Goal: Transaction & Acquisition: Purchase product/service

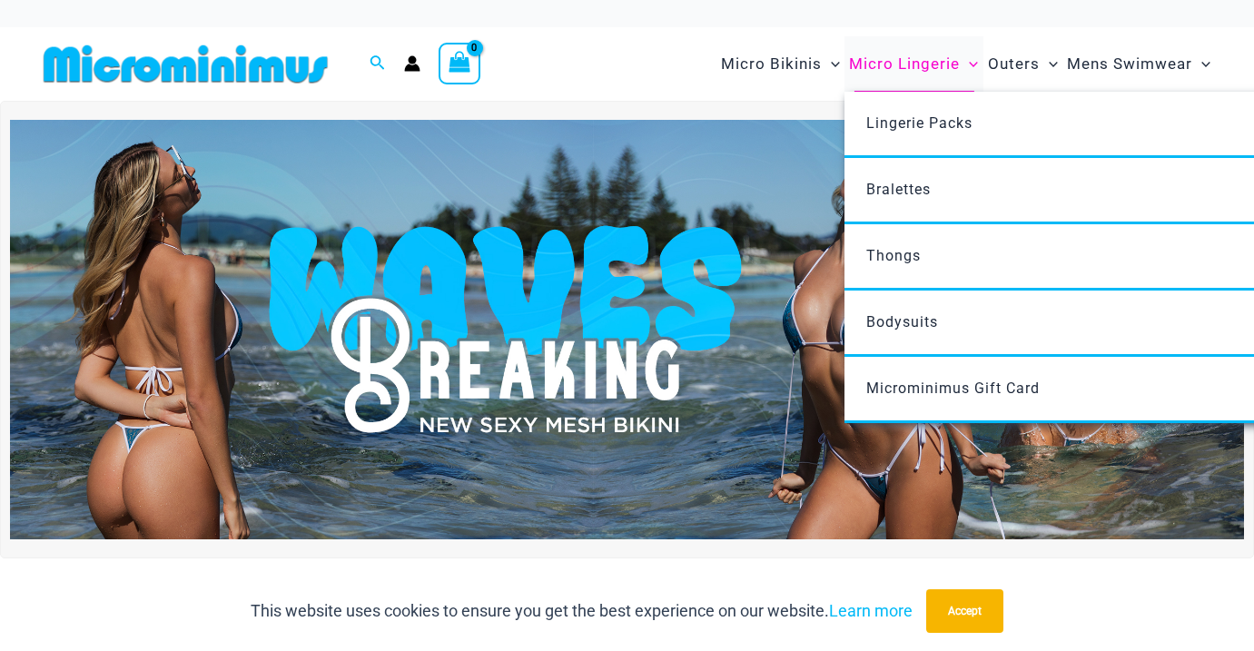
click at [872, 61] on span "Micro Lingerie" at bounding box center [904, 64] width 111 height 46
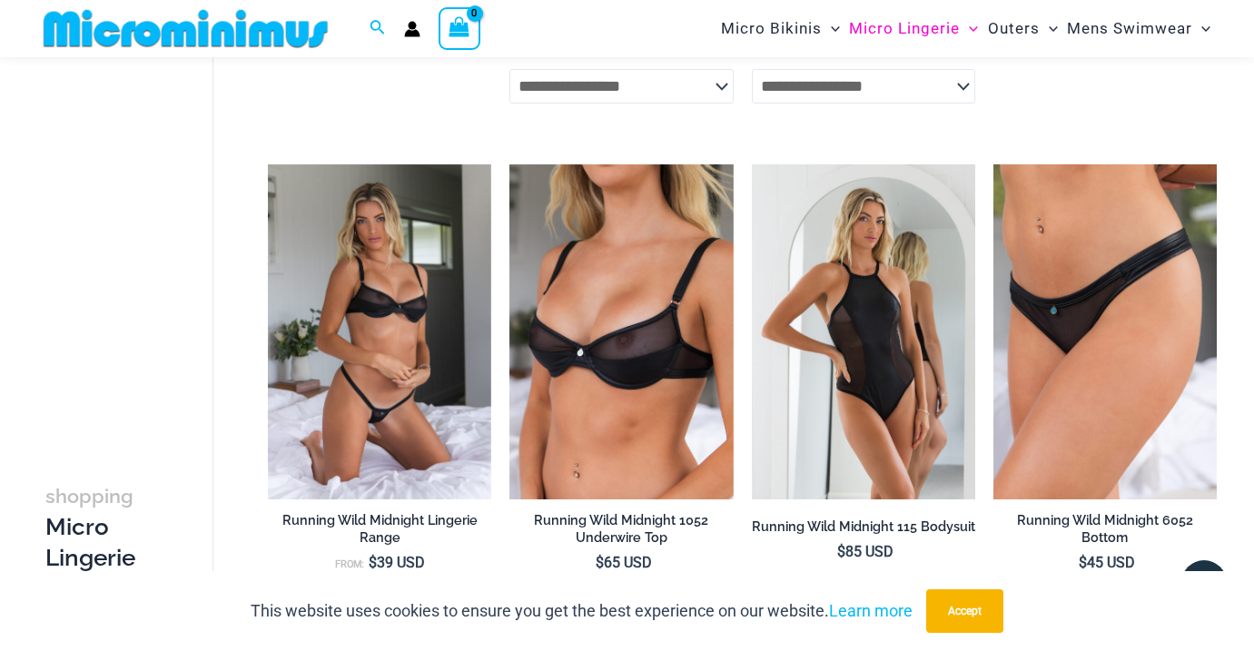
scroll to position [713, 0]
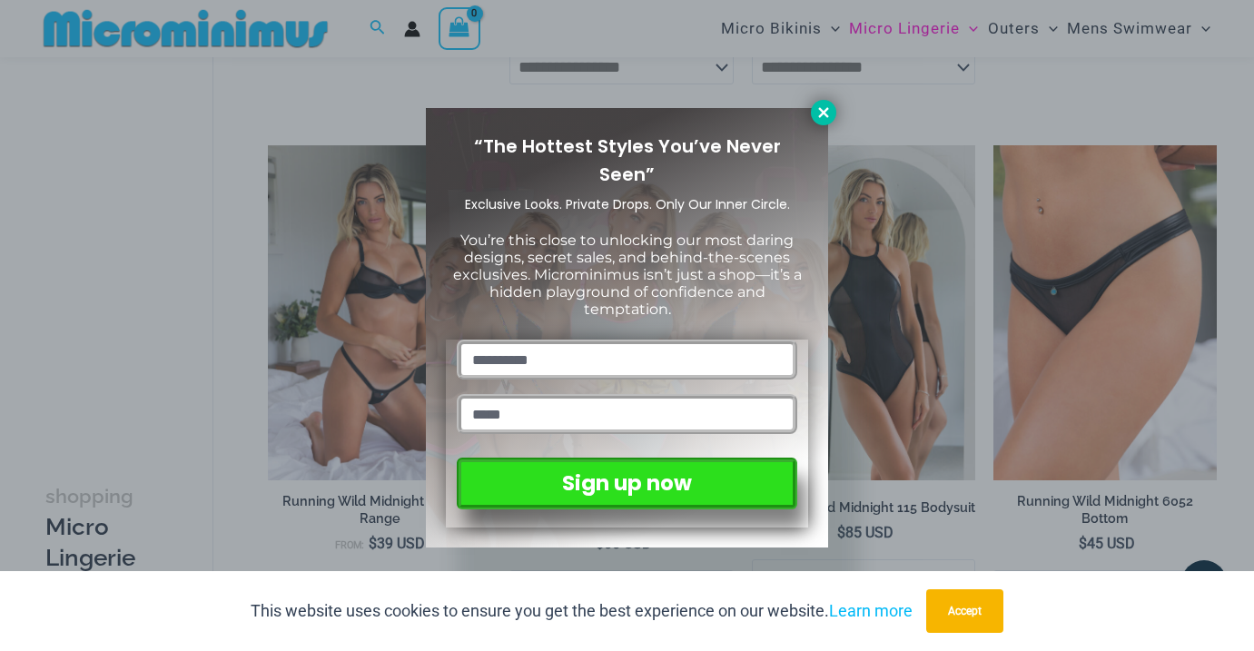
click at [820, 107] on icon at bounding box center [823, 112] width 10 height 10
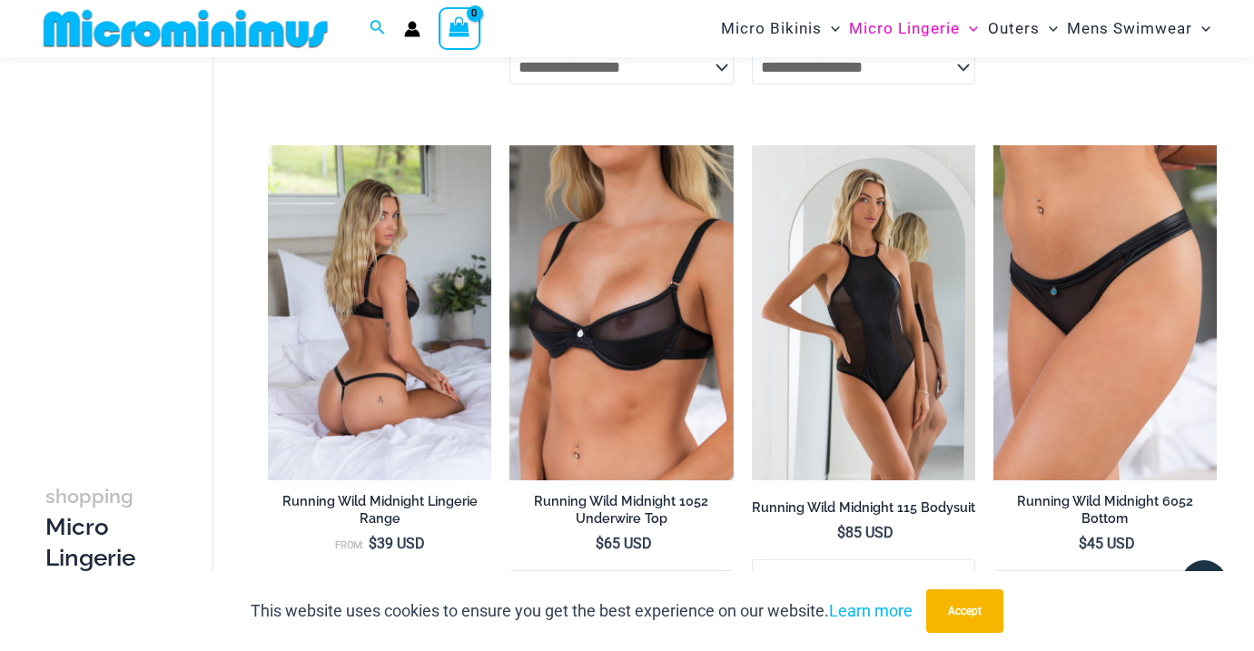
click at [438, 316] on img at bounding box center [379, 312] width 223 height 335
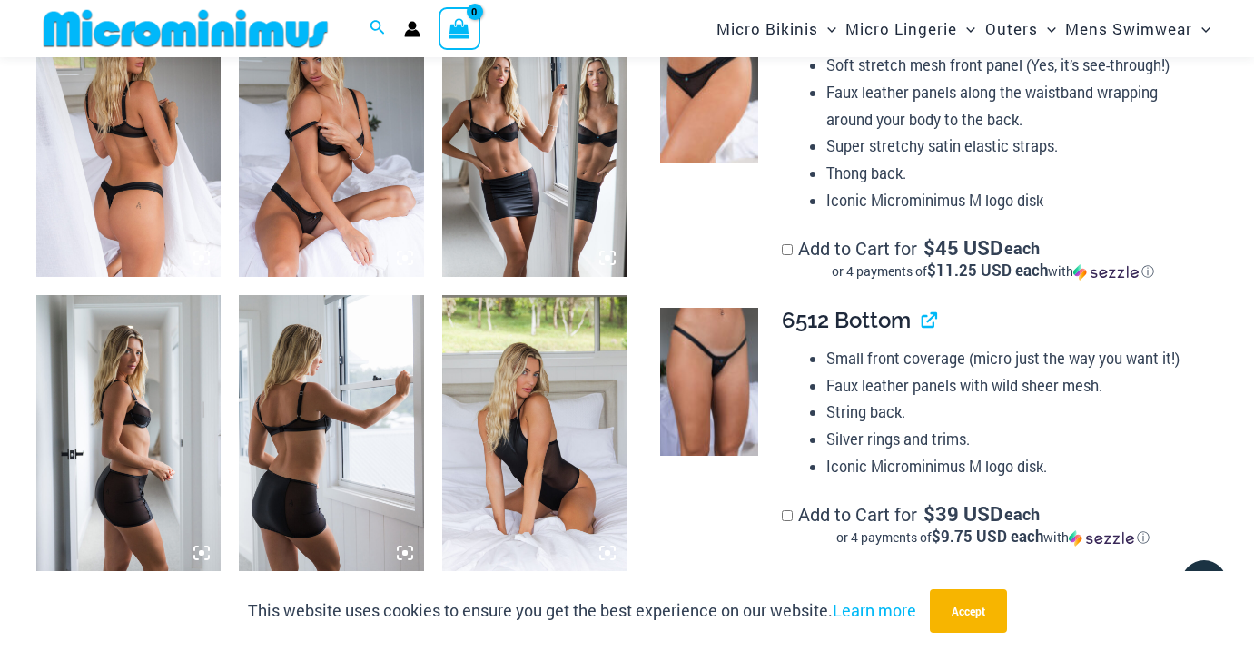
scroll to position [1346, 0]
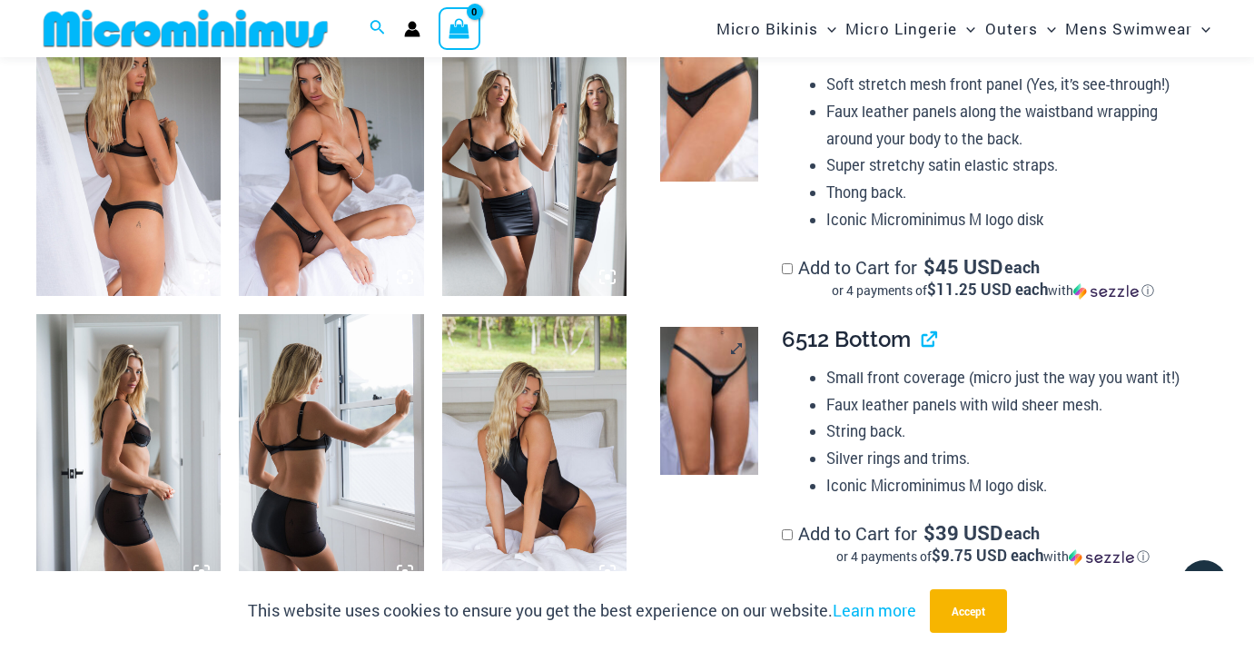
click at [725, 374] on img at bounding box center [709, 401] width 99 height 148
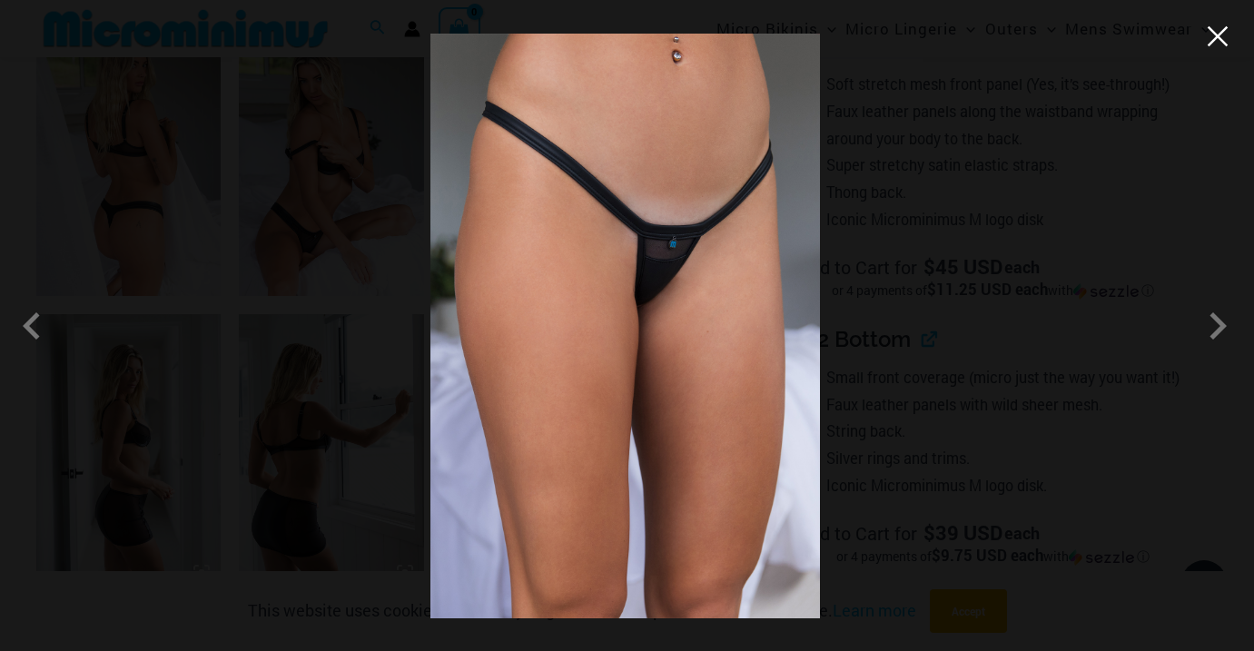
click at [1212, 38] on button "Close" at bounding box center [1217, 36] width 27 height 27
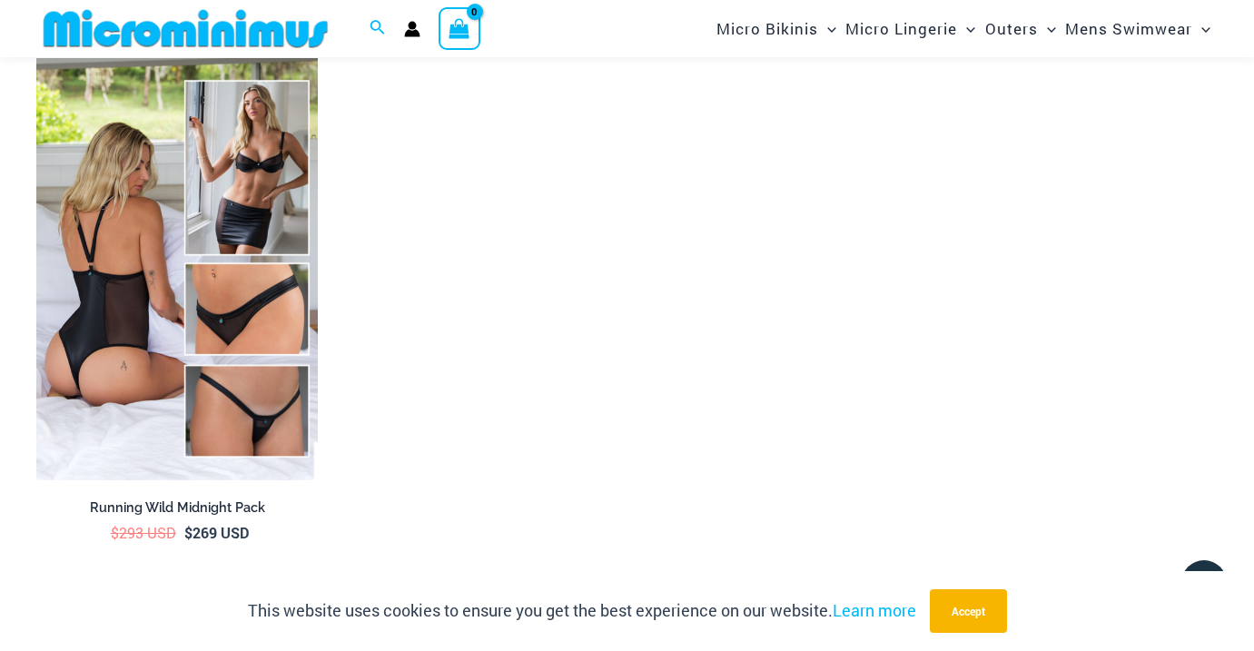
scroll to position [3398, 0]
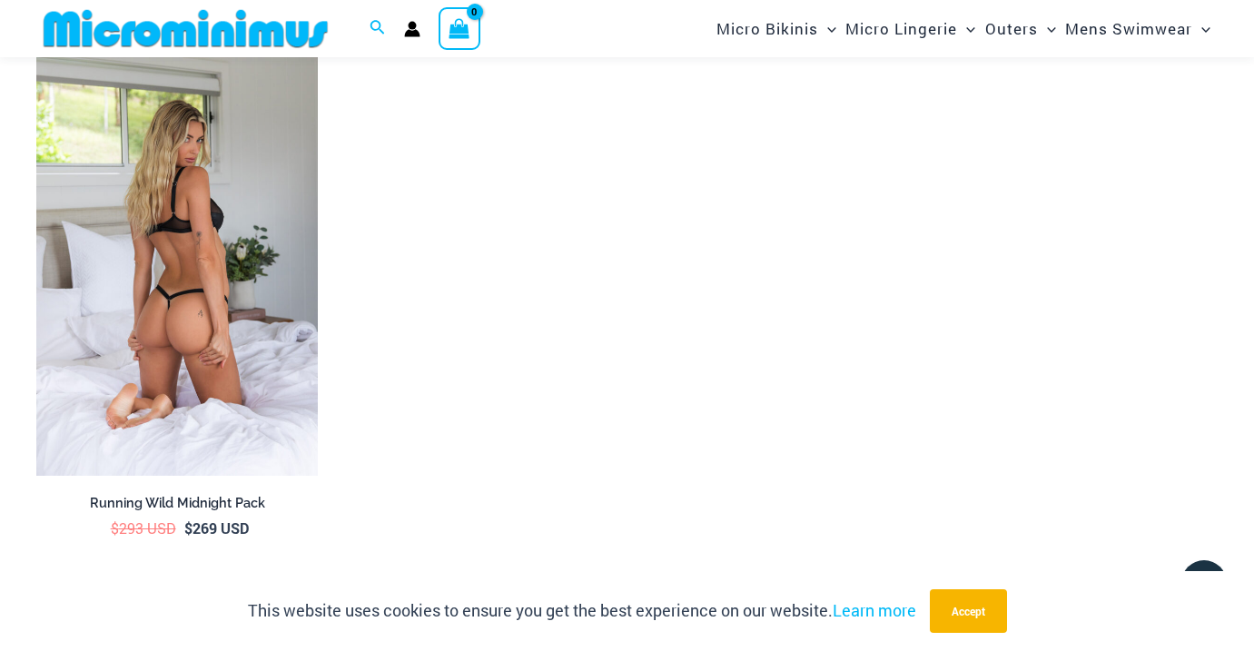
click at [182, 281] on img at bounding box center [176, 265] width 281 height 422
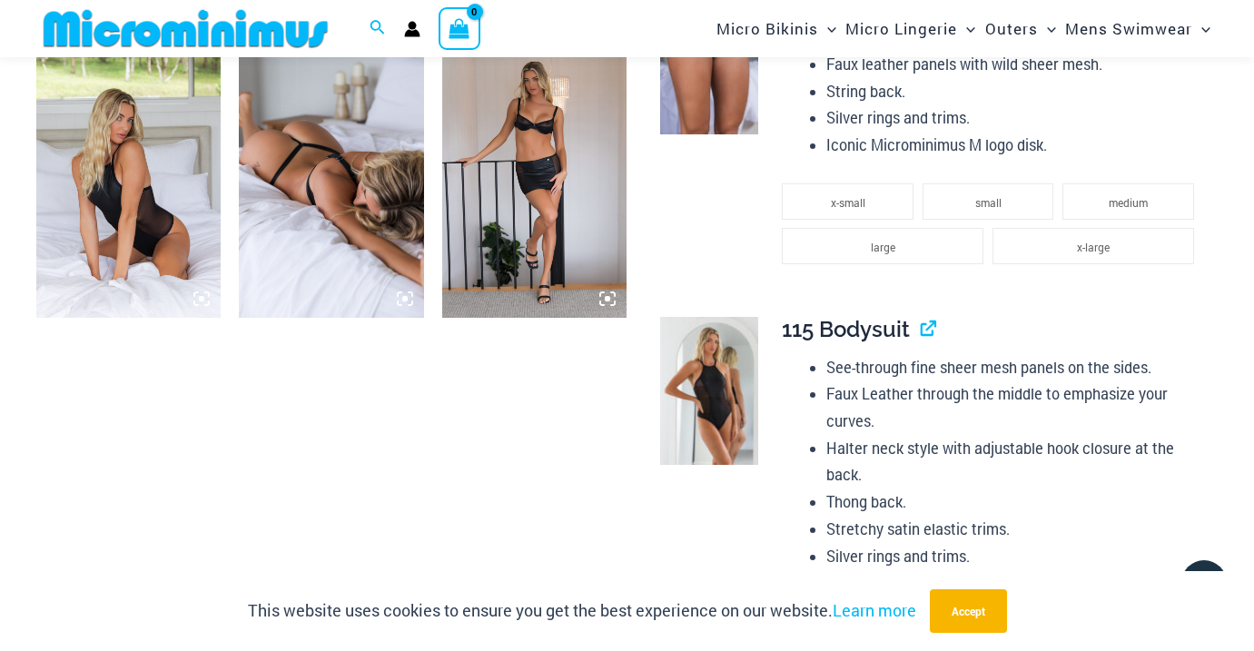
scroll to position [1971, 0]
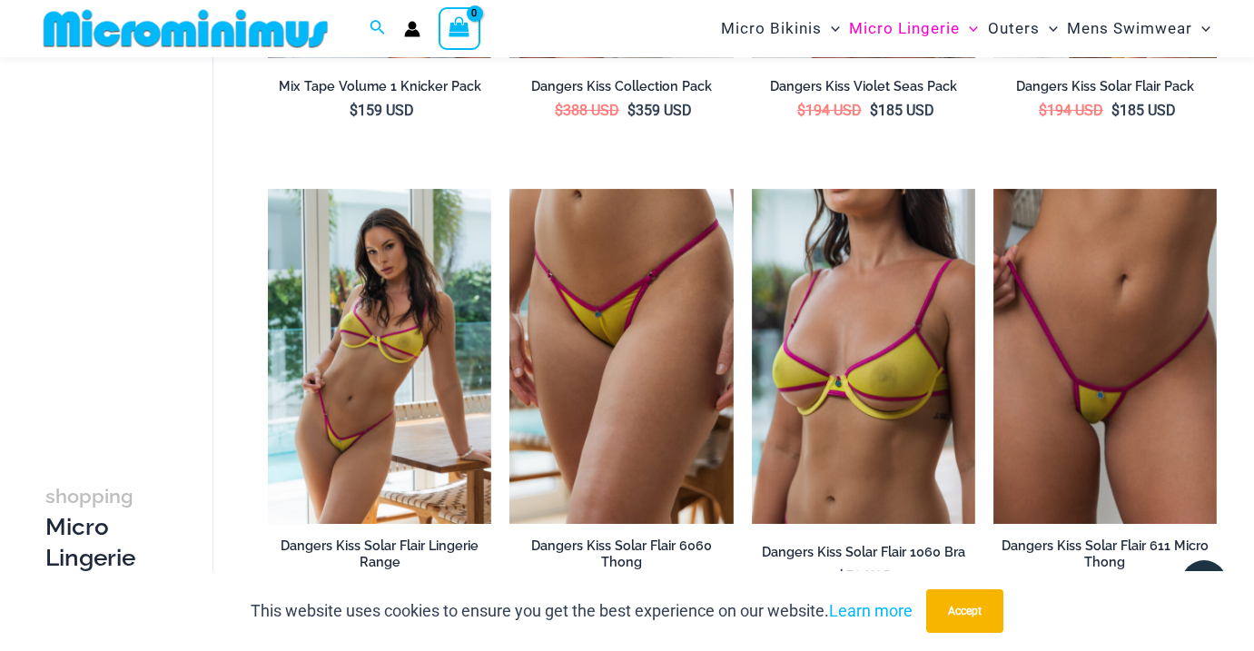
scroll to position [3218, 0]
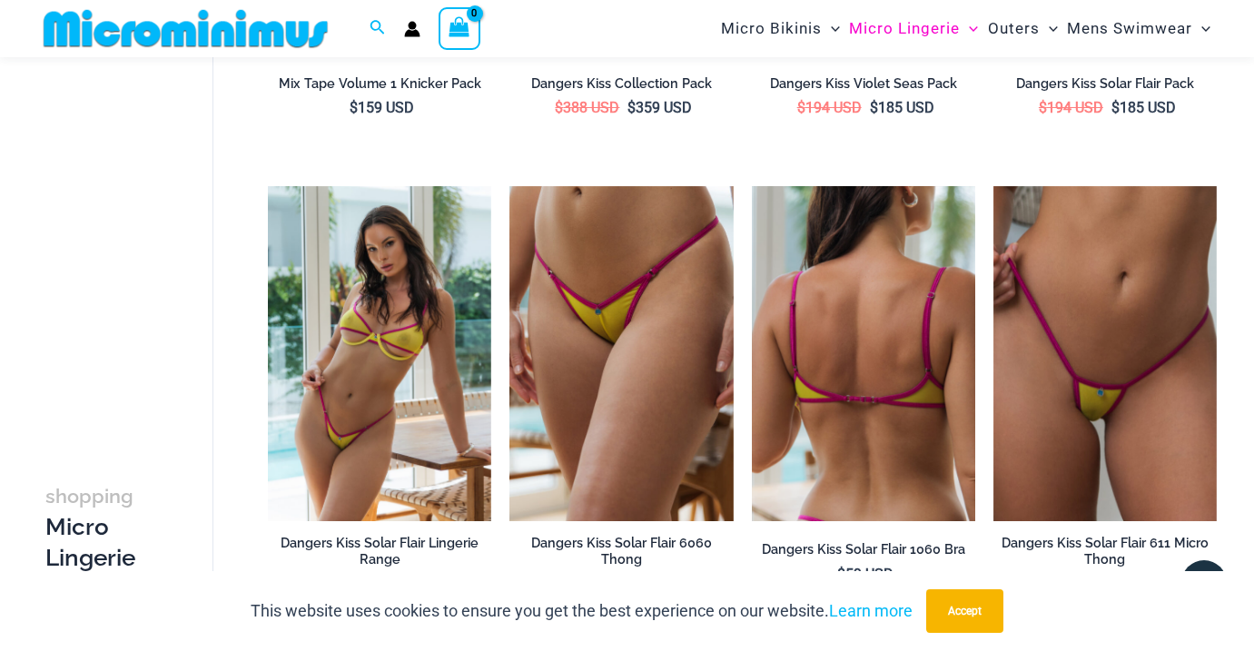
click at [813, 401] on img at bounding box center [863, 353] width 223 height 335
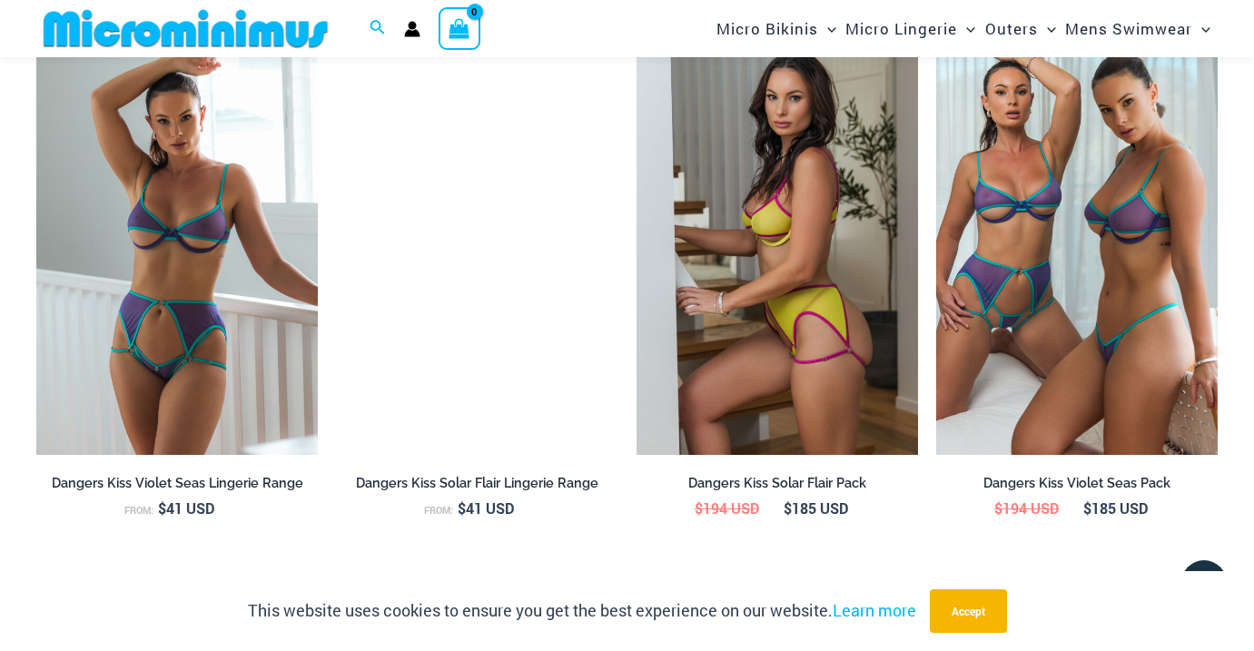
scroll to position [1987, 0]
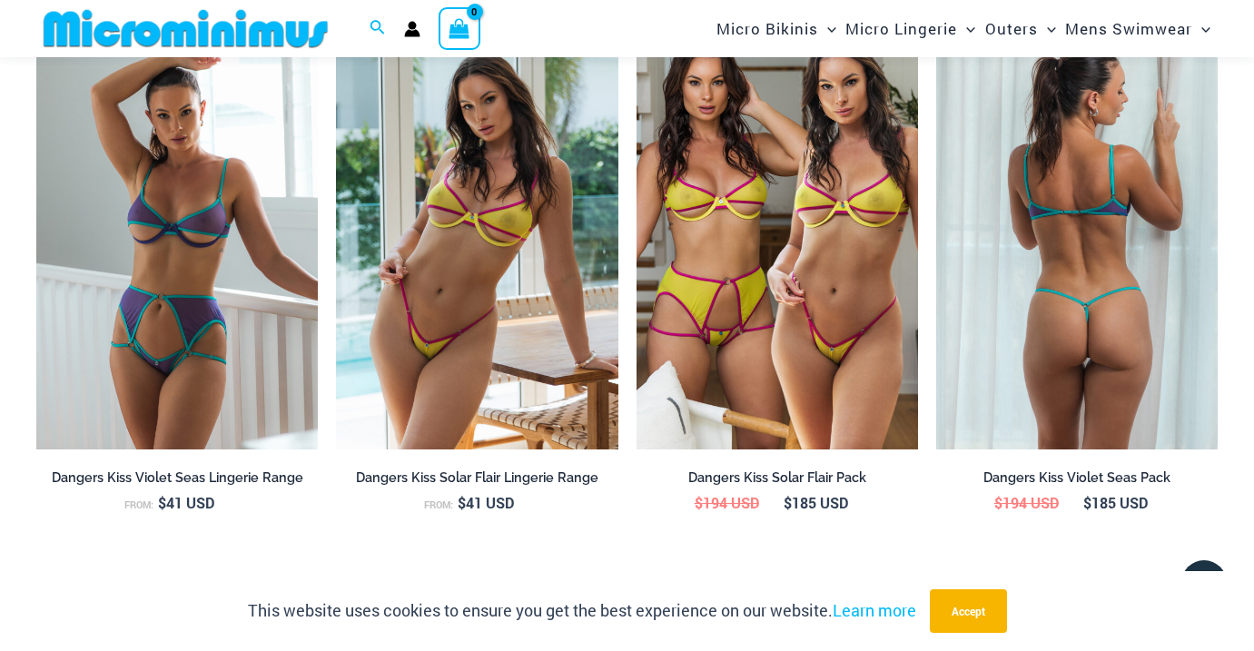
click at [1171, 224] on img at bounding box center [1076, 238] width 281 height 422
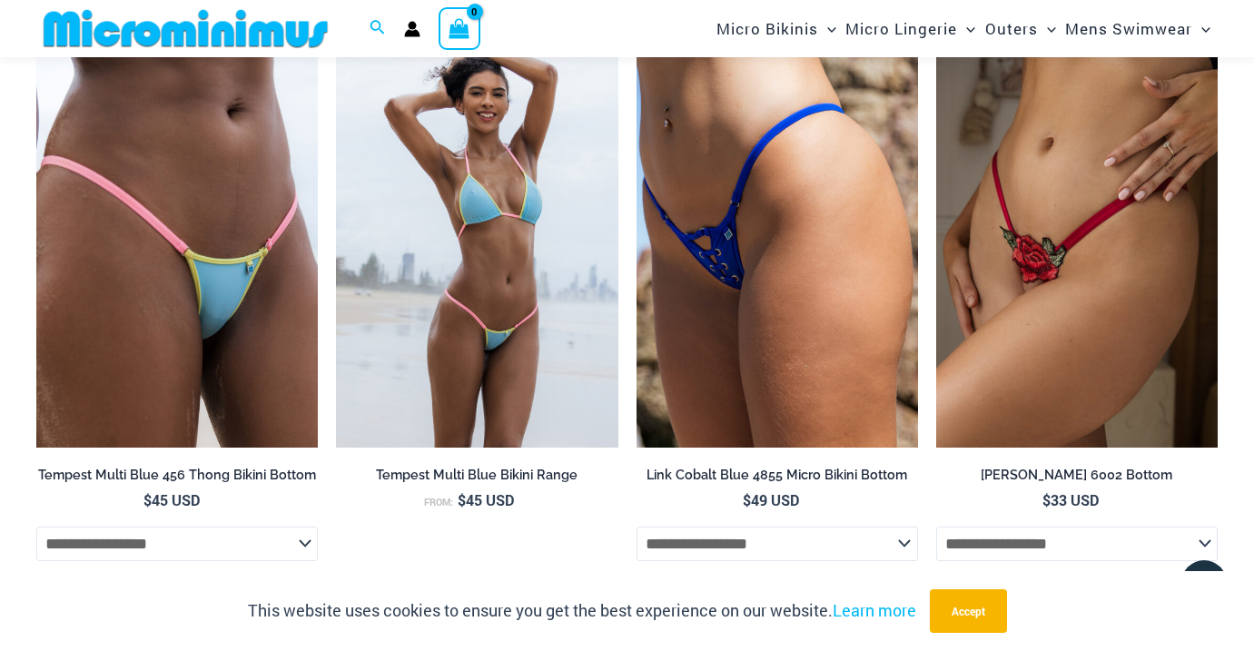
scroll to position [3161, 0]
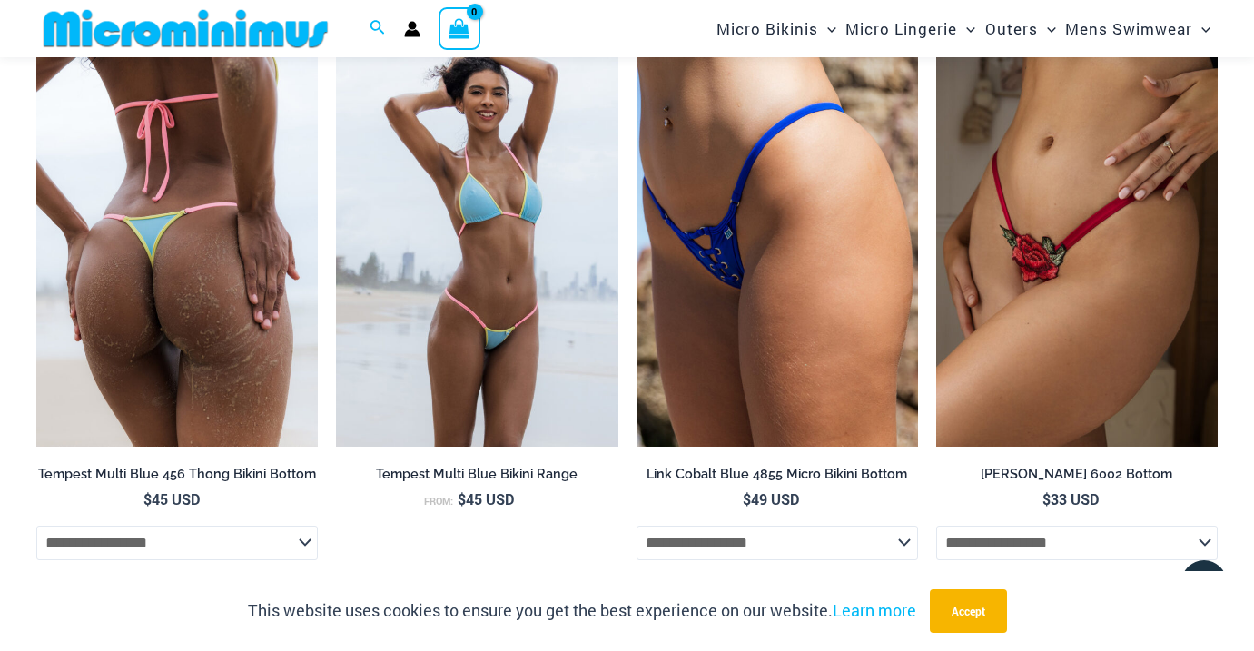
click at [230, 228] on img at bounding box center [176, 235] width 281 height 422
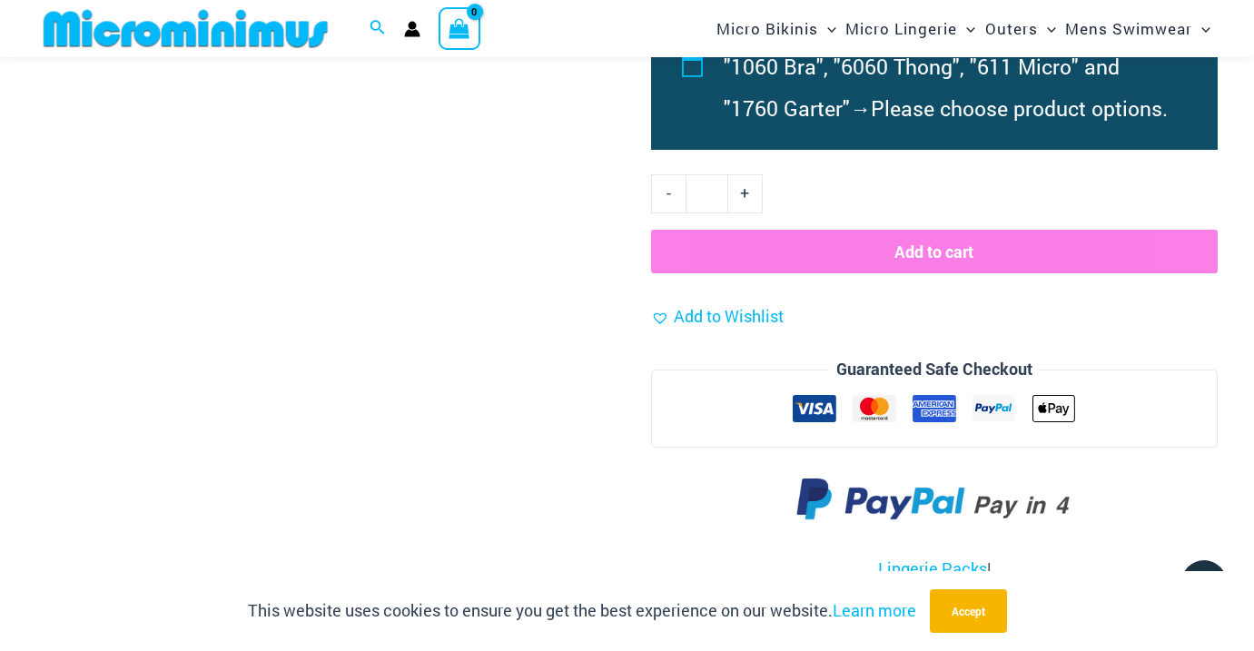
scroll to position [2193, 0]
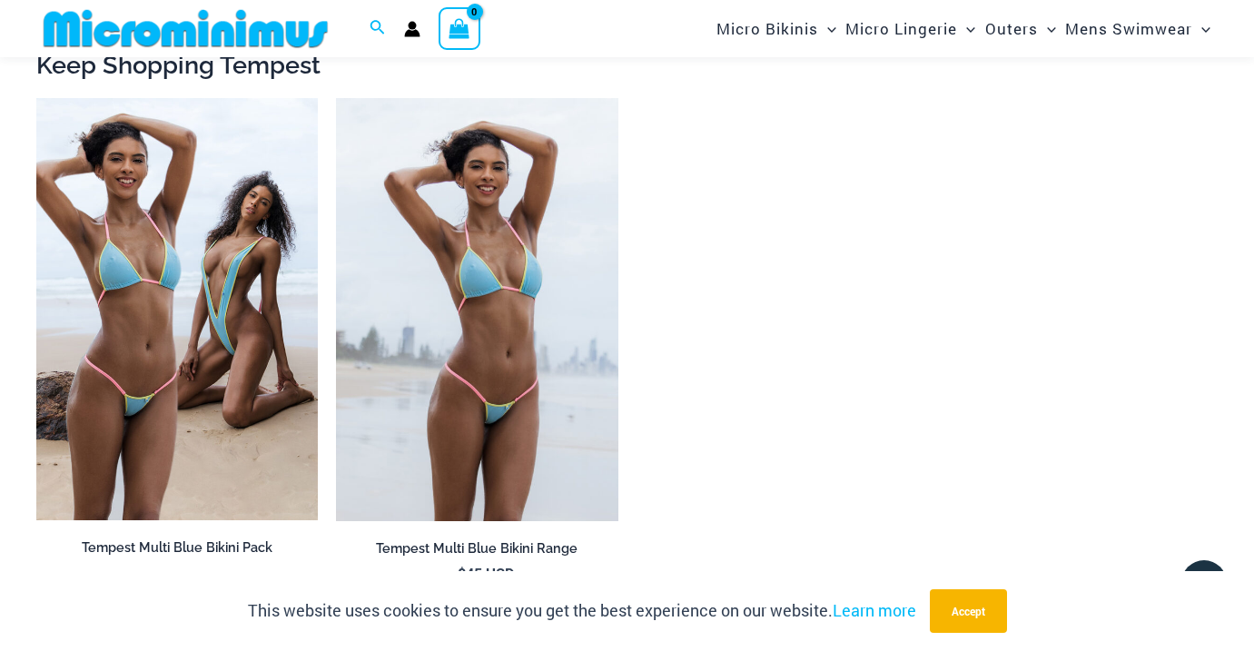
scroll to position [1626, 0]
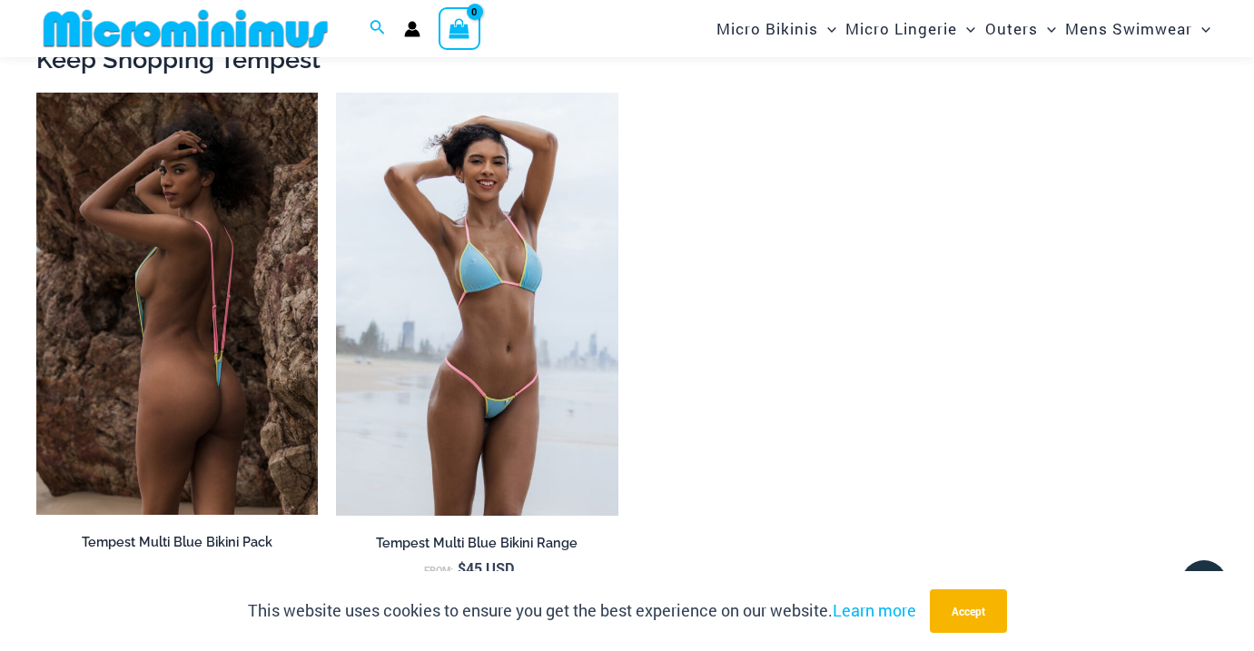
click at [145, 387] on img at bounding box center [176, 304] width 281 height 422
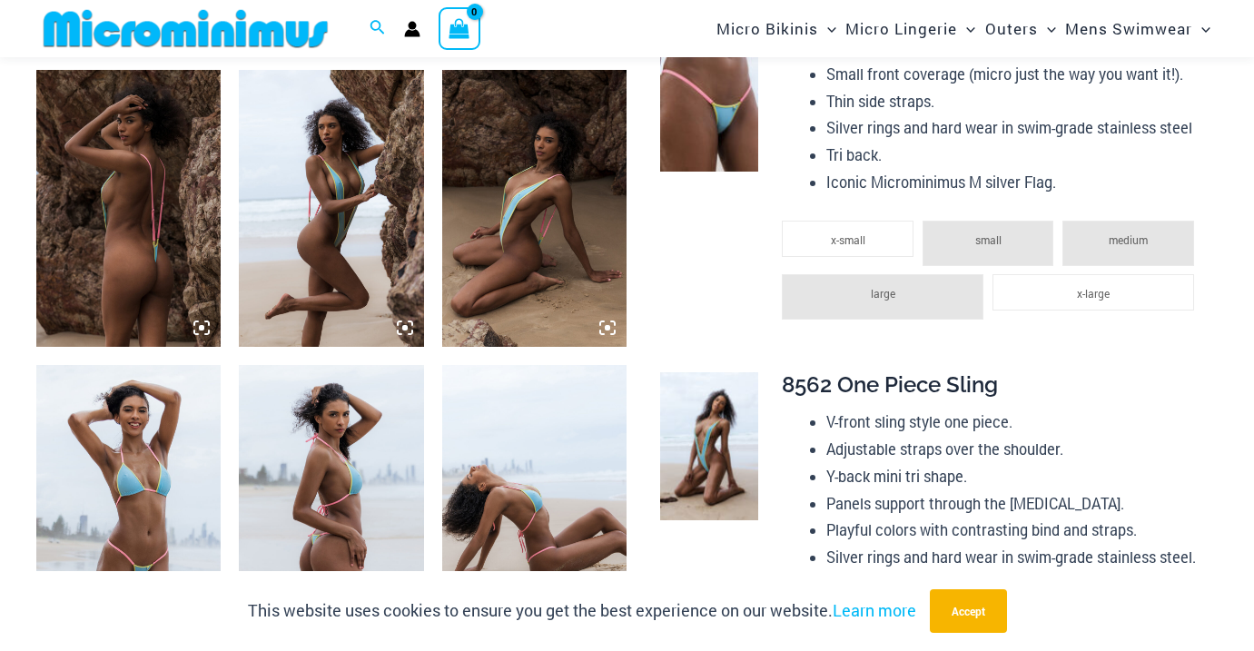
scroll to position [979, 0]
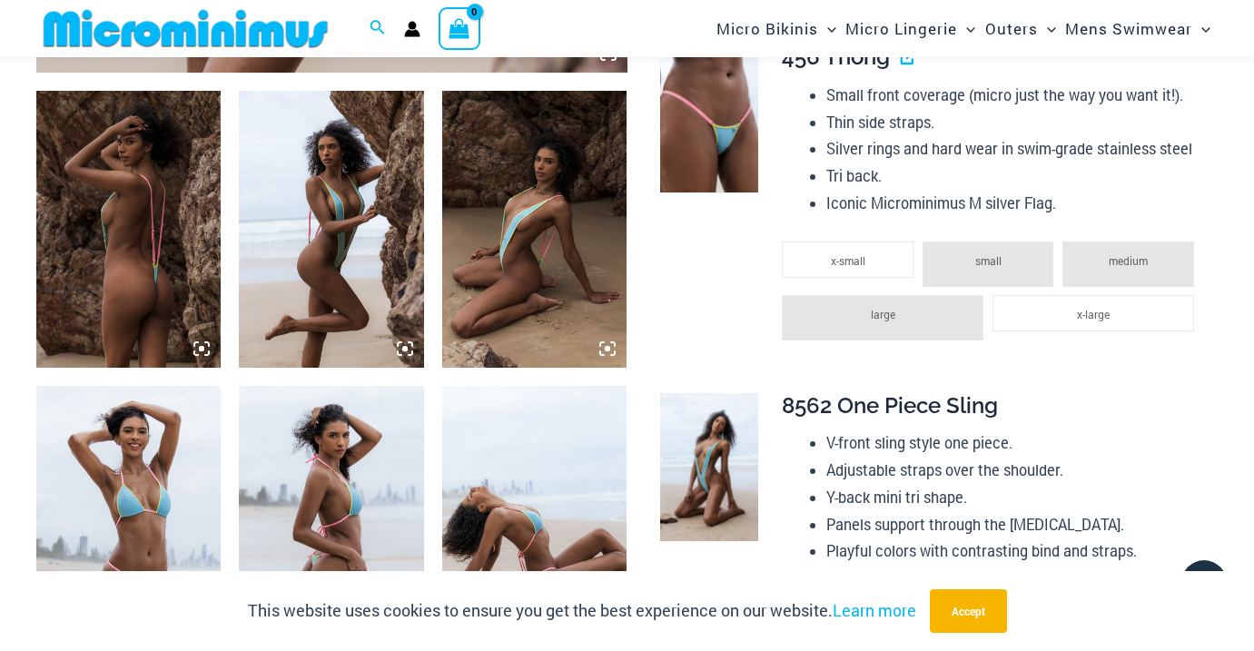
click at [123, 316] on img at bounding box center [128, 229] width 184 height 277
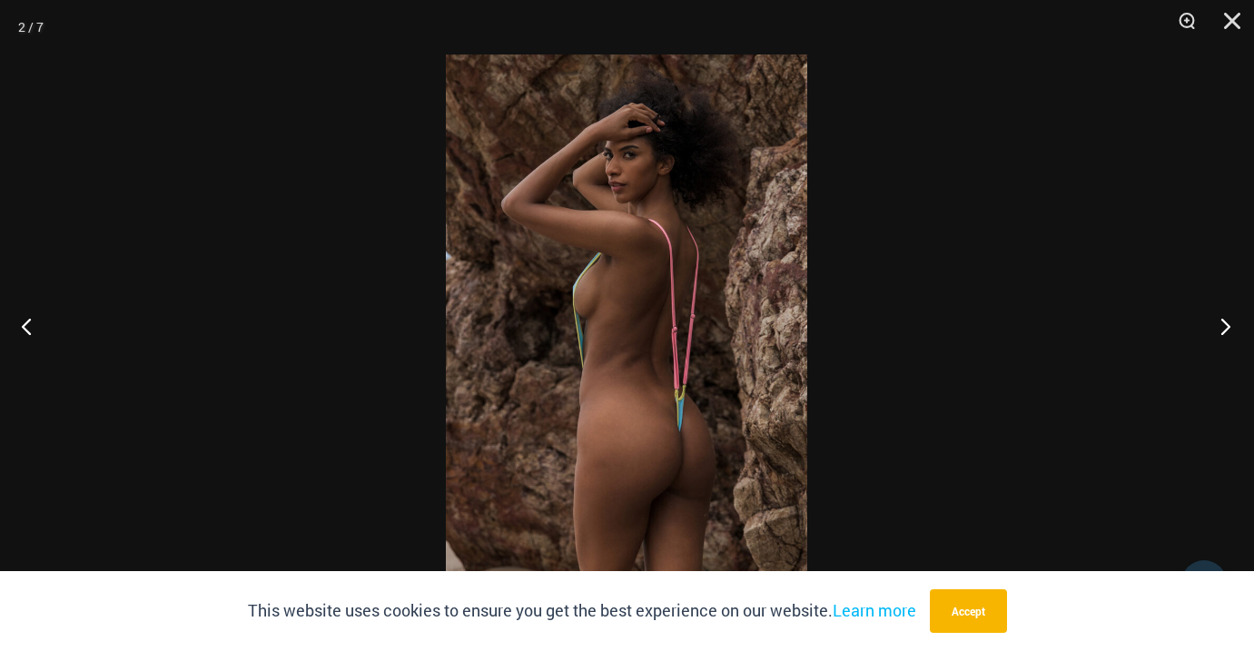
click at [1224, 328] on button "Next" at bounding box center [1220, 326] width 68 height 91
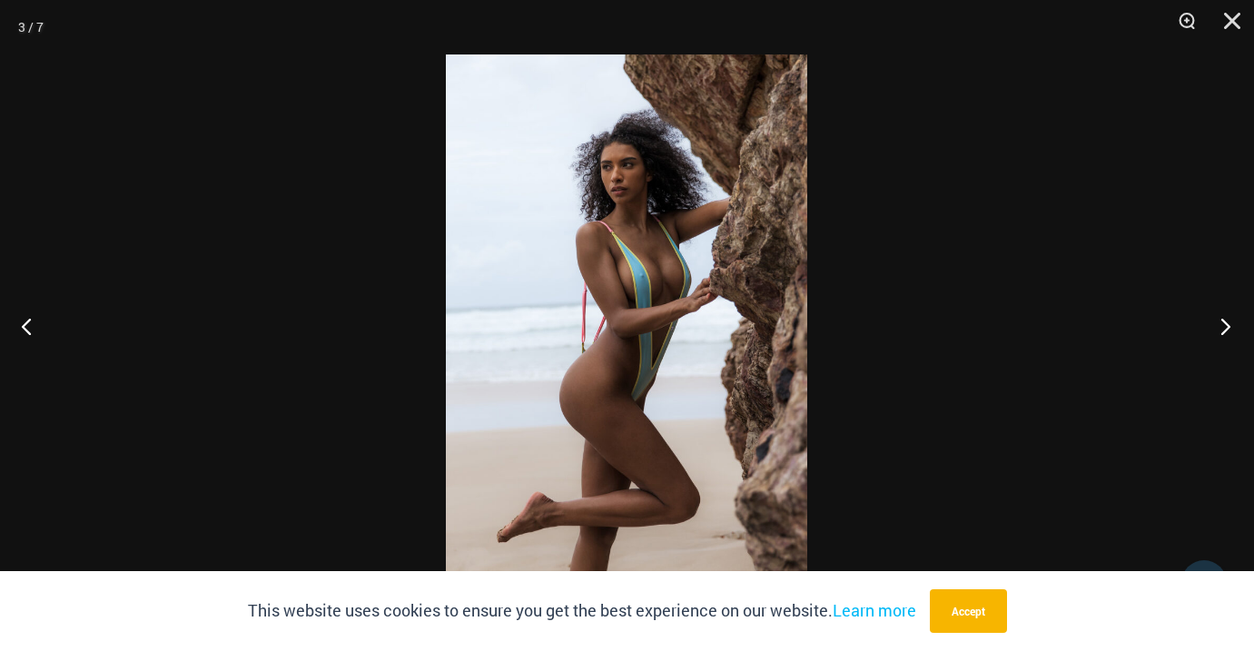
click at [1224, 328] on button "Next" at bounding box center [1220, 326] width 68 height 91
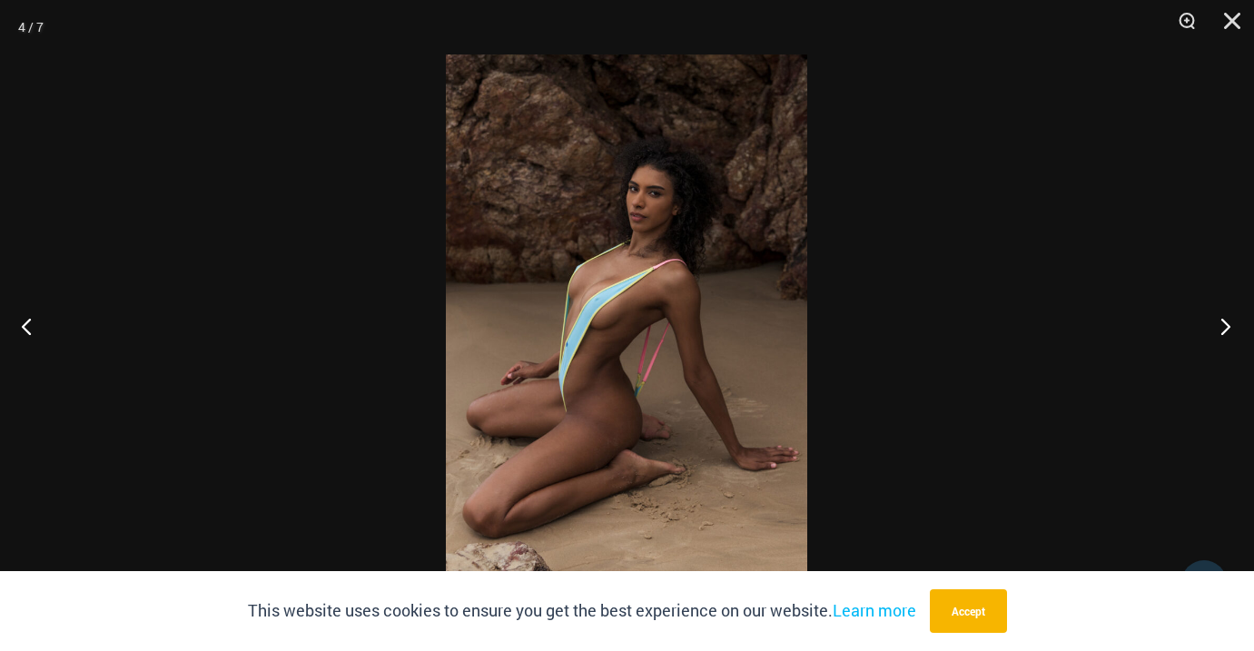
click at [1224, 328] on button "Next" at bounding box center [1220, 326] width 68 height 91
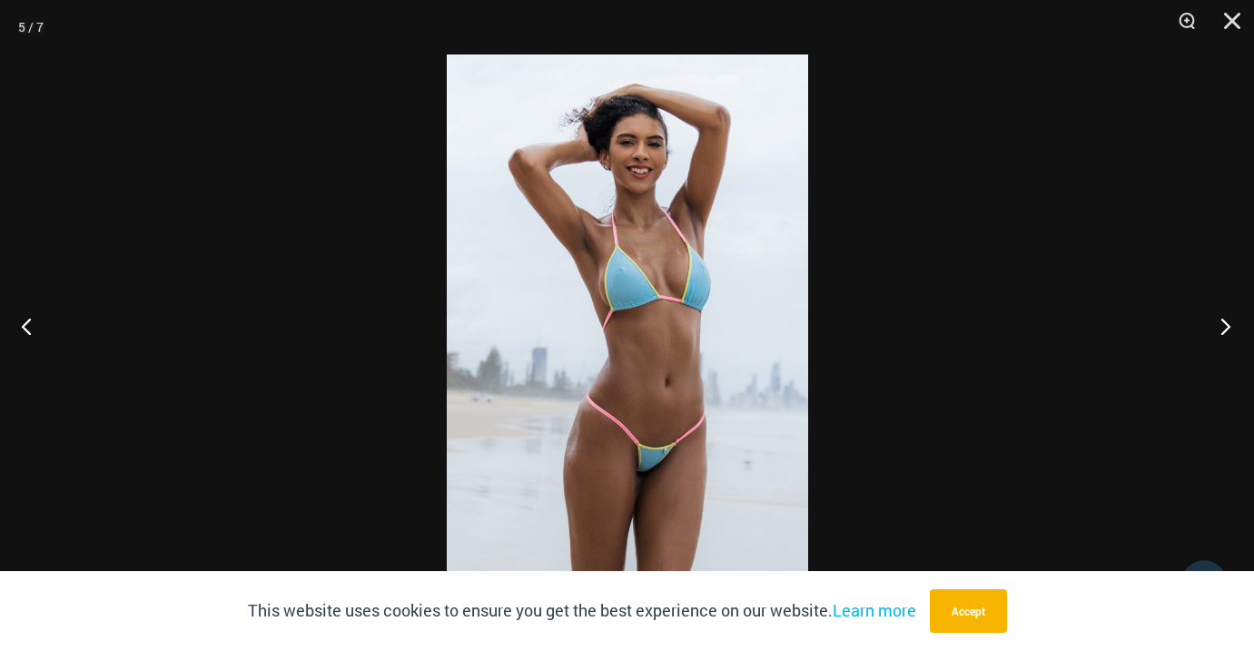
click at [1224, 328] on button "Next" at bounding box center [1220, 326] width 68 height 91
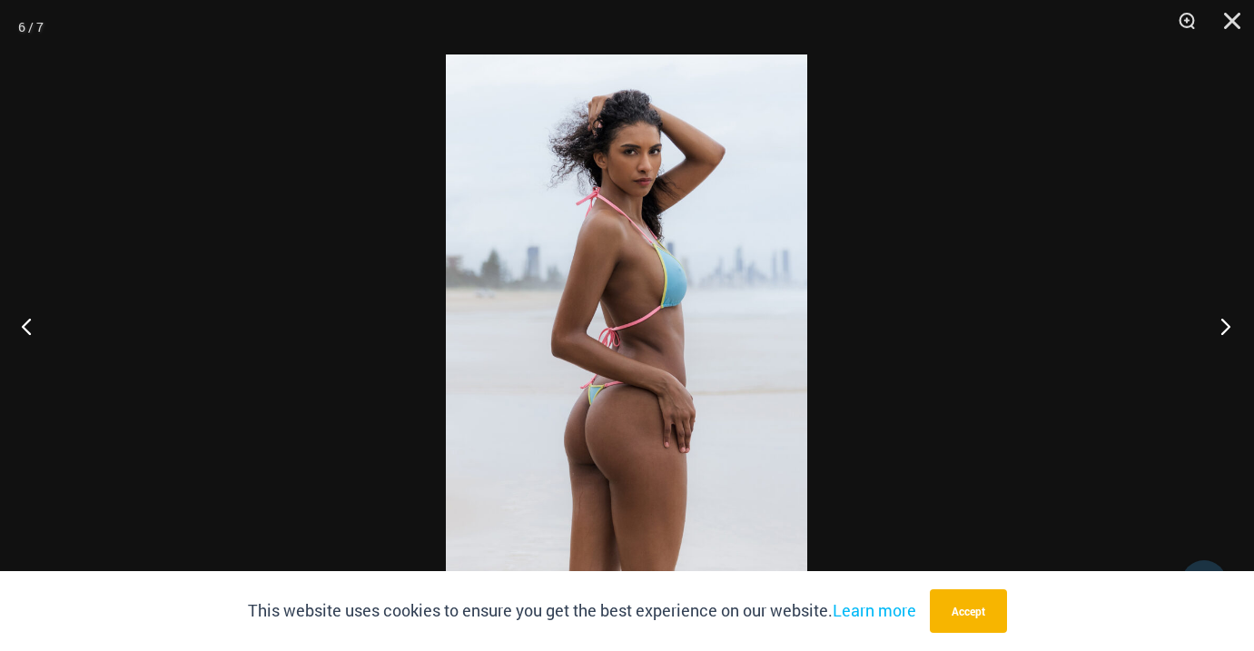
click at [1224, 328] on button "Next" at bounding box center [1220, 326] width 68 height 91
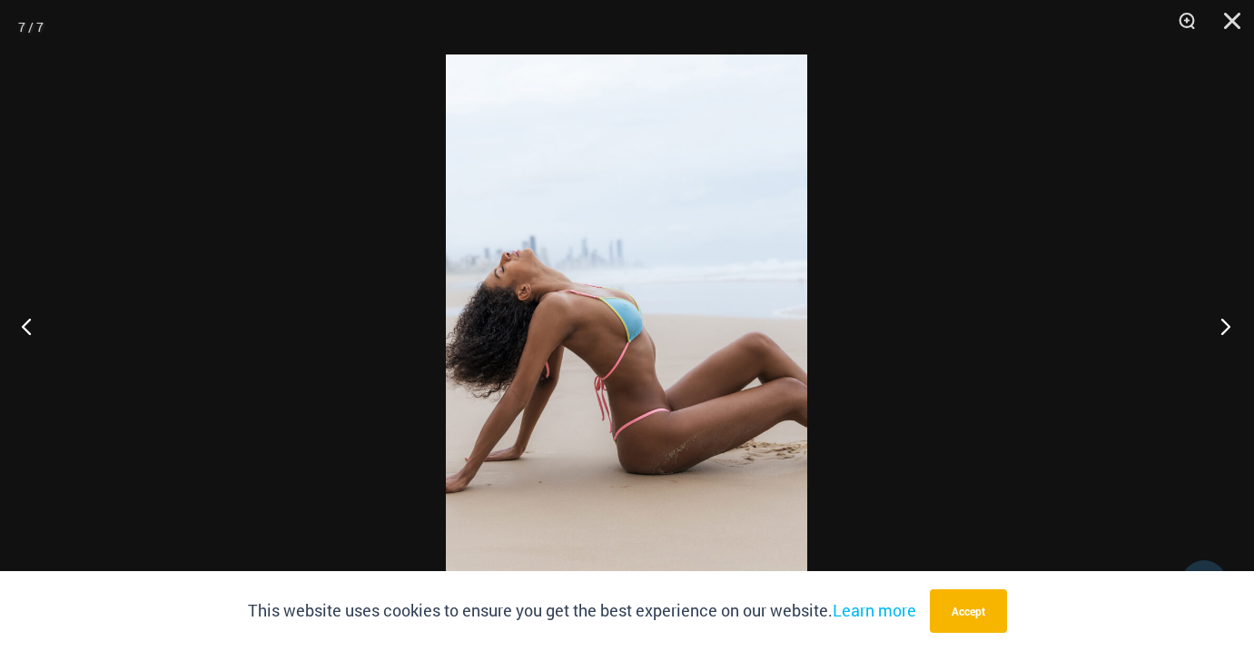
click at [1224, 328] on button "Next" at bounding box center [1220, 326] width 68 height 91
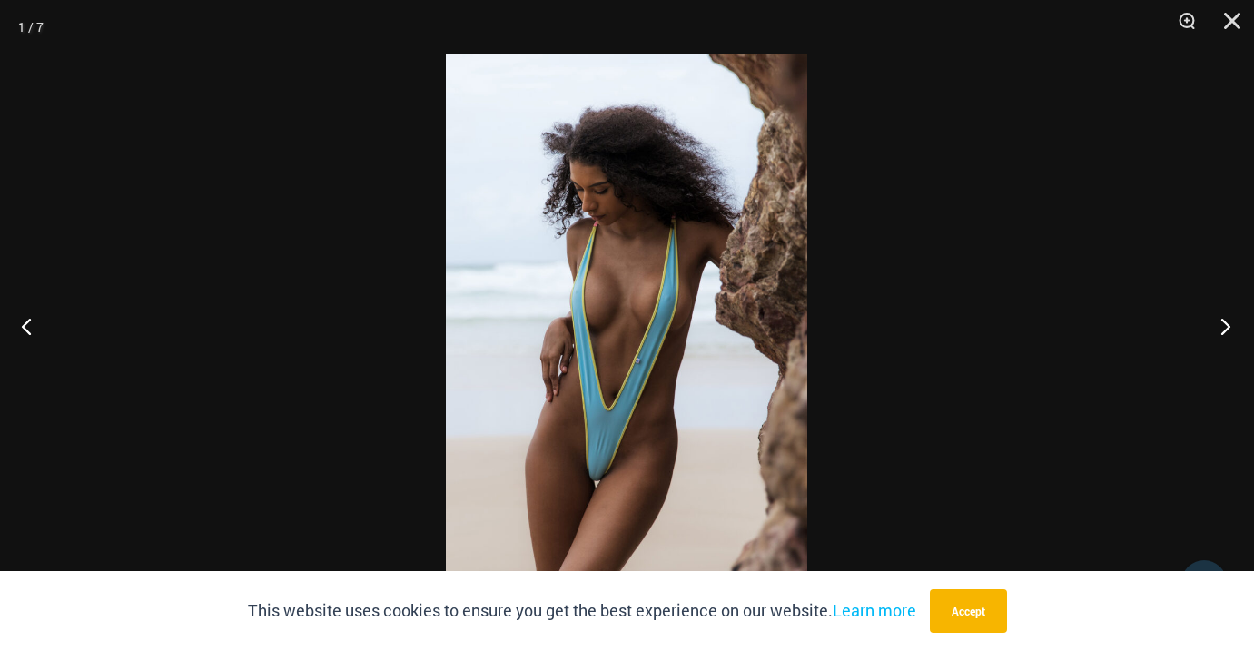
click at [1224, 328] on button "Next" at bounding box center [1220, 326] width 68 height 91
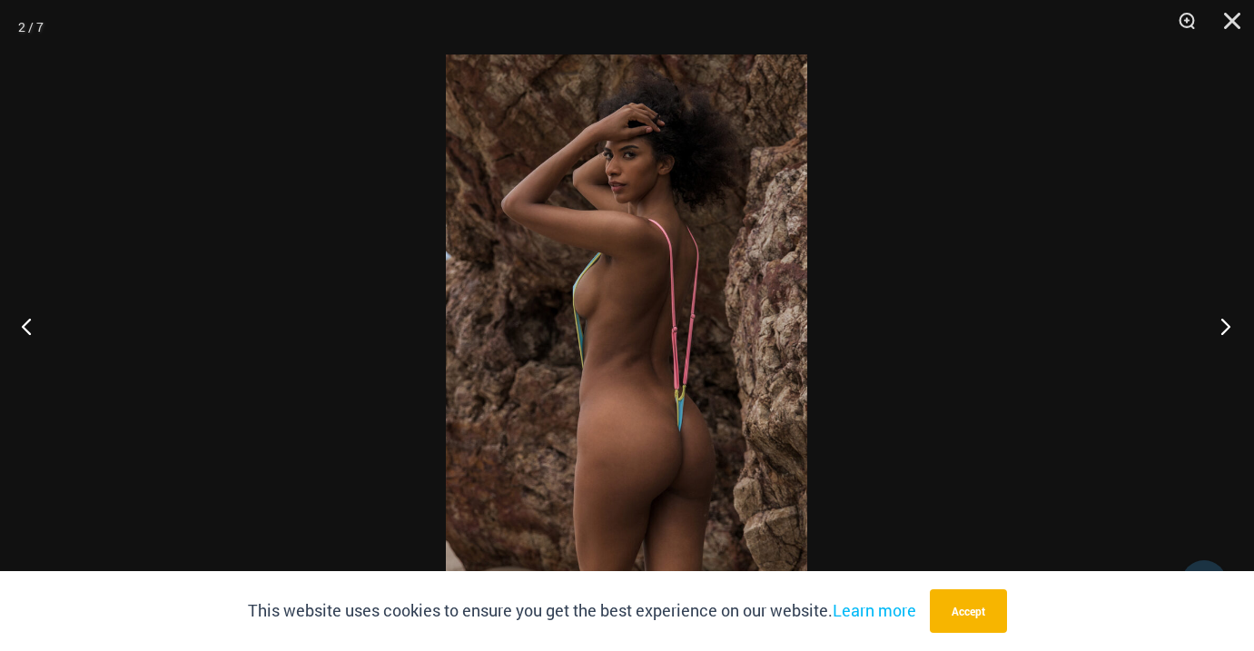
click at [1224, 328] on button "Next" at bounding box center [1220, 326] width 68 height 91
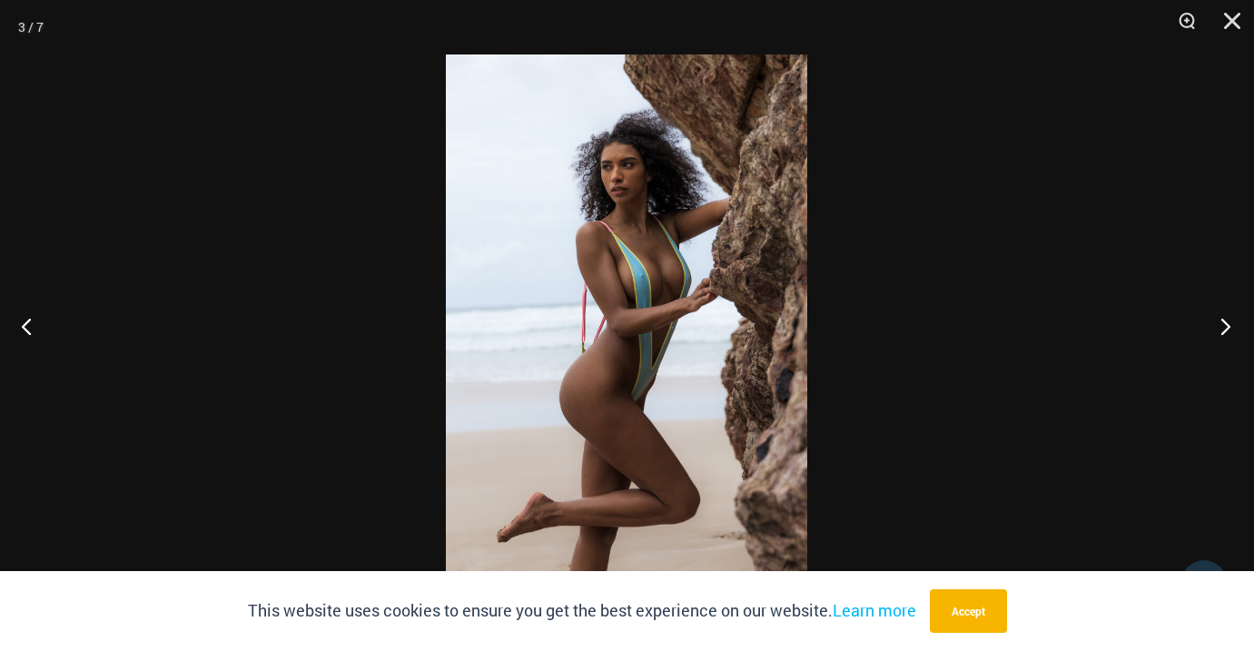
click at [1224, 328] on button "Next" at bounding box center [1220, 326] width 68 height 91
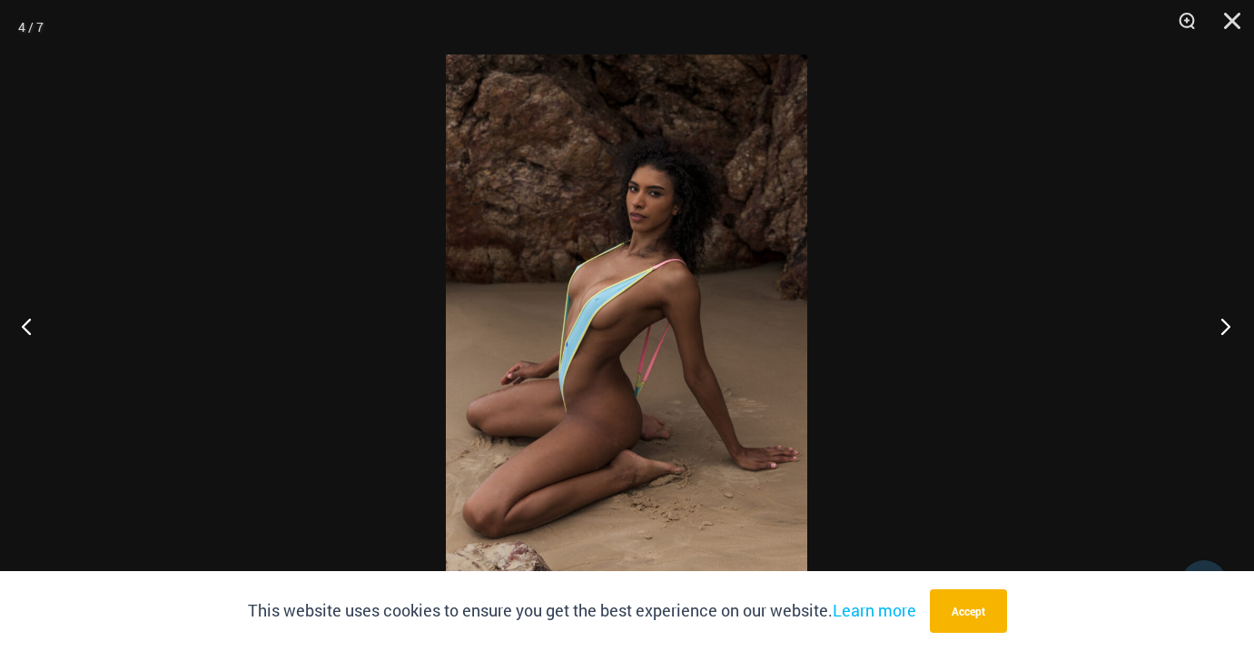
click at [1224, 328] on button "Next" at bounding box center [1220, 326] width 68 height 91
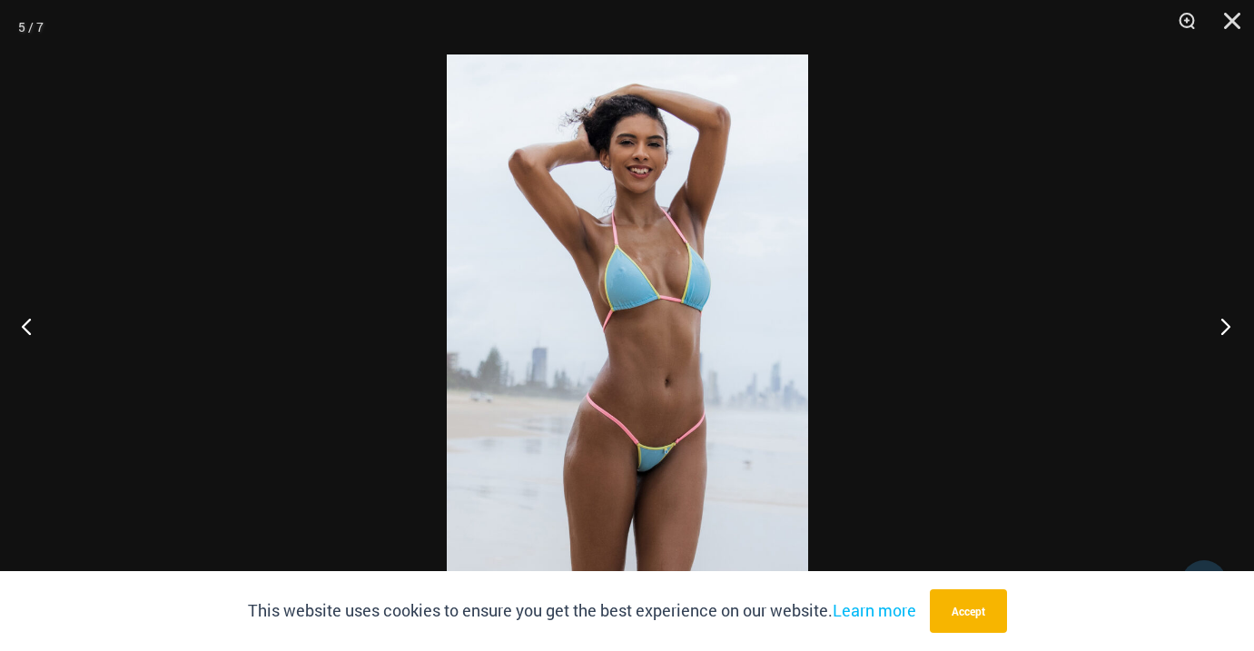
click at [1224, 328] on button "Next" at bounding box center [1220, 326] width 68 height 91
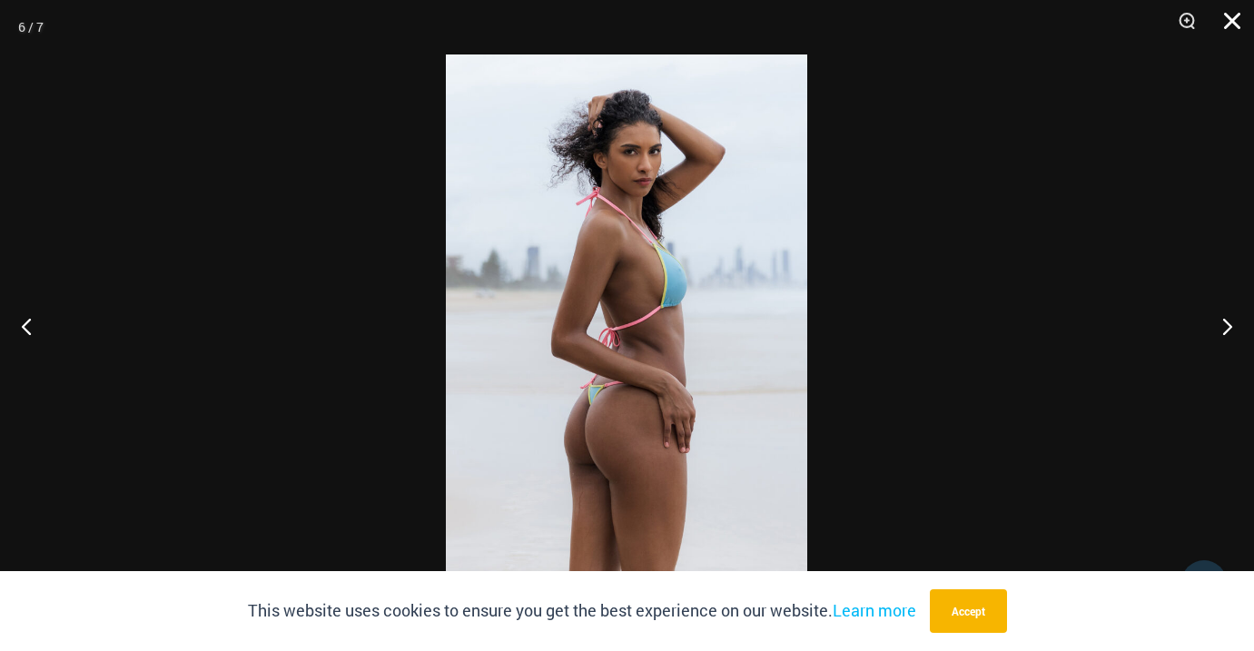
click at [1225, 20] on button "Close" at bounding box center [1225, 27] width 45 height 54
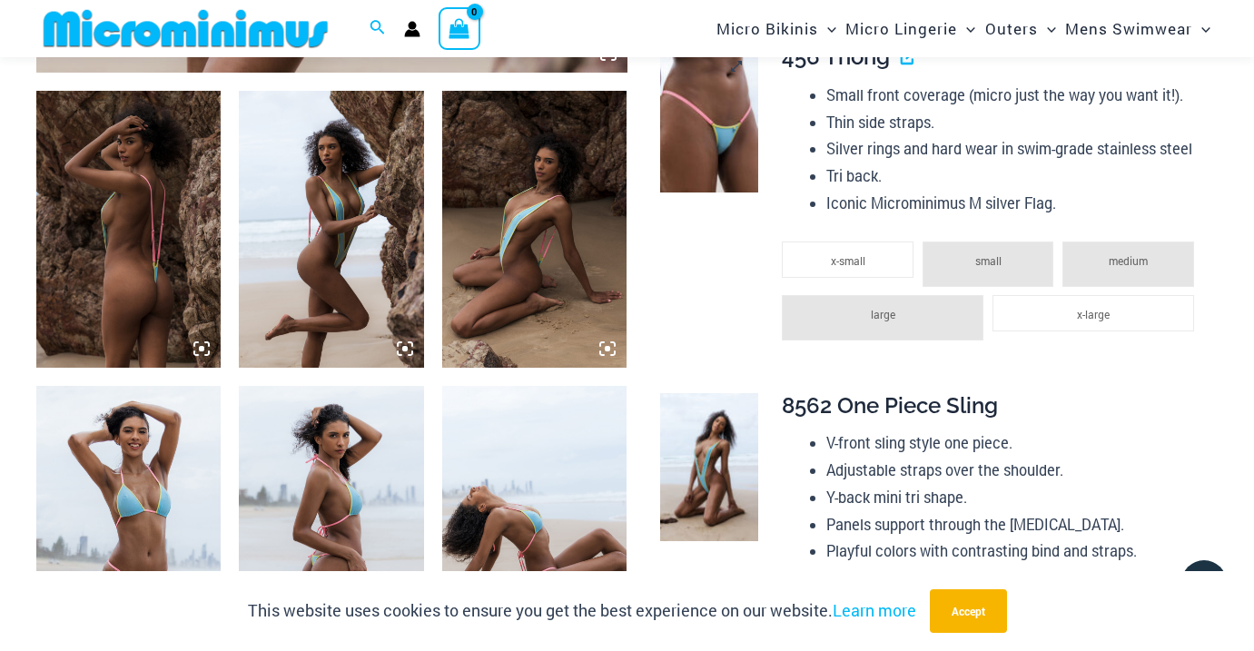
click at [740, 166] on img at bounding box center [709, 118] width 99 height 148
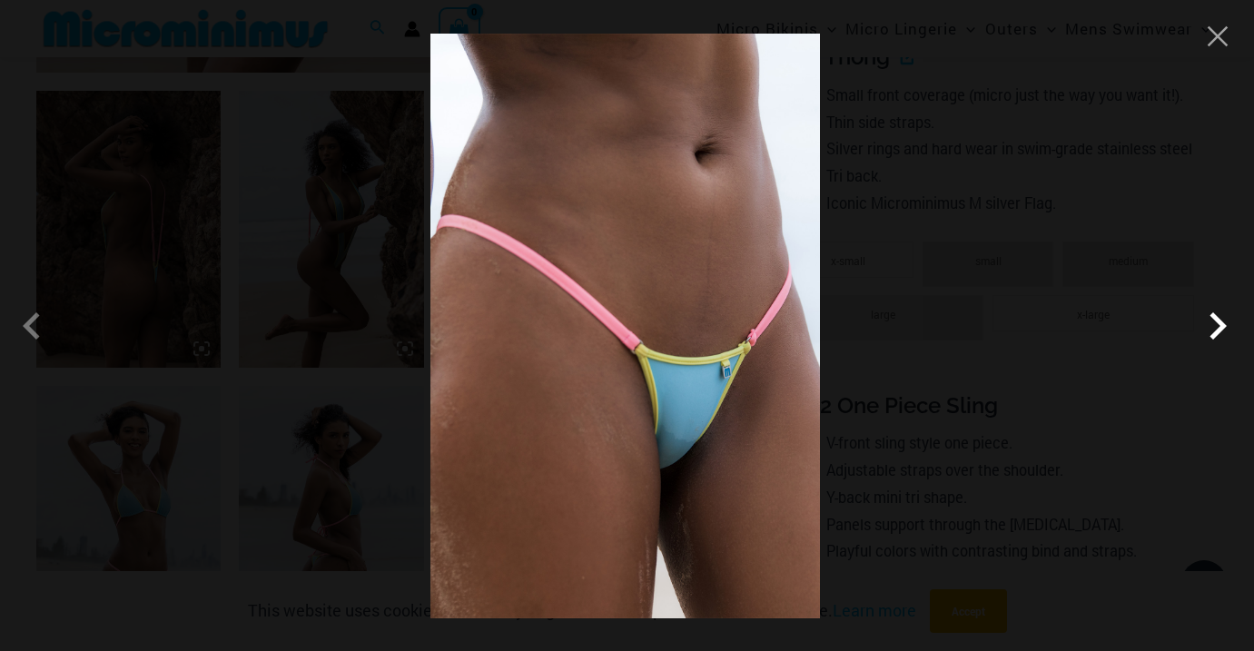
click at [1233, 314] on span at bounding box center [1217, 326] width 54 height 54
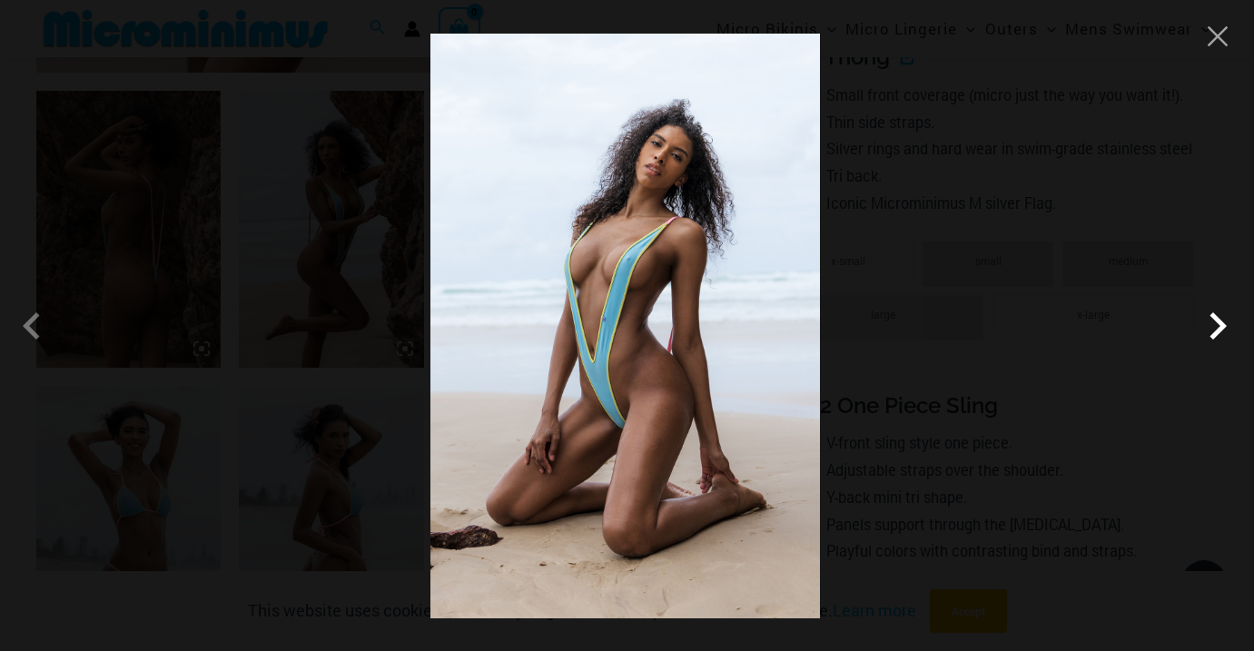
click at [1212, 322] on span at bounding box center [1217, 326] width 54 height 54
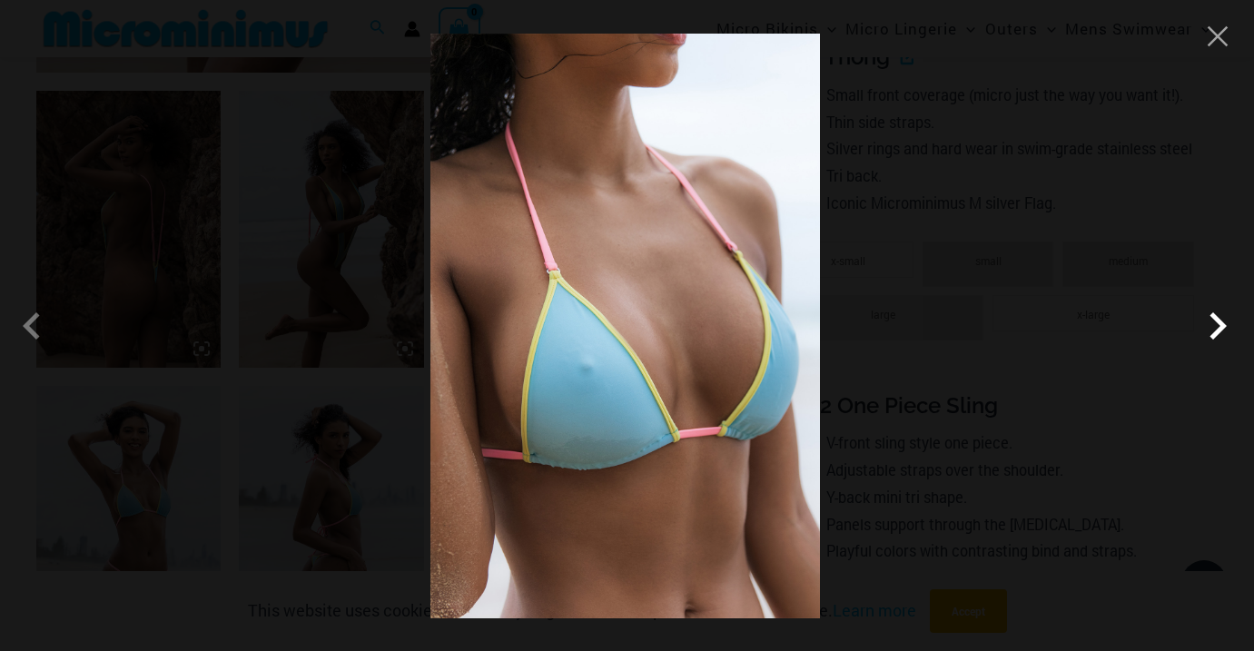
click at [1212, 322] on span at bounding box center [1217, 326] width 54 height 54
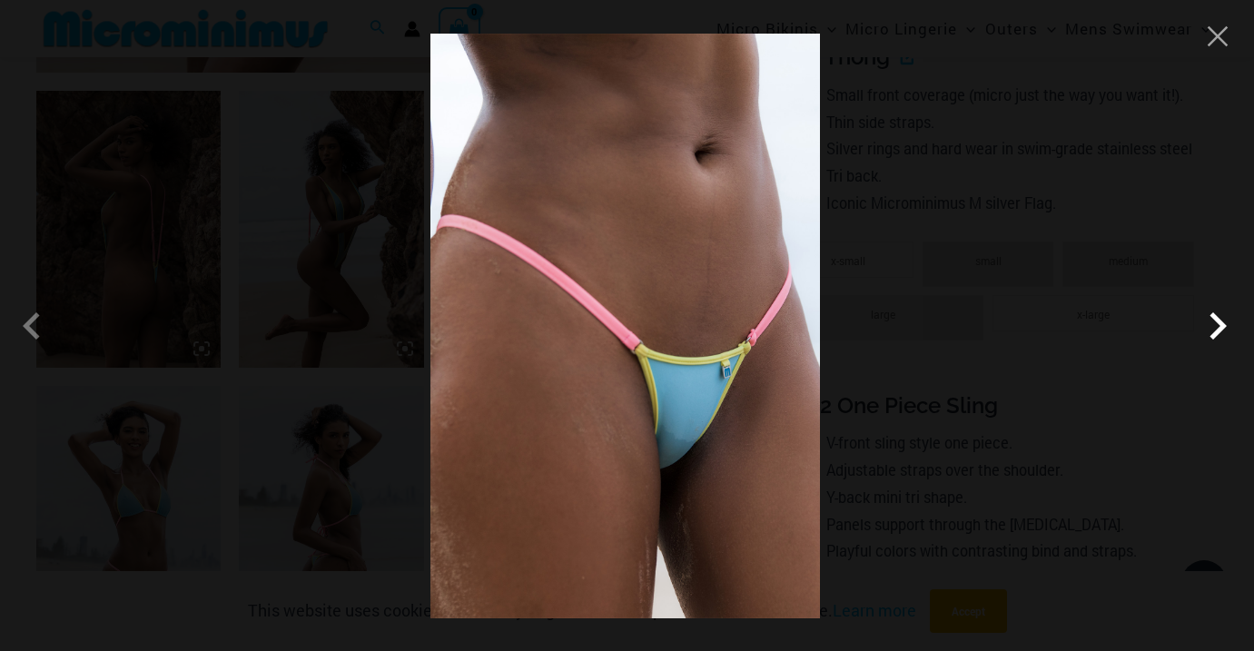
click at [1212, 322] on span at bounding box center [1217, 326] width 54 height 54
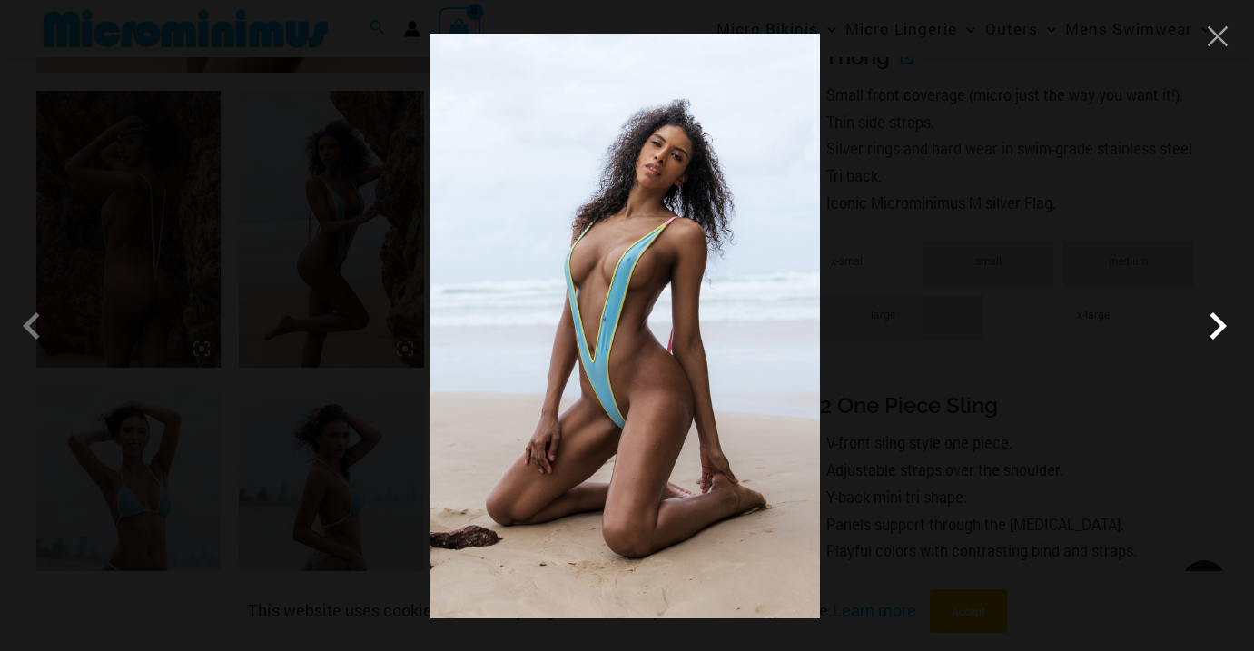
click at [1212, 322] on span at bounding box center [1217, 326] width 54 height 54
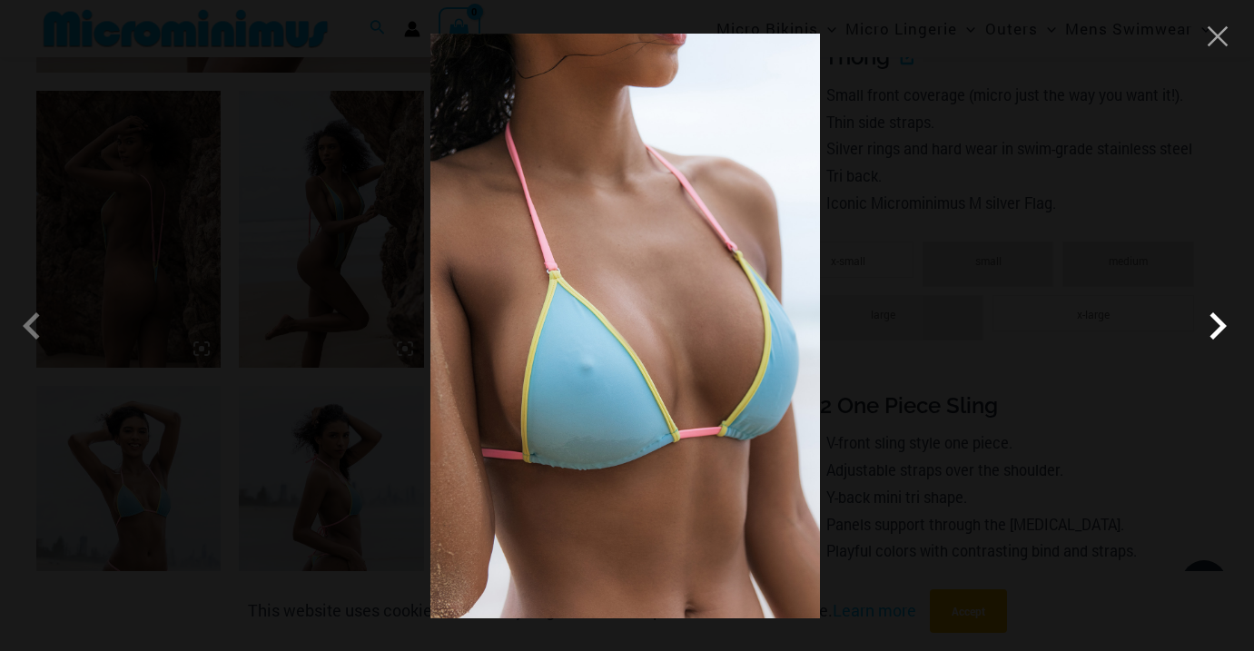
click at [1212, 322] on span at bounding box center [1217, 326] width 54 height 54
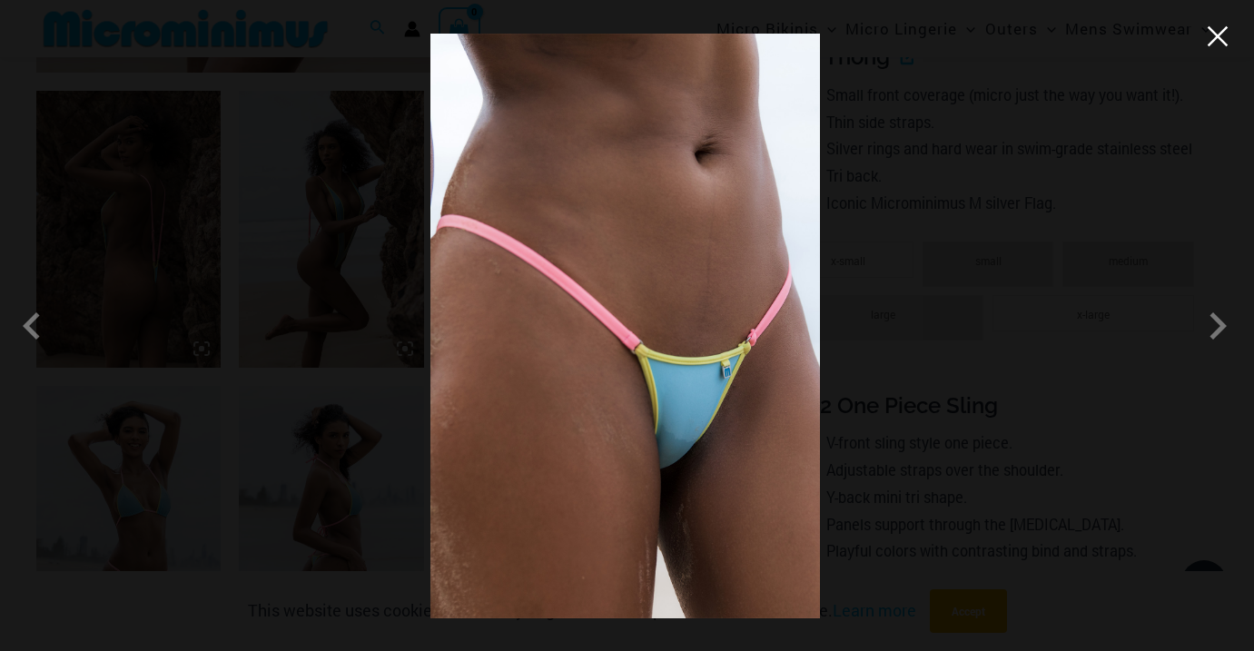
click at [1212, 35] on button "Close" at bounding box center [1217, 36] width 27 height 27
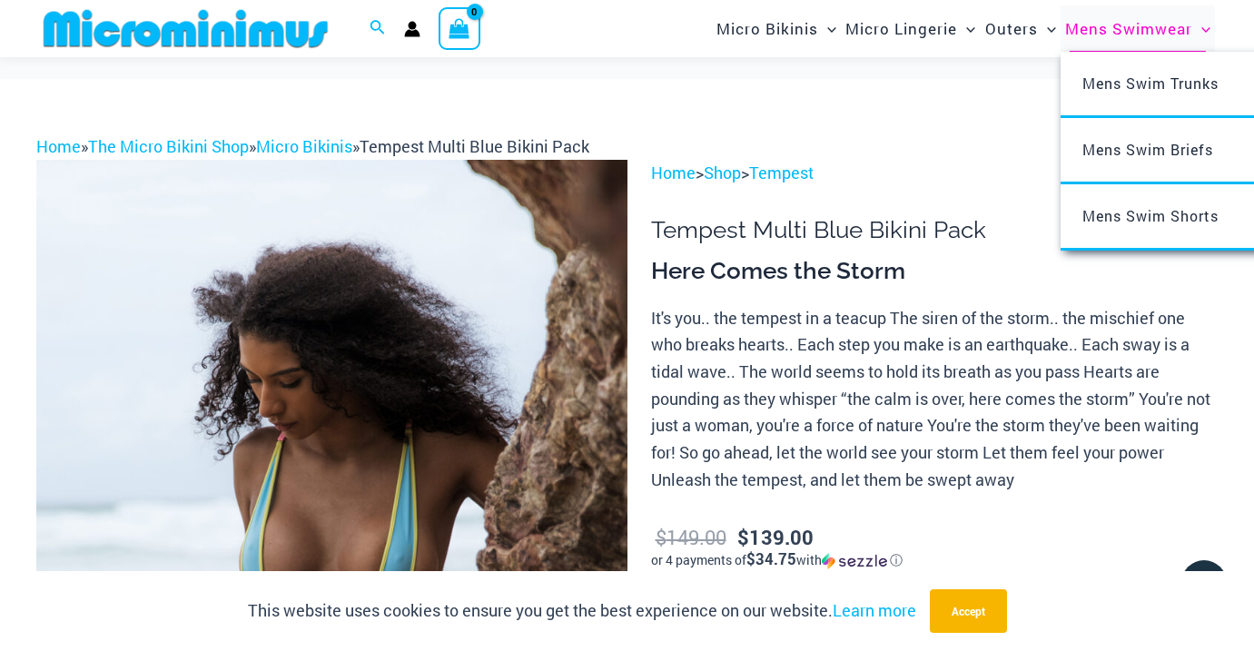
scroll to position [-2, 0]
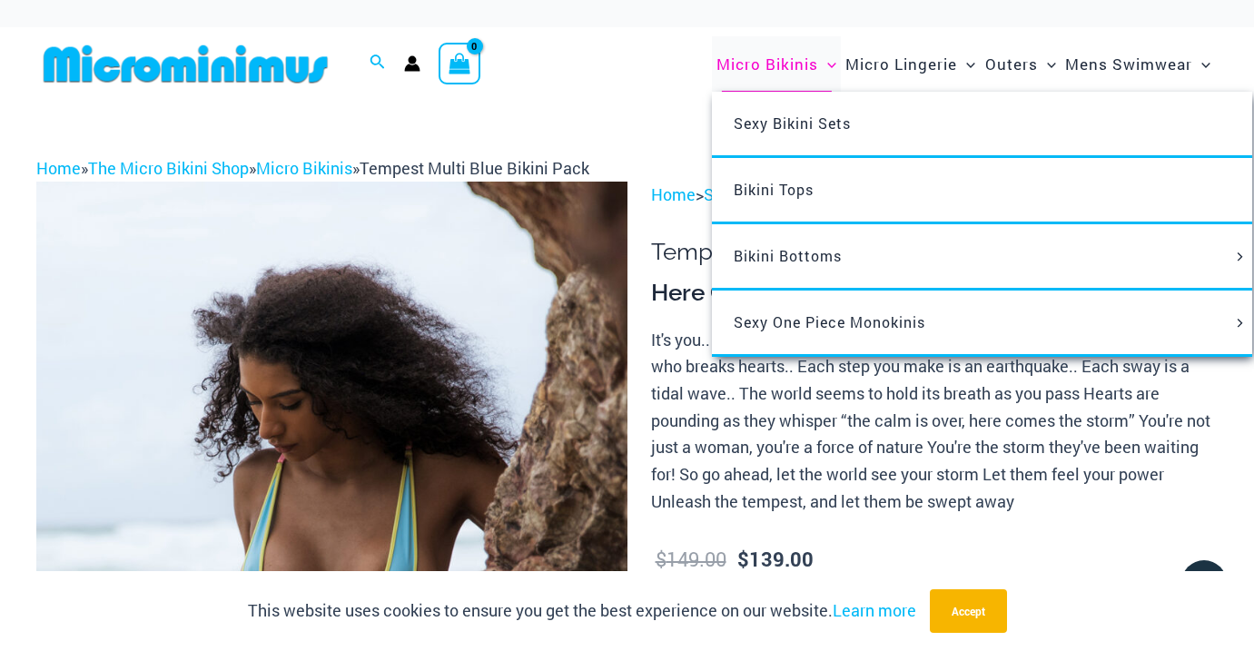
click at [772, 64] on span "Micro Bikinis" at bounding box center [767, 64] width 102 height 46
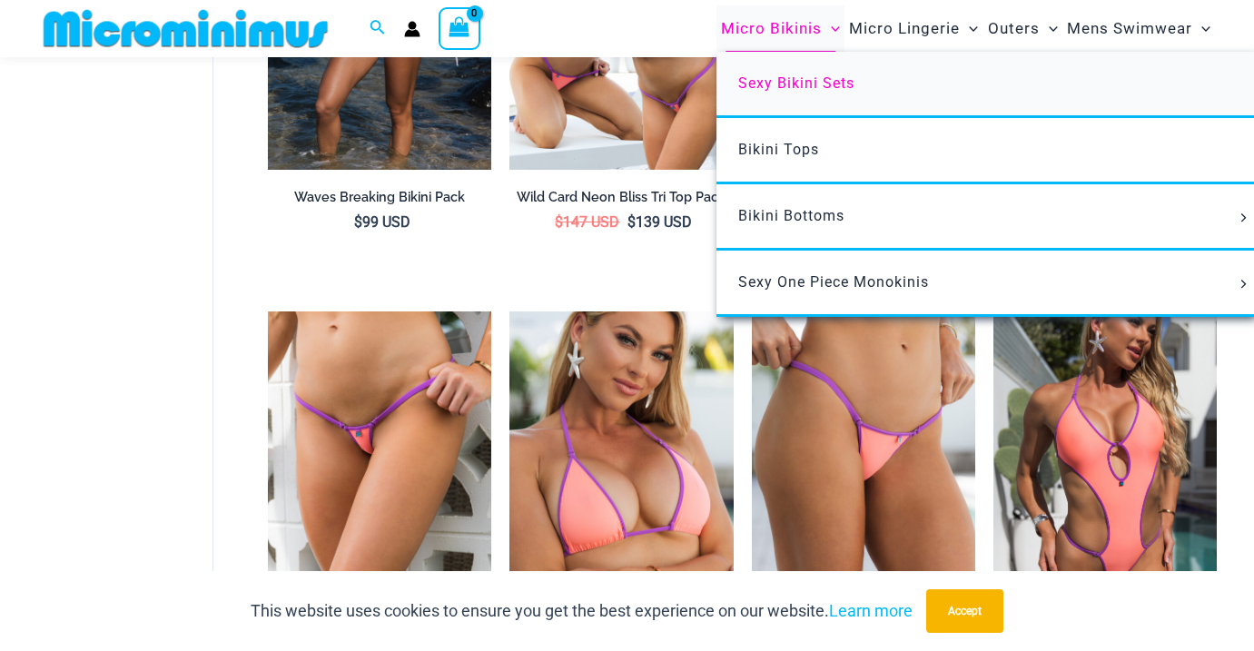
scroll to position [820, 0]
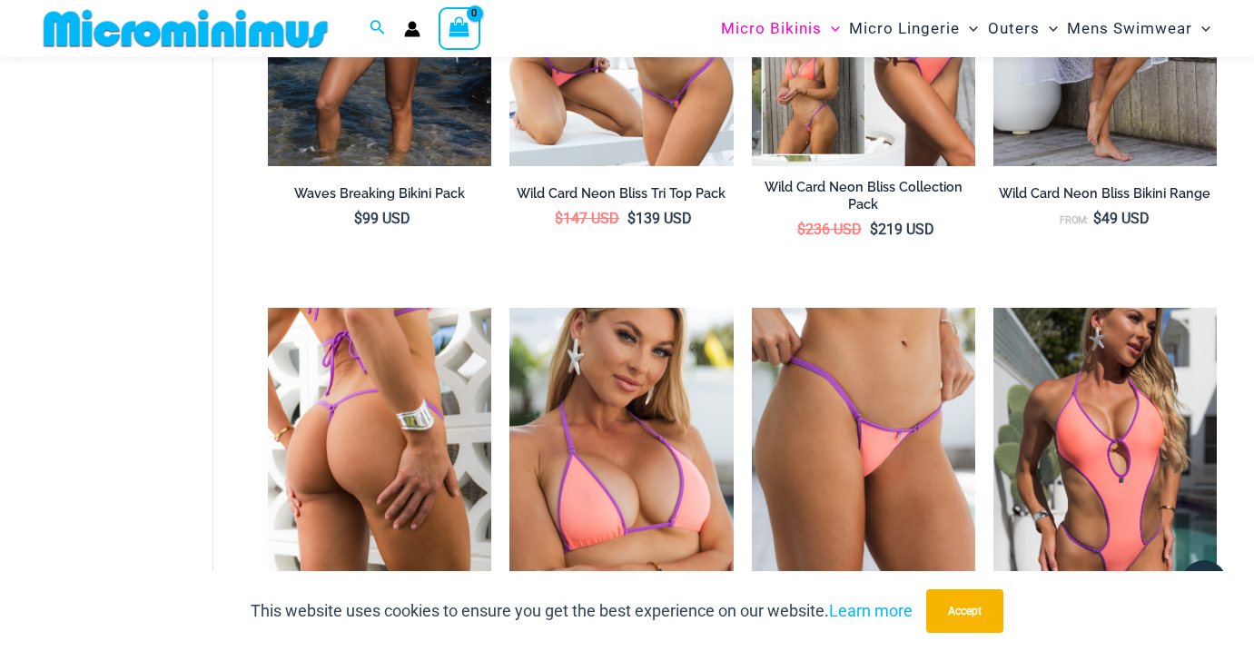
click at [454, 338] on img at bounding box center [379, 475] width 223 height 335
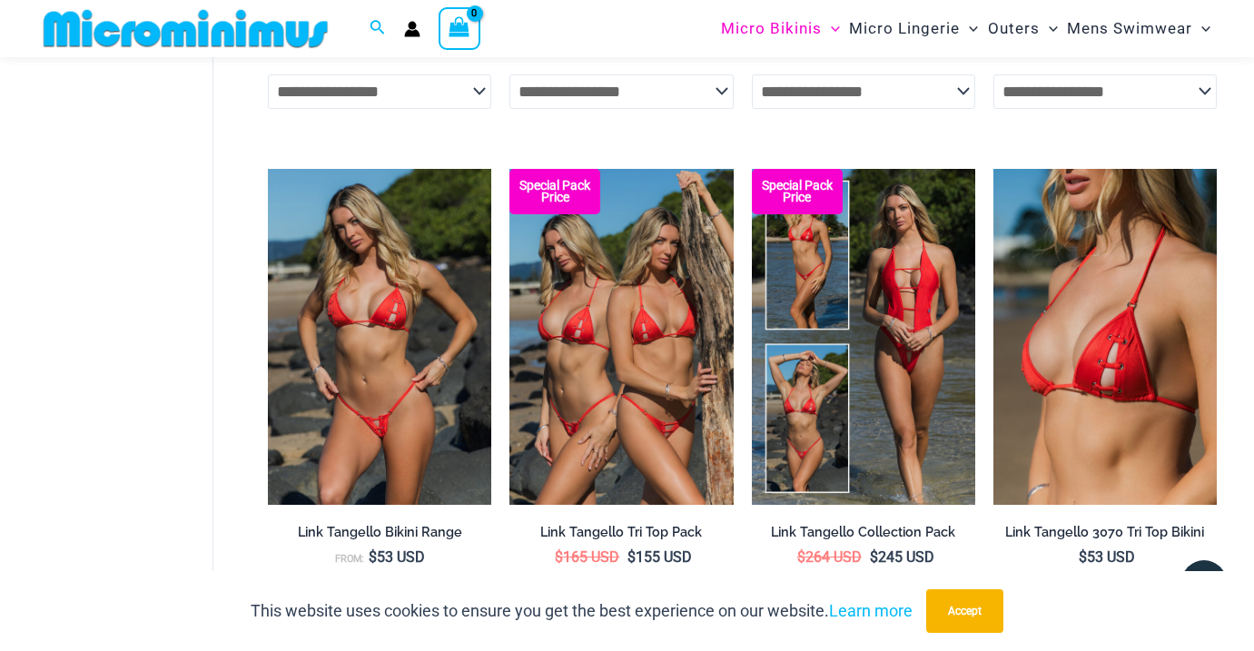
scroll to position [1492, 0]
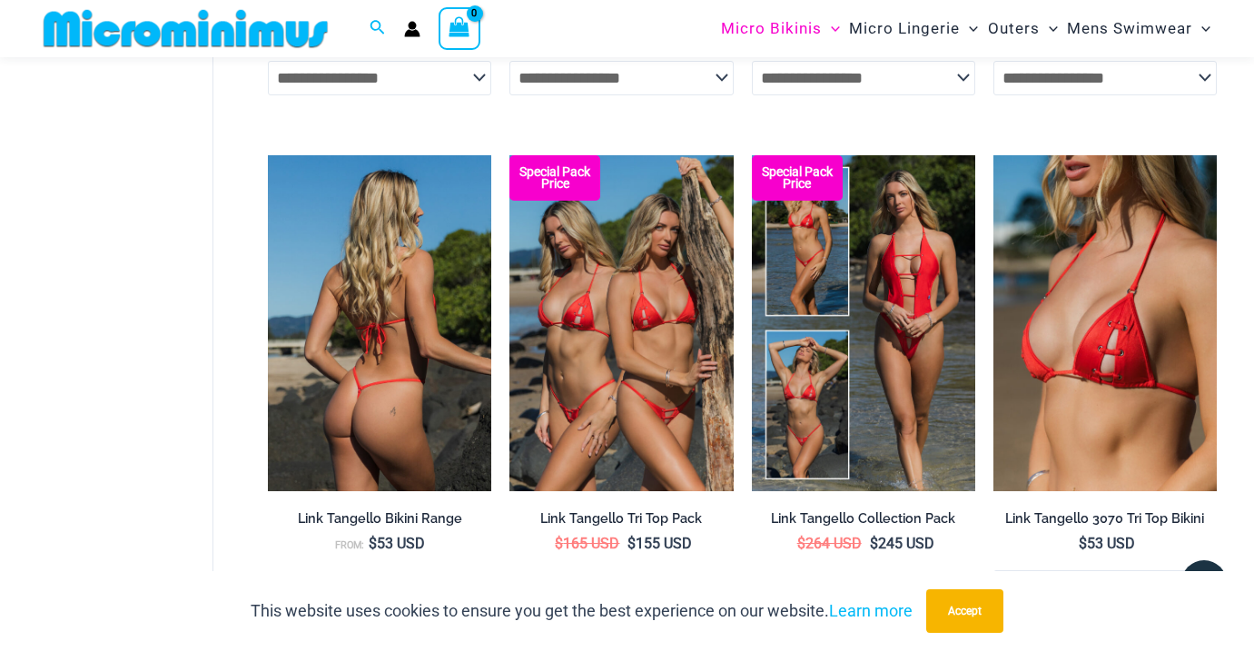
click at [387, 388] on img at bounding box center [379, 322] width 223 height 335
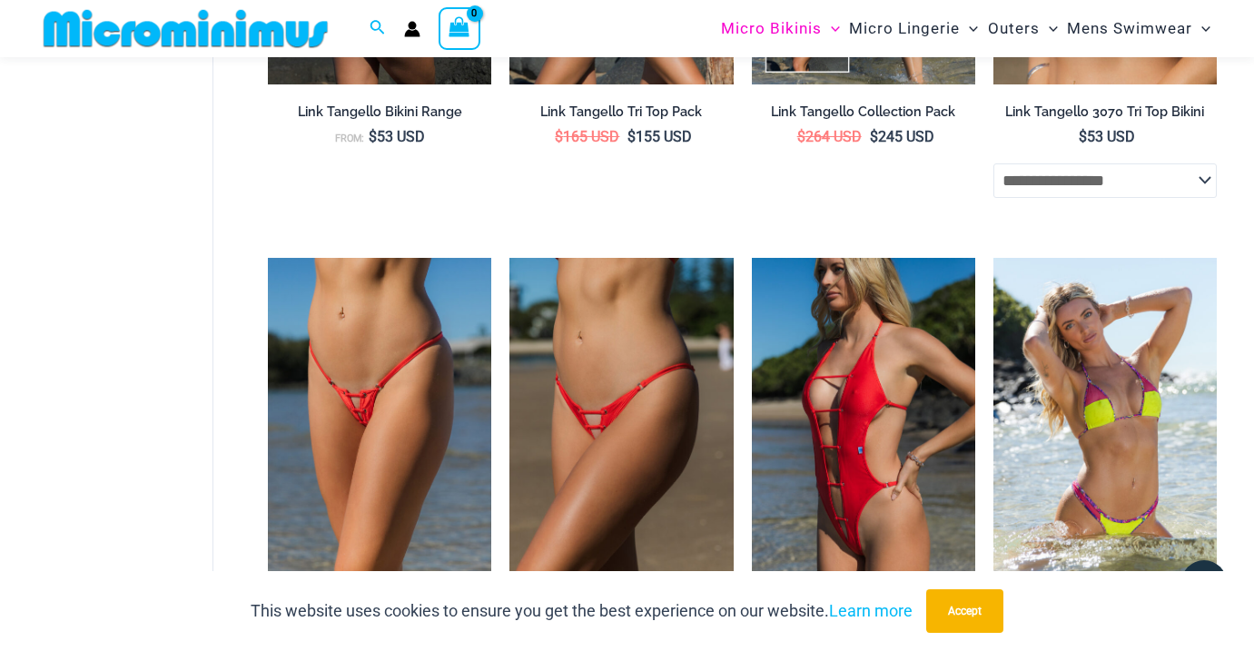
scroll to position [1903, 0]
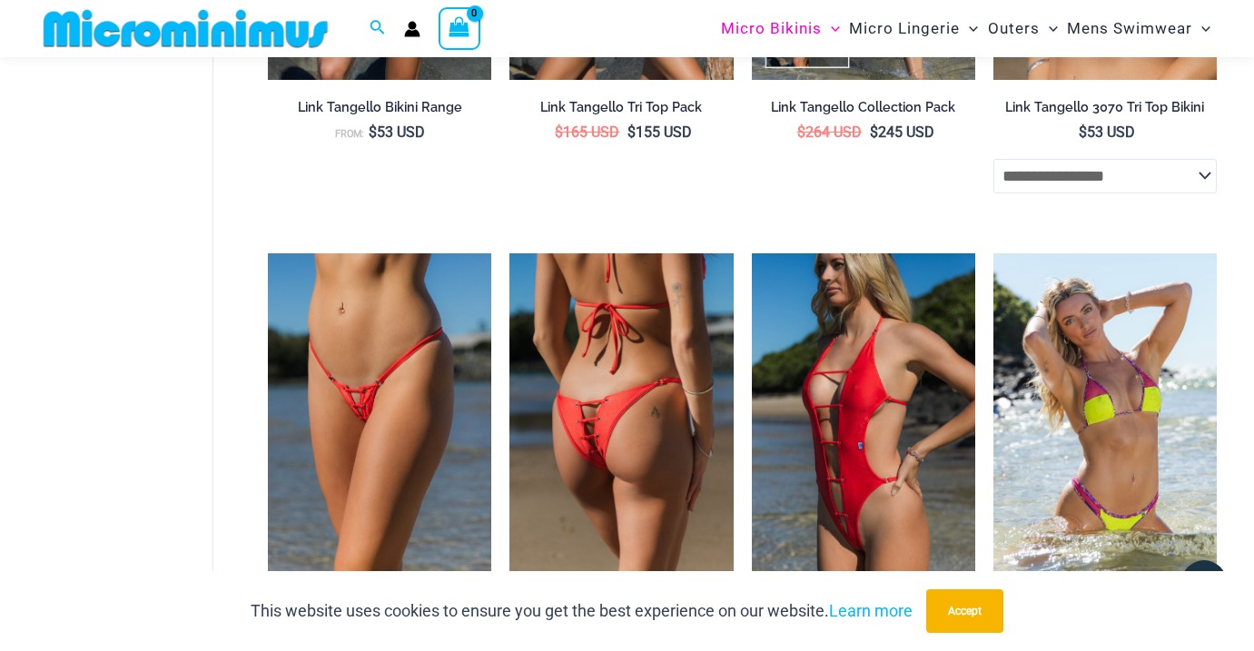
click at [586, 372] on img at bounding box center [620, 420] width 223 height 335
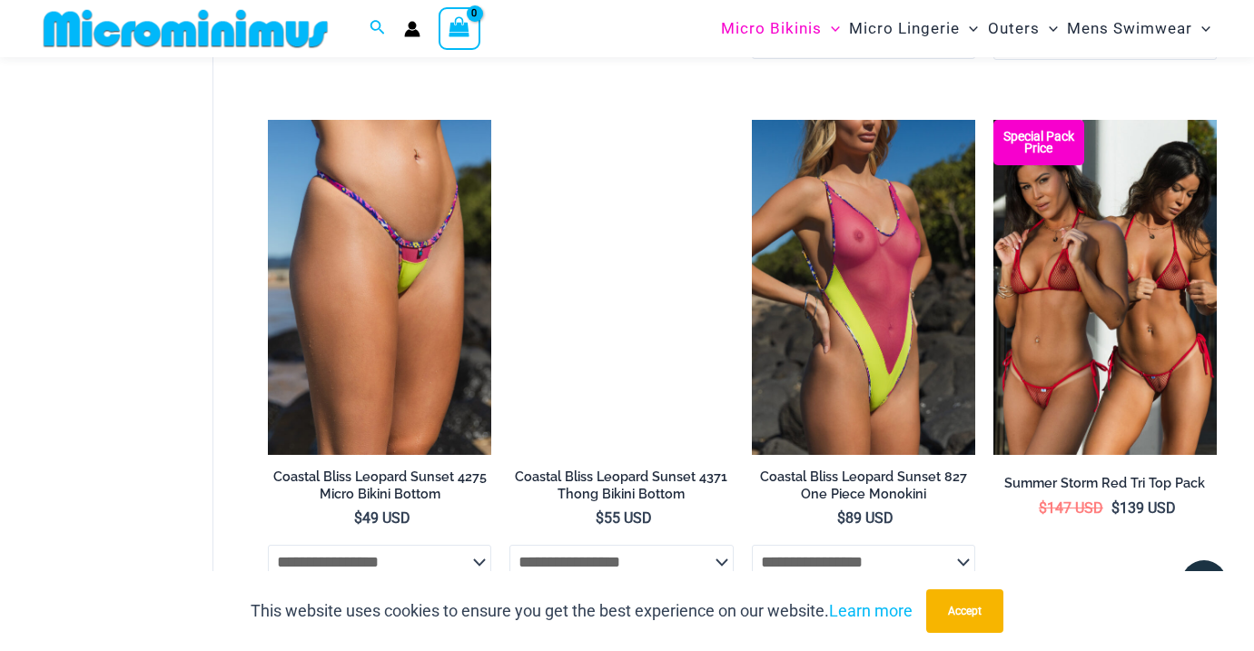
scroll to position [3083, 0]
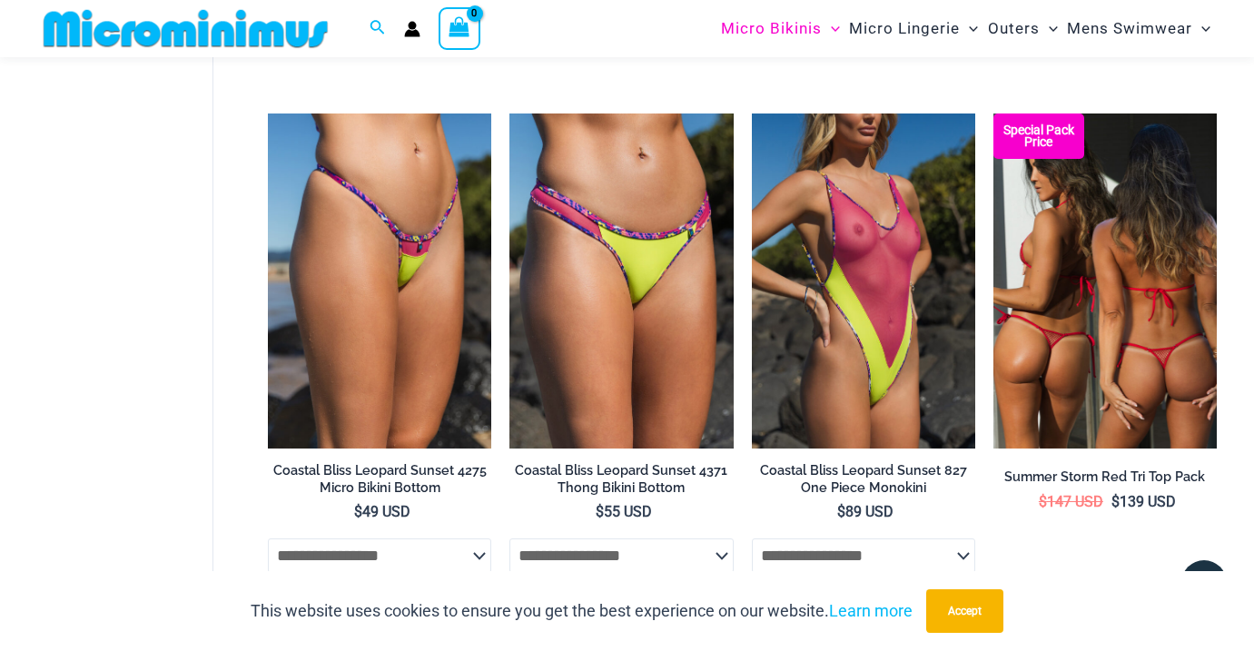
click at [1042, 343] on img at bounding box center [1104, 280] width 223 height 335
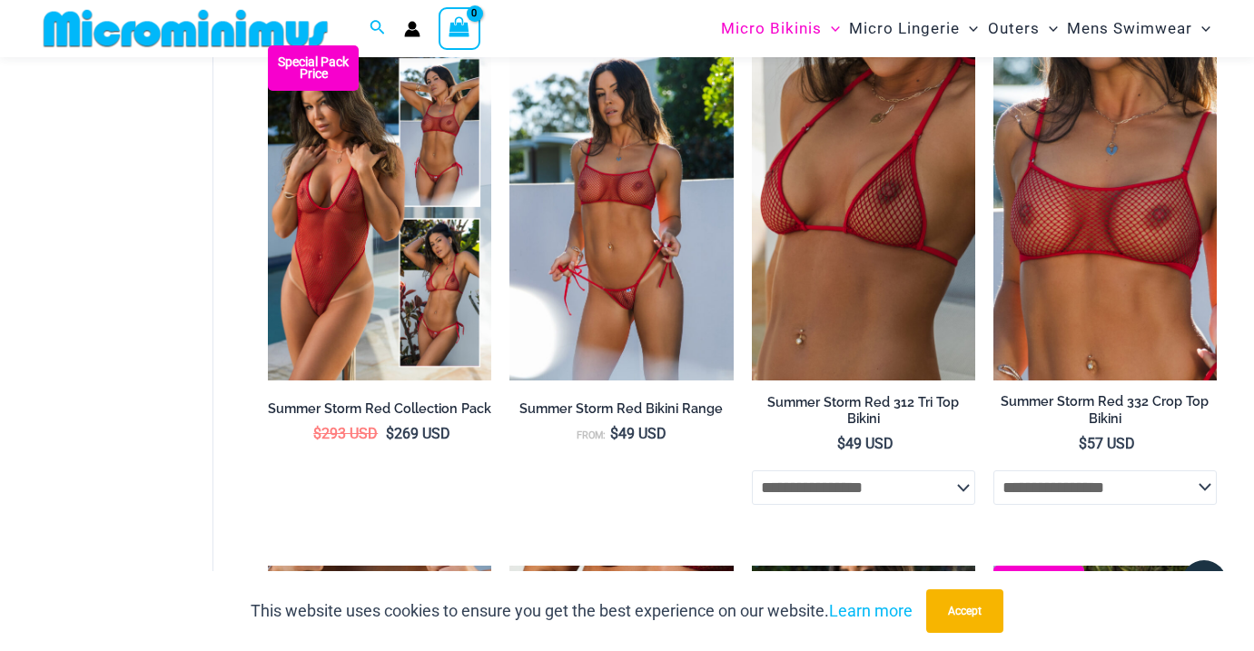
scroll to position [3678, 0]
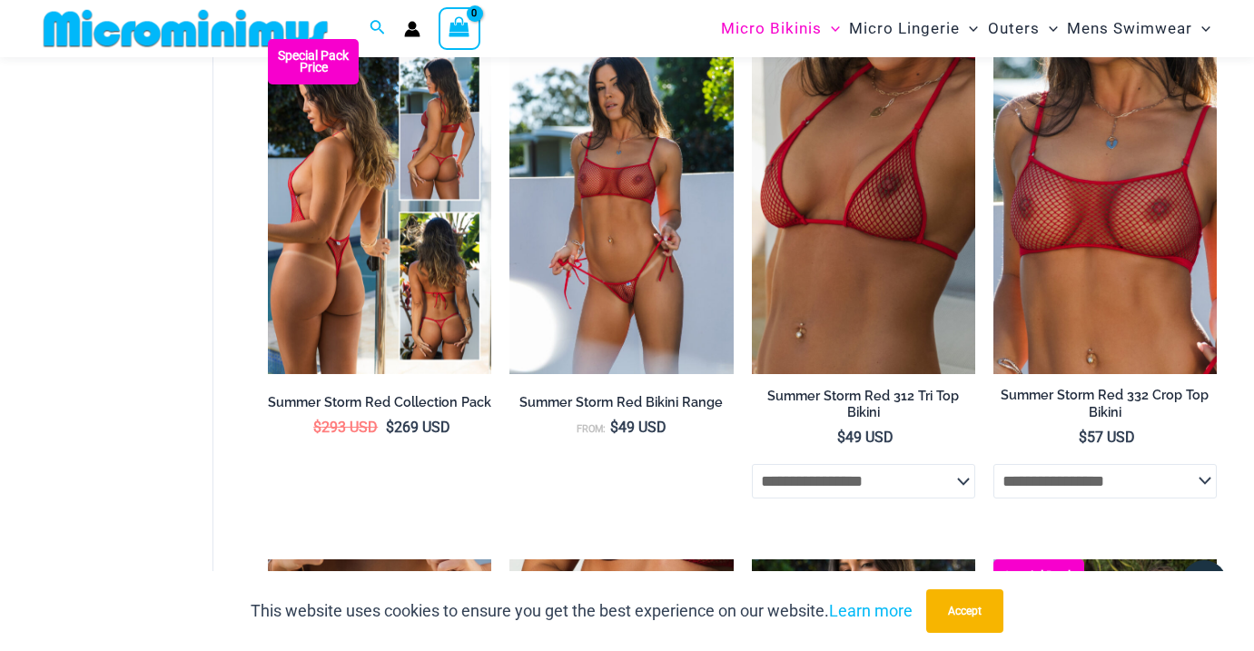
click at [364, 293] on img at bounding box center [379, 206] width 223 height 335
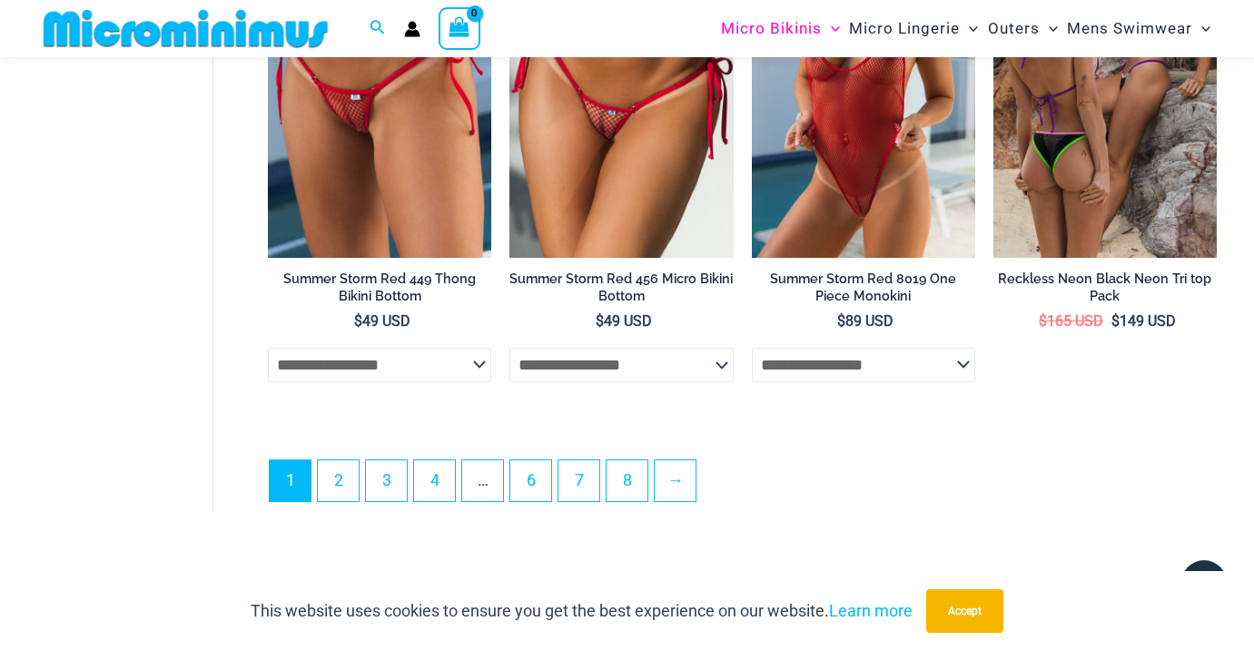
scroll to position [4320, 0]
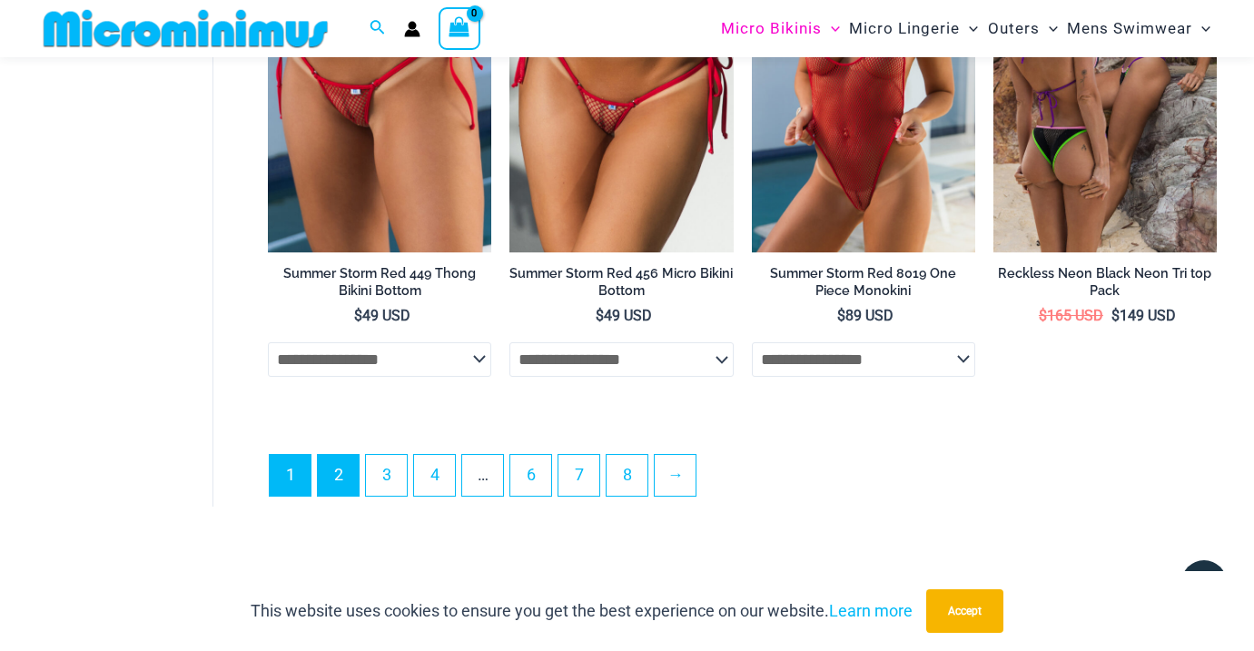
click at [335, 474] on link "2" at bounding box center [338, 475] width 41 height 41
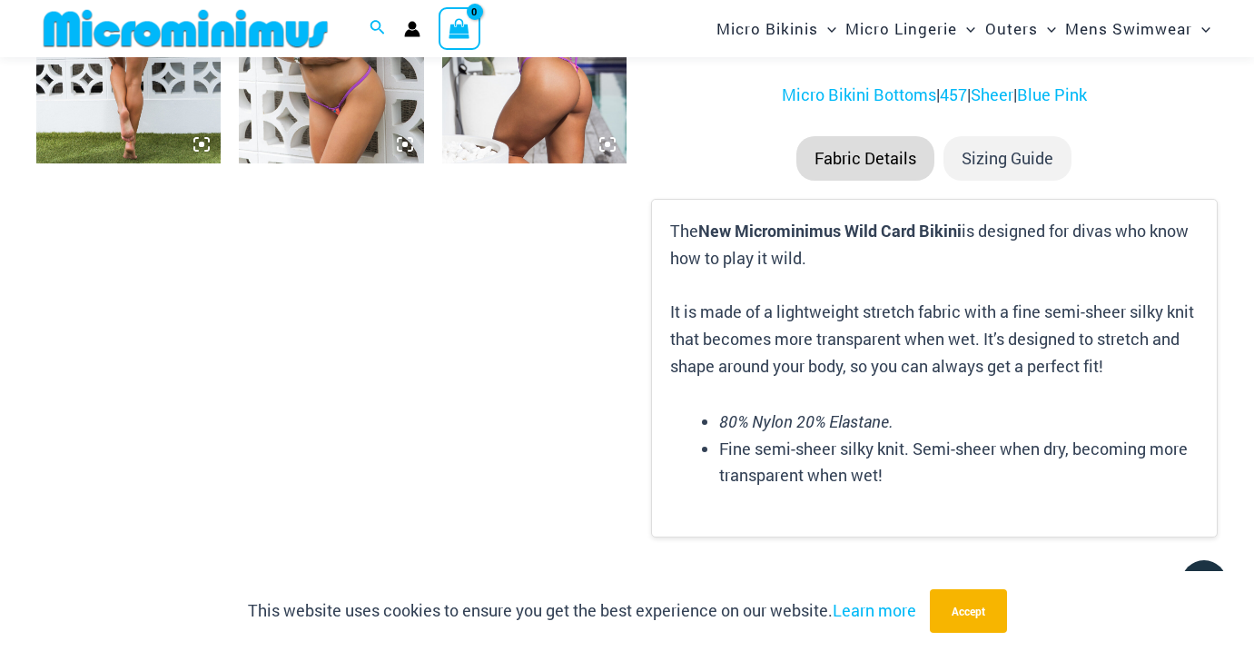
scroll to position [1494, 0]
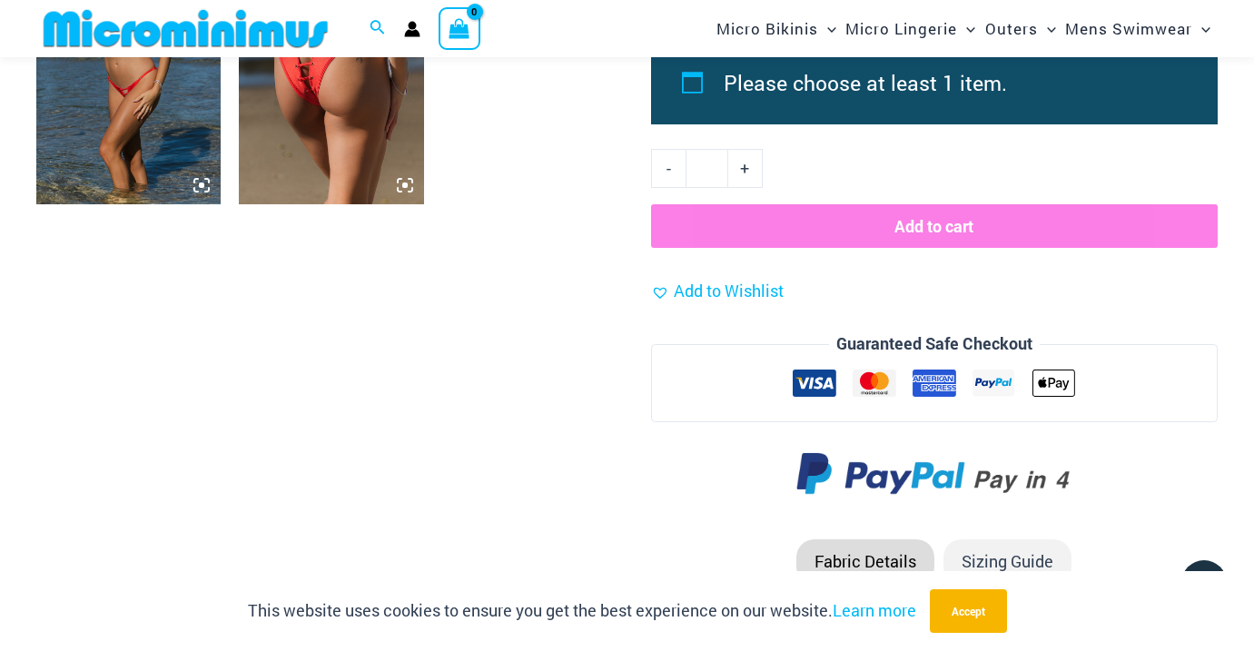
scroll to position [2031, 0]
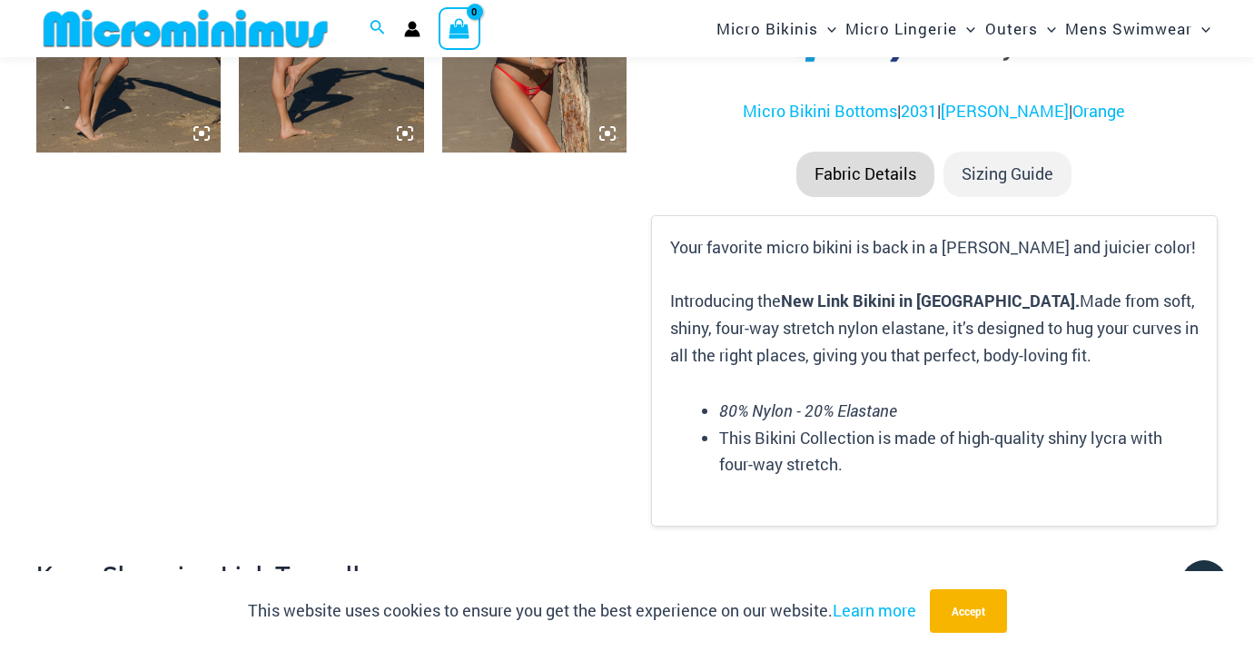
scroll to position [1496, 0]
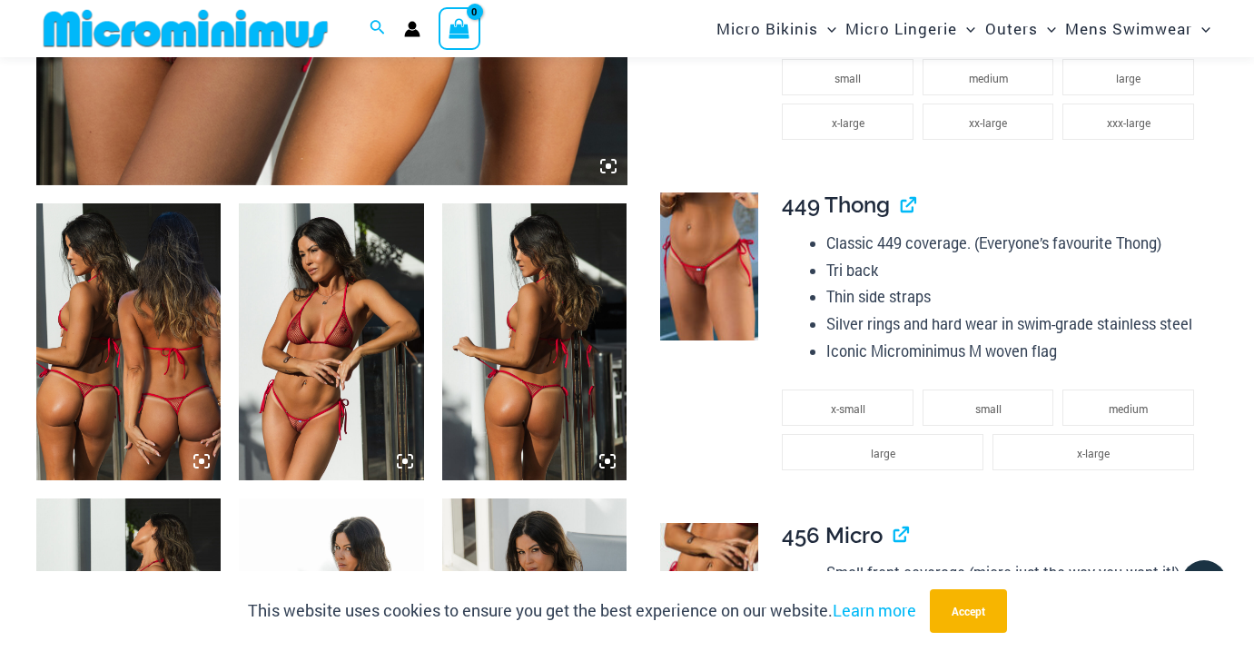
scroll to position [873, 0]
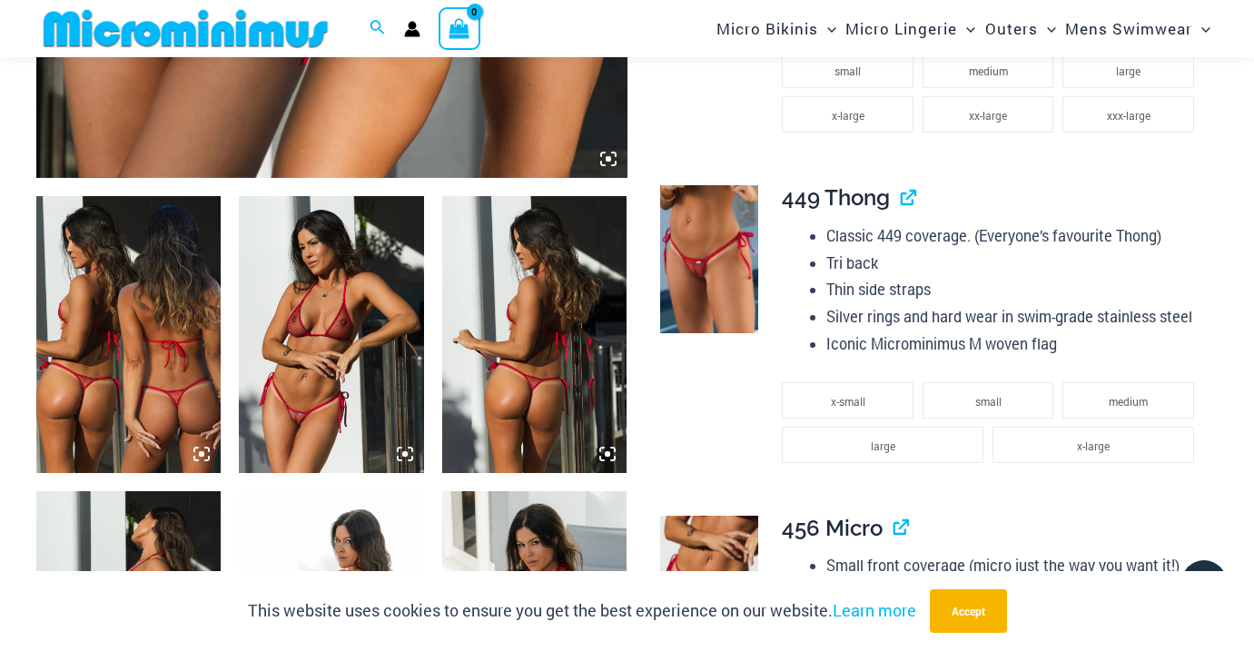
click at [378, 416] on img at bounding box center [331, 334] width 184 height 277
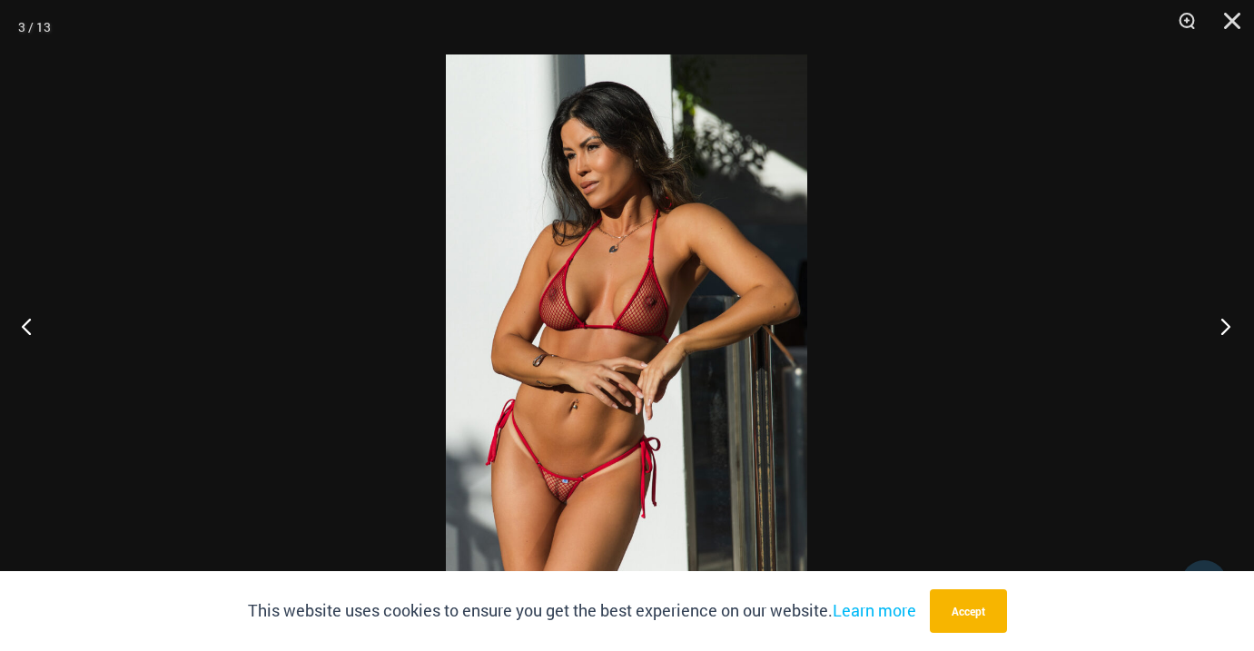
click at [1224, 324] on button "Next" at bounding box center [1220, 326] width 68 height 91
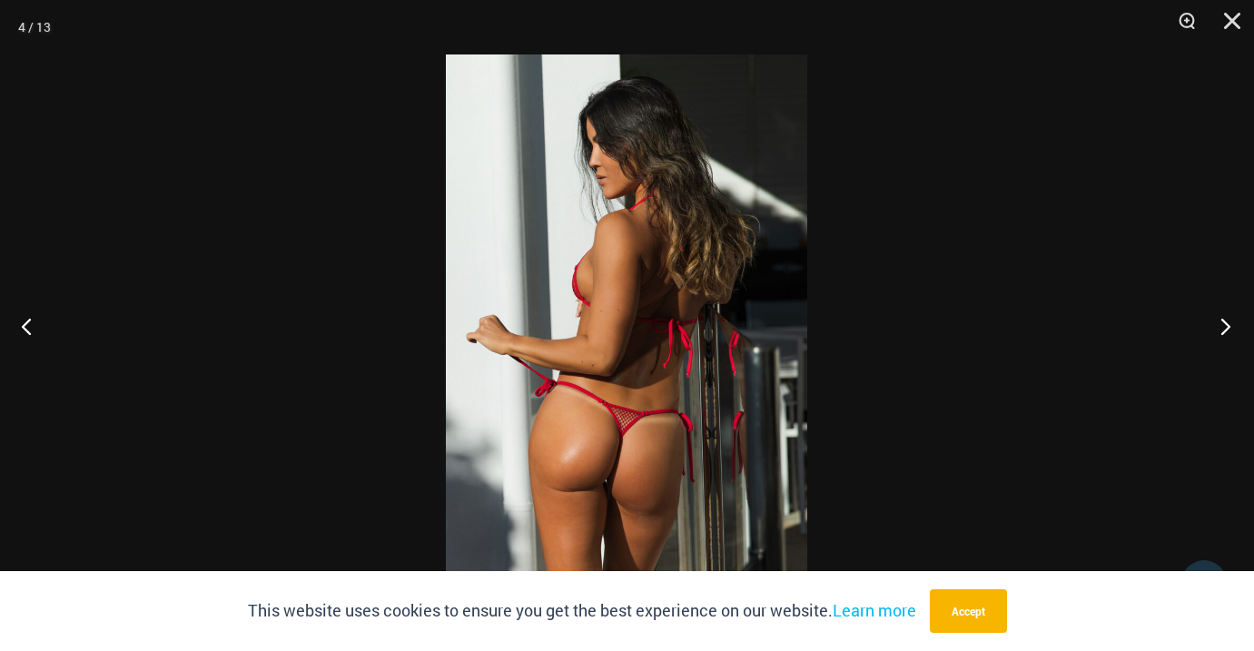
click at [1224, 324] on button "Next" at bounding box center [1220, 326] width 68 height 91
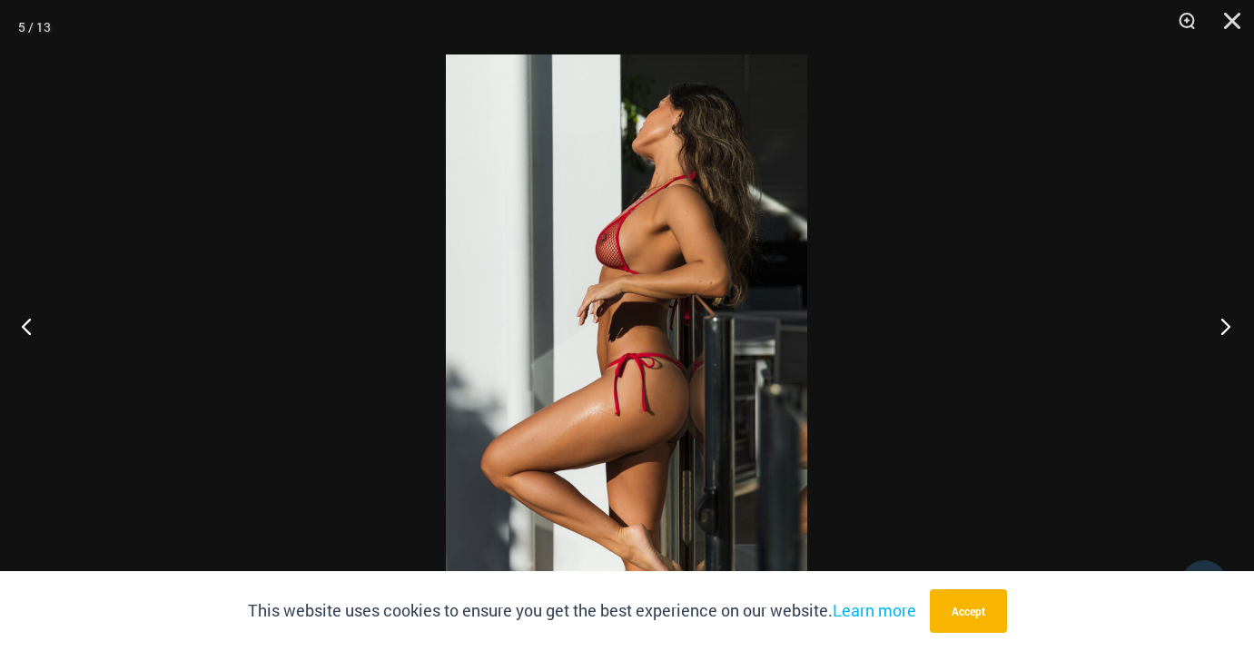
click at [1224, 324] on button "Next" at bounding box center [1220, 326] width 68 height 91
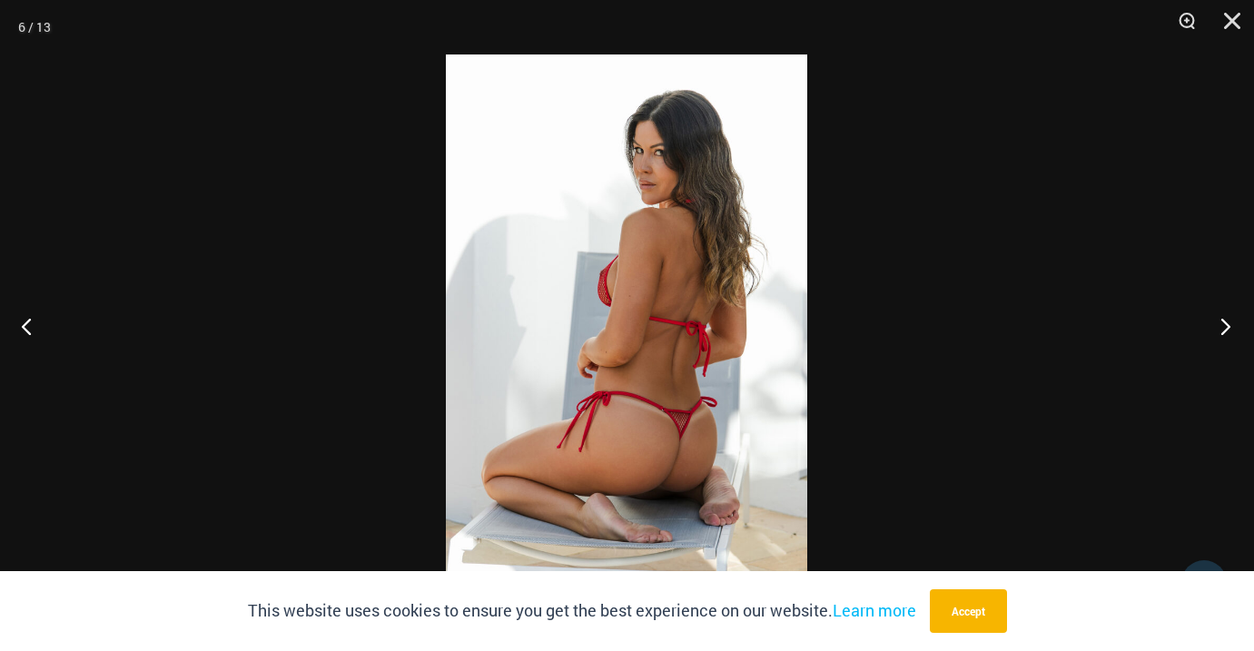
click at [1224, 324] on button "Next" at bounding box center [1220, 326] width 68 height 91
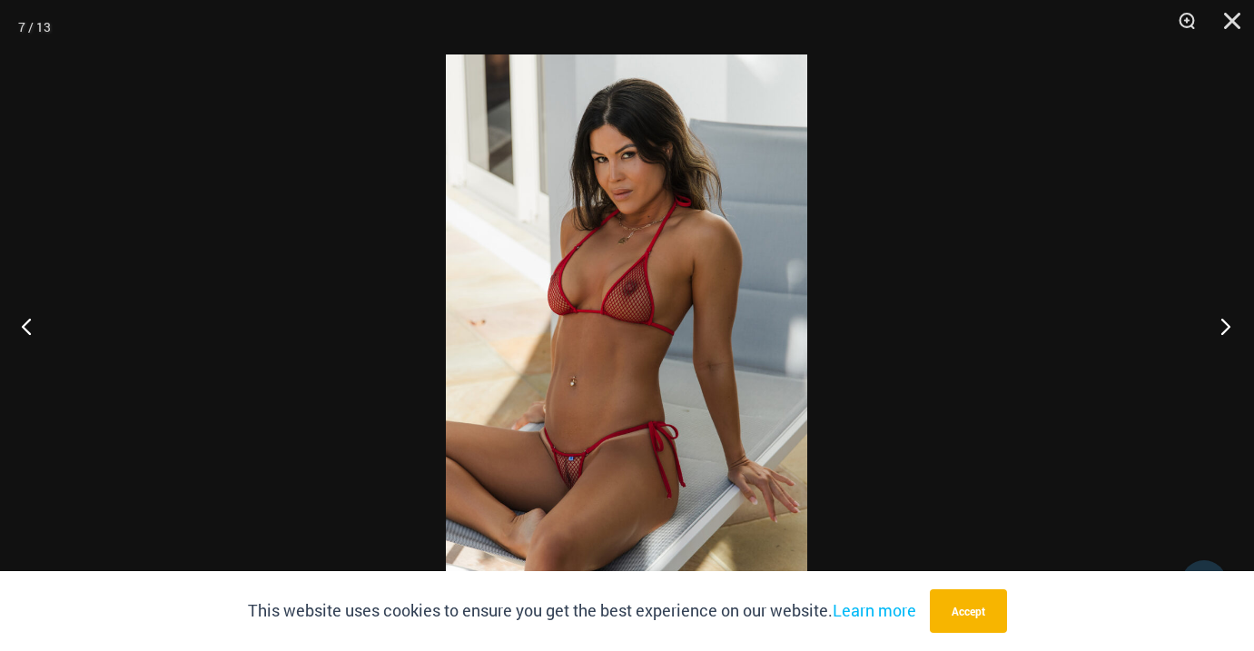
click at [1224, 324] on button "Next" at bounding box center [1220, 326] width 68 height 91
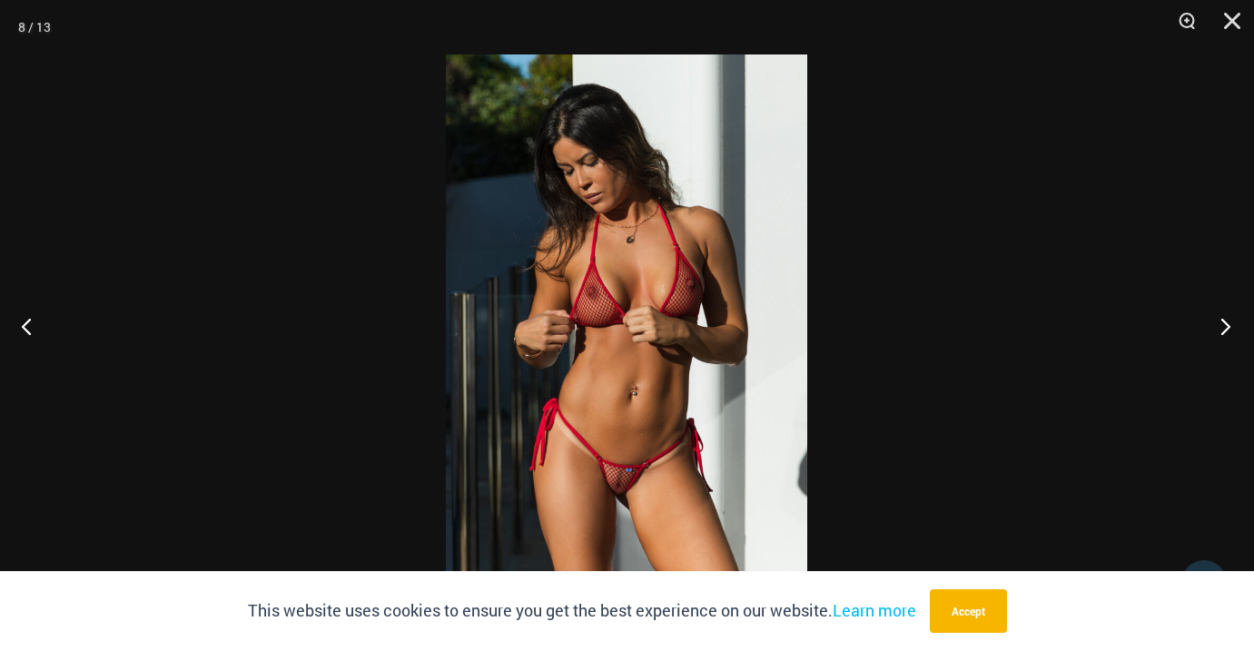
click at [1224, 324] on button "Next" at bounding box center [1220, 326] width 68 height 91
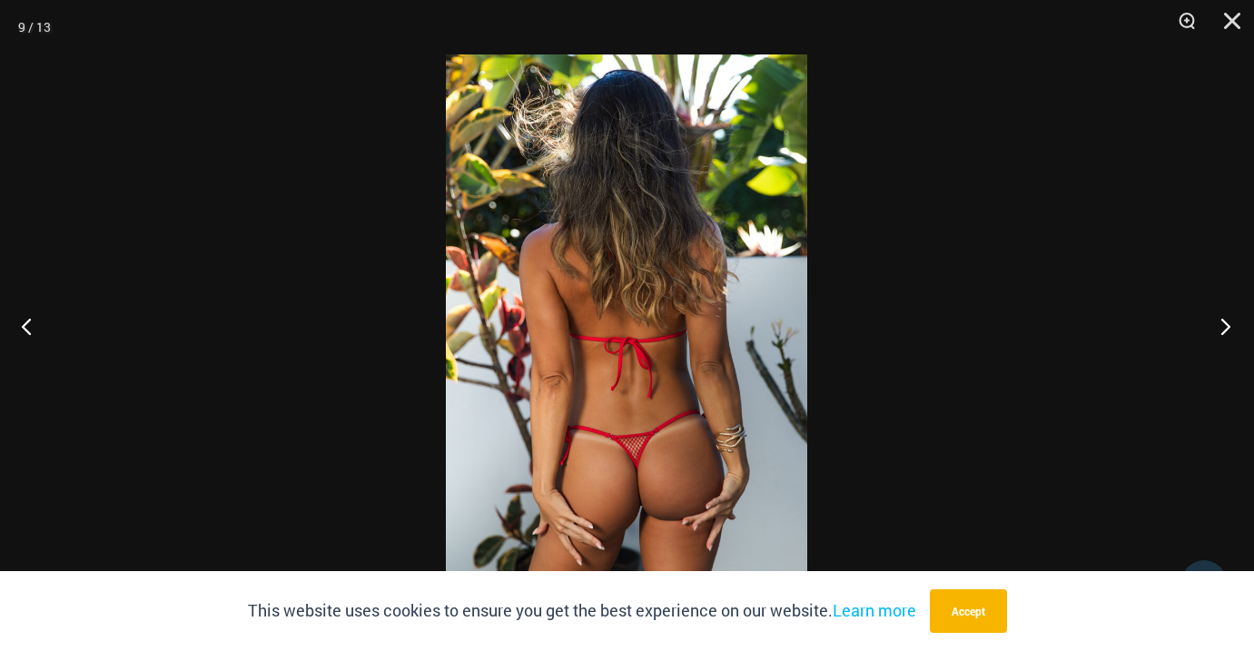
click at [1224, 324] on button "Next" at bounding box center [1220, 326] width 68 height 91
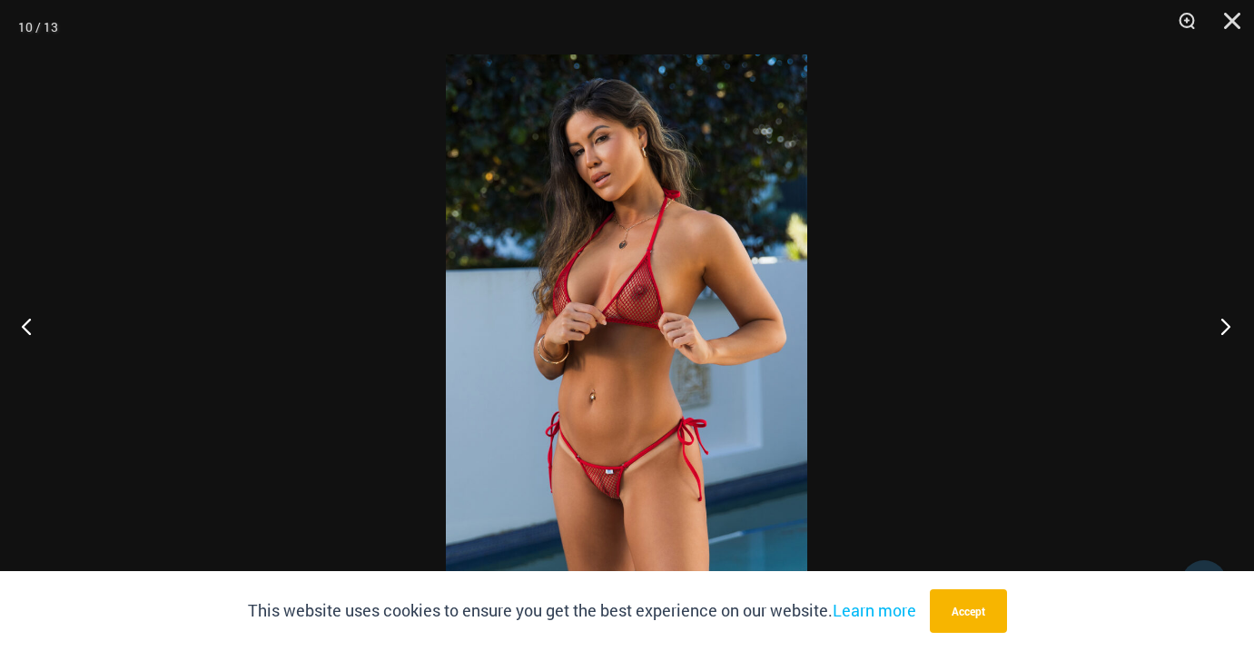
click at [1224, 324] on button "Next" at bounding box center [1220, 326] width 68 height 91
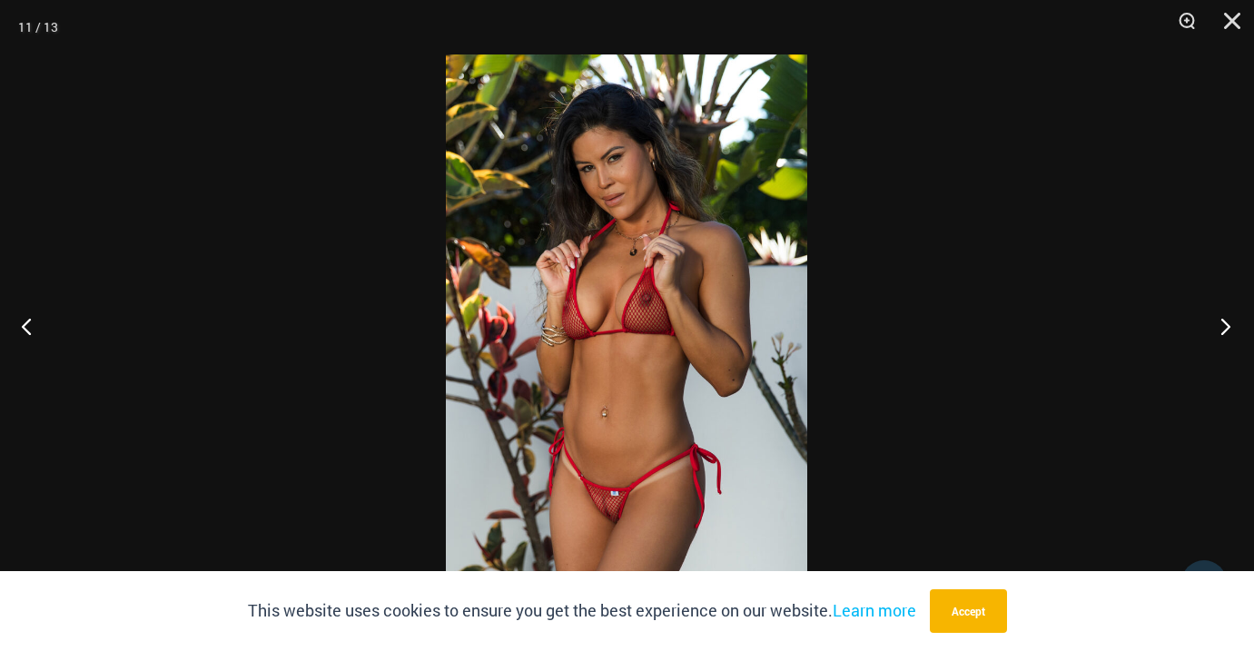
click at [1224, 324] on button "Next" at bounding box center [1220, 326] width 68 height 91
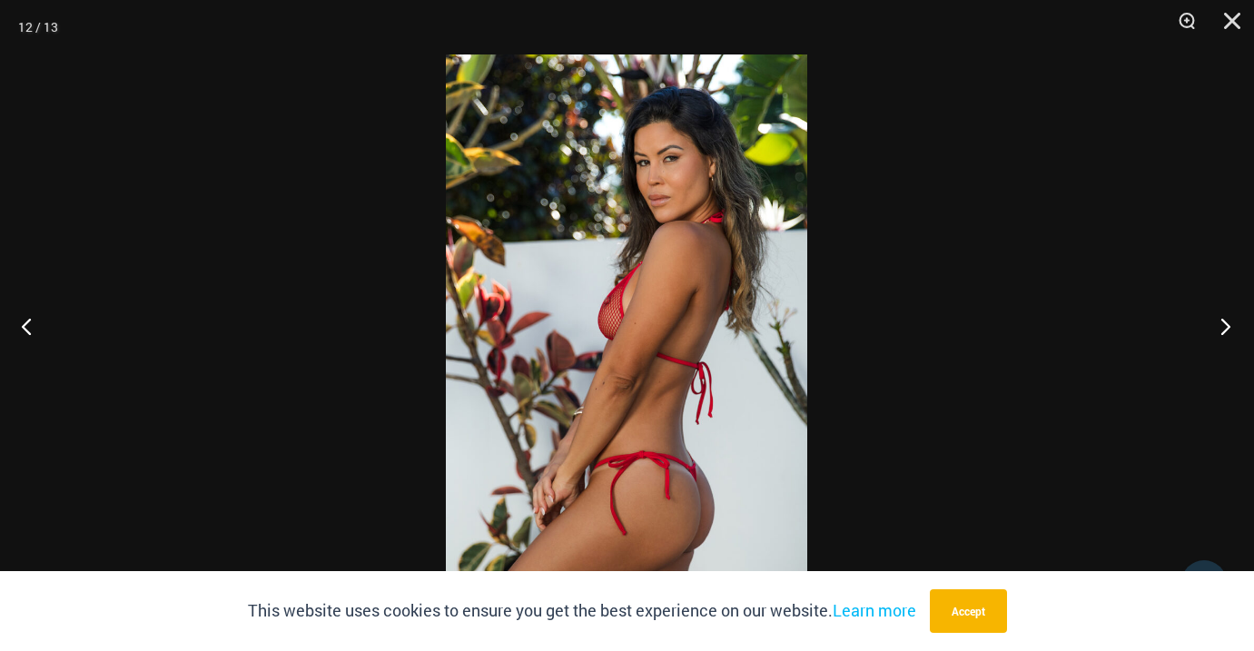
click at [1224, 324] on button "Next" at bounding box center [1220, 326] width 68 height 91
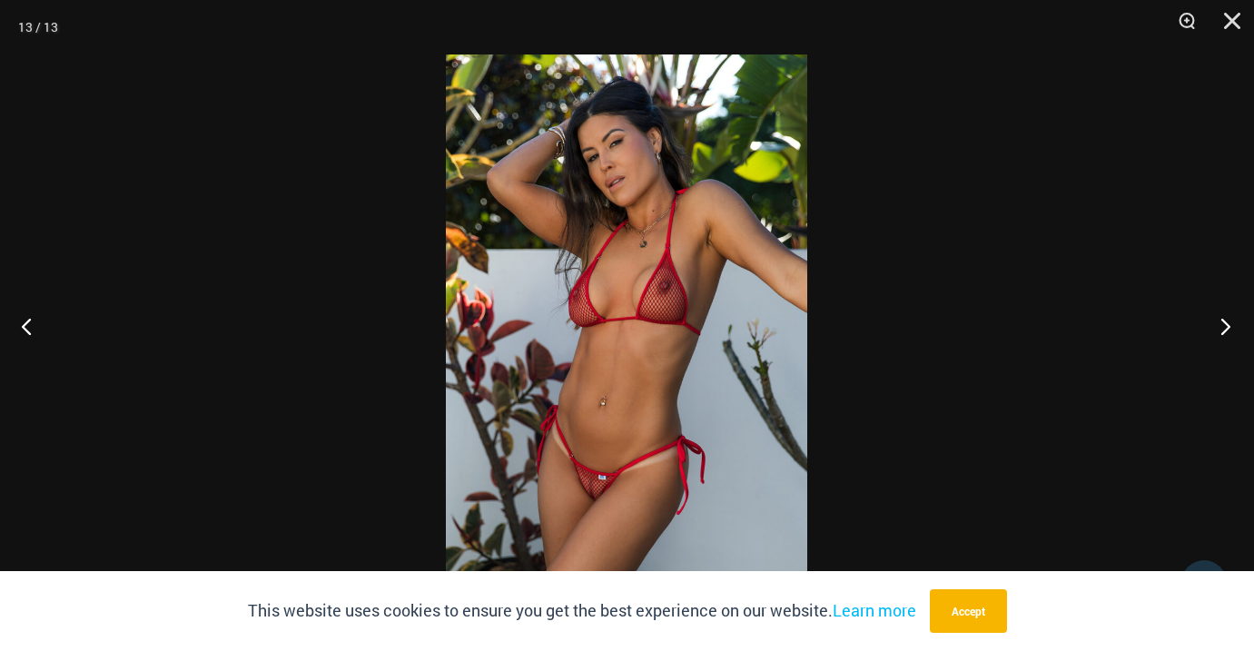
click at [1224, 324] on button "Next" at bounding box center [1220, 326] width 68 height 91
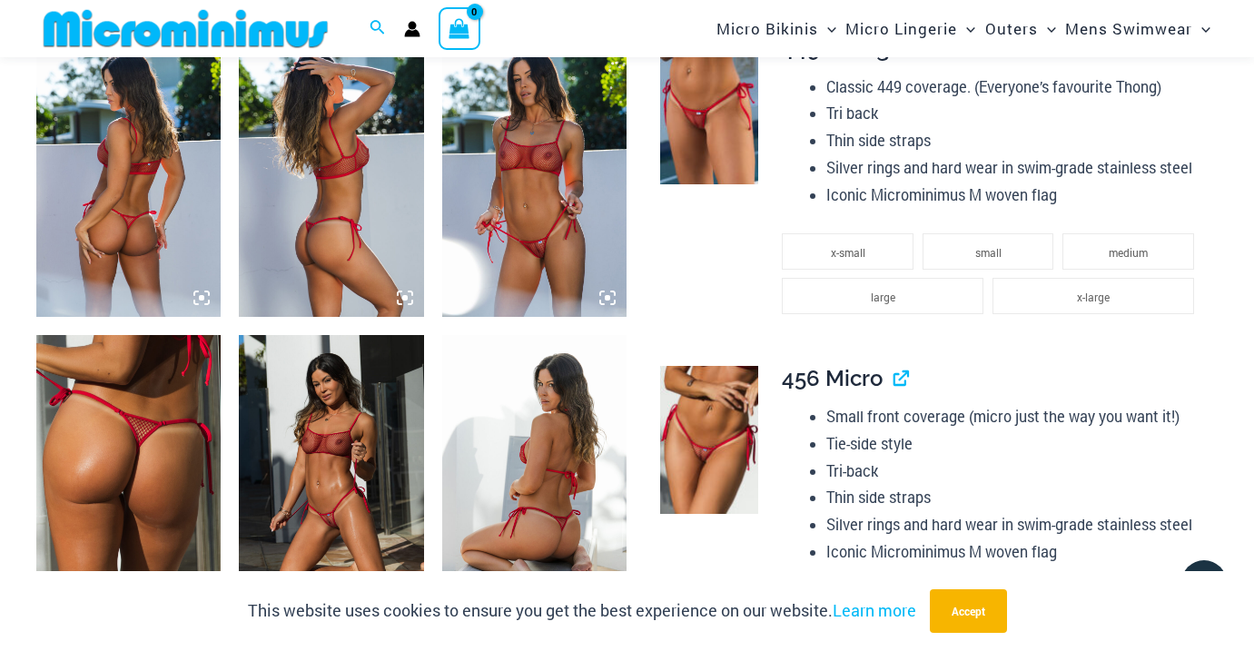
scroll to position [1336, 0]
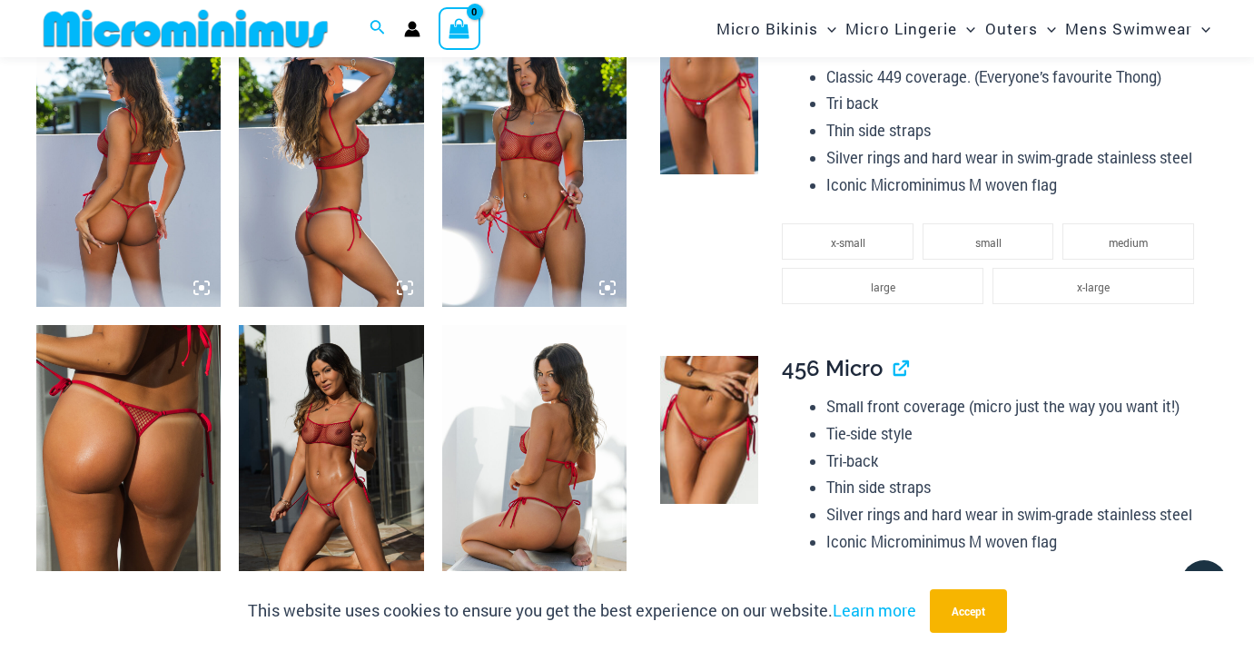
click at [342, 481] on img at bounding box center [331, 463] width 184 height 277
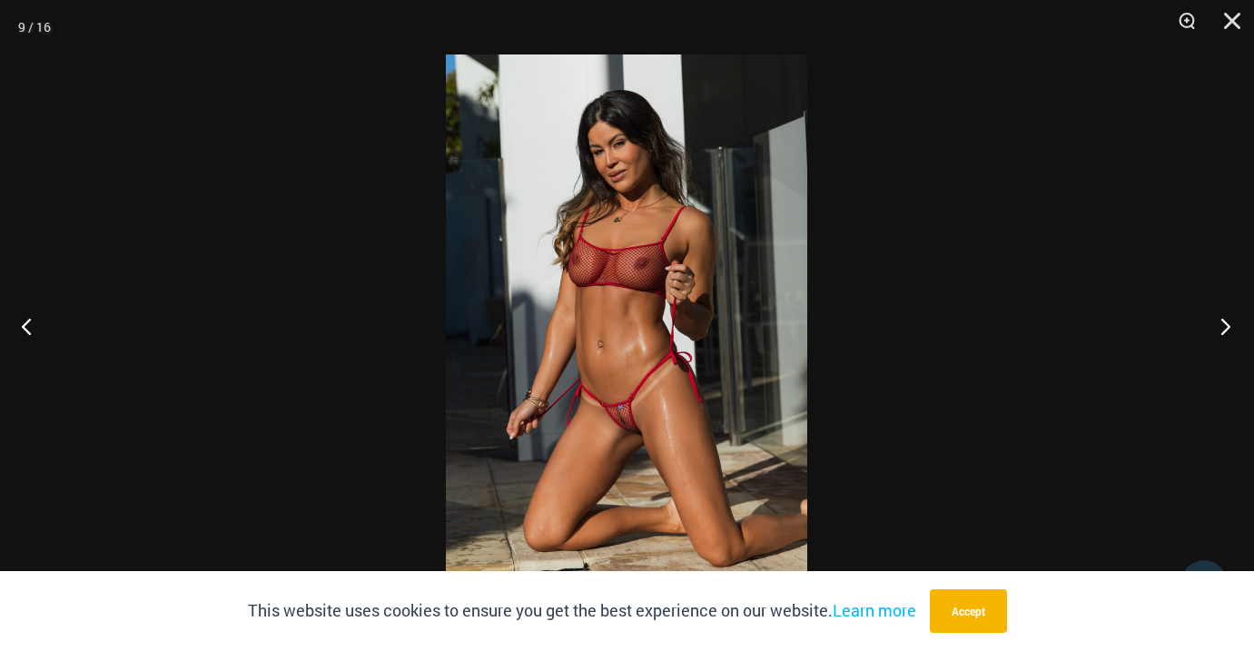
click at [1221, 322] on button "Next" at bounding box center [1220, 326] width 68 height 91
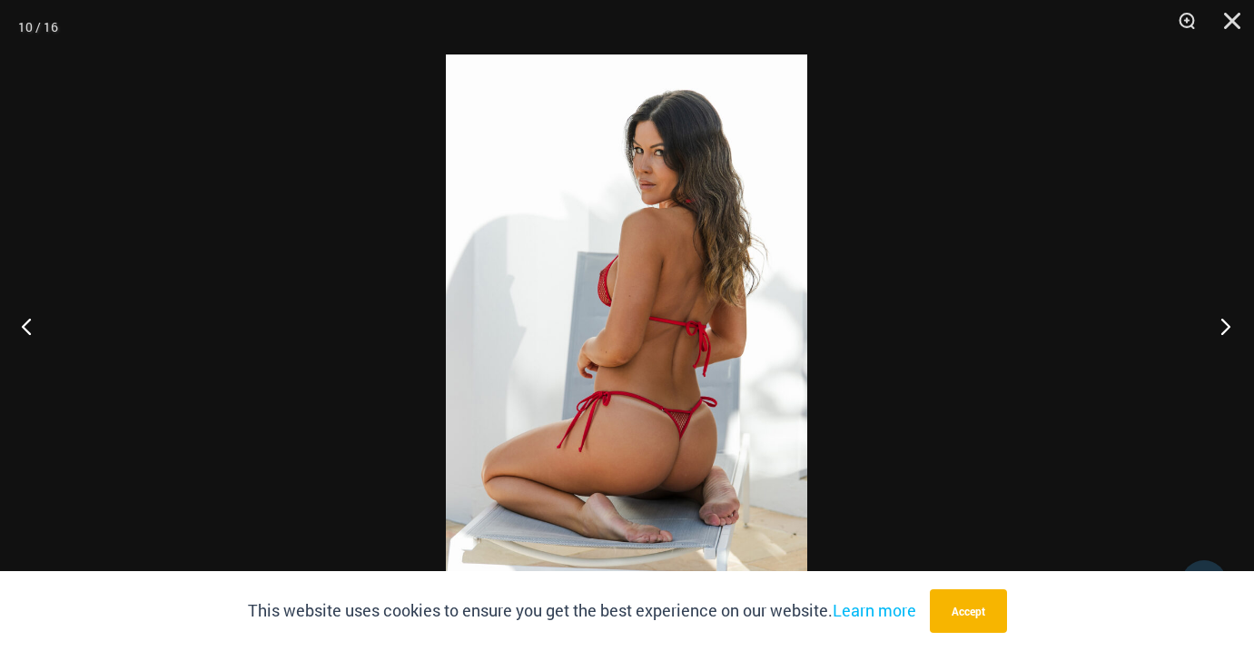
click at [1218, 320] on button "Next" at bounding box center [1220, 326] width 68 height 91
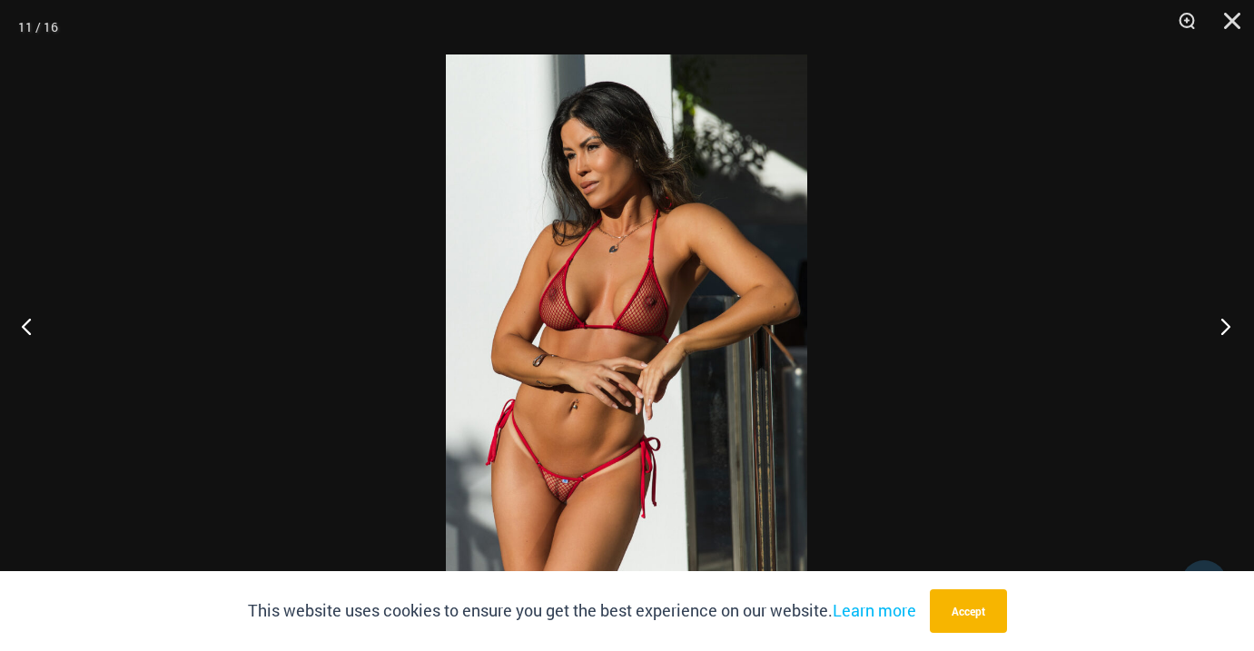
click at [1216, 324] on button "Next" at bounding box center [1220, 326] width 68 height 91
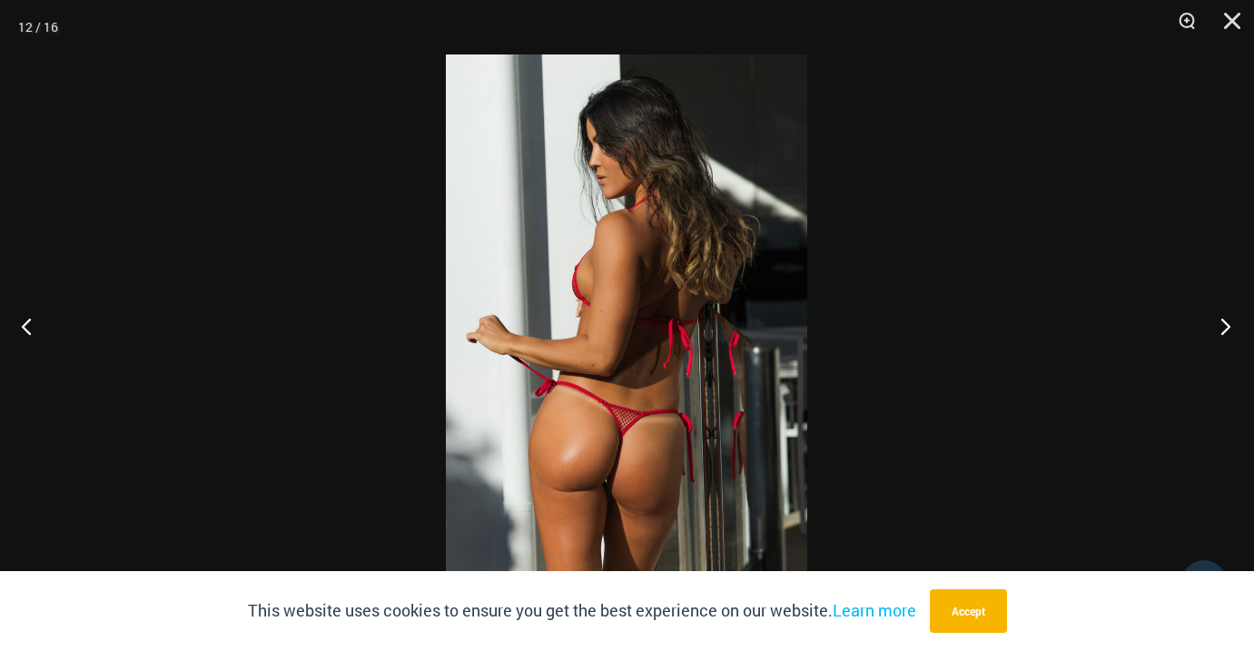
click at [1216, 324] on button "Next" at bounding box center [1220, 326] width 68 height 91
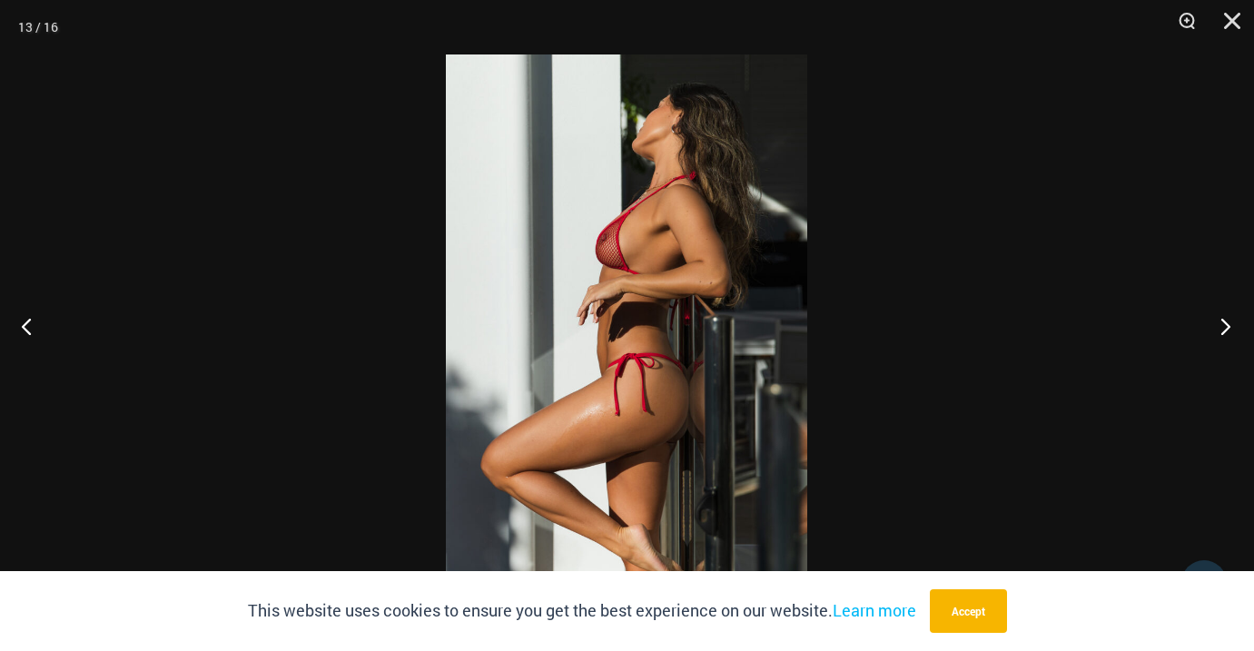
click at [1216, 324] on button "Next" at bounding box center [1220, 326] width 68 height 91
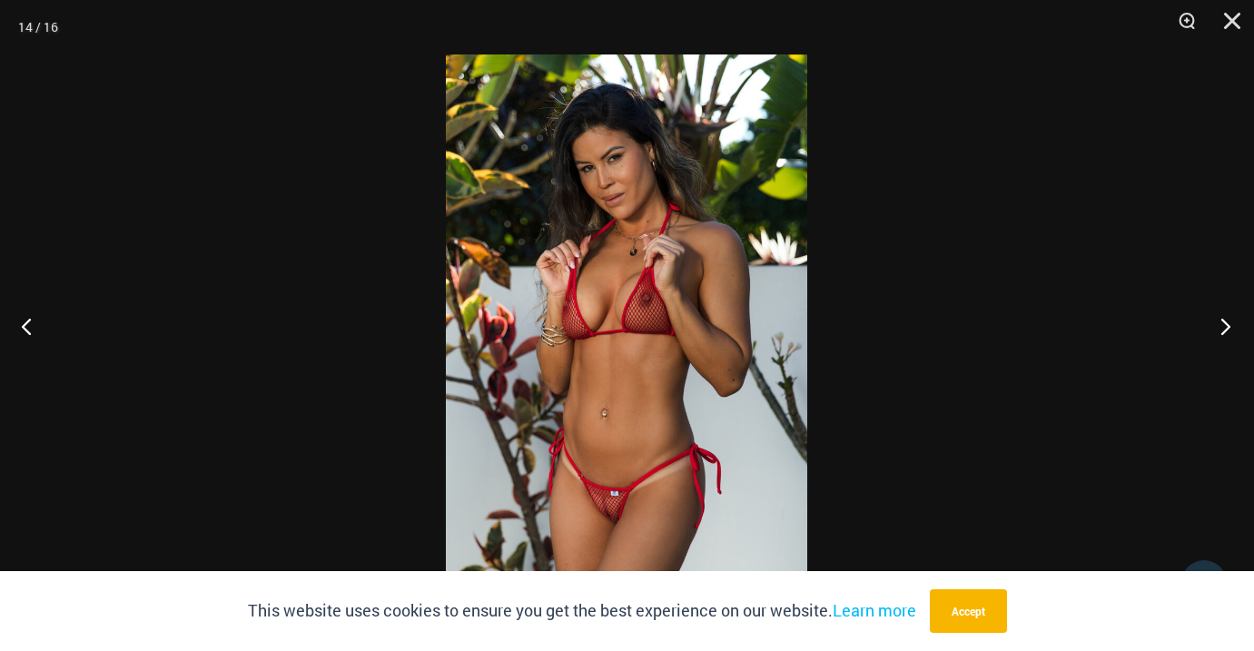
click at [1216, 324] on button "Next" at bounding box center [1220, 326] width 68 height 91
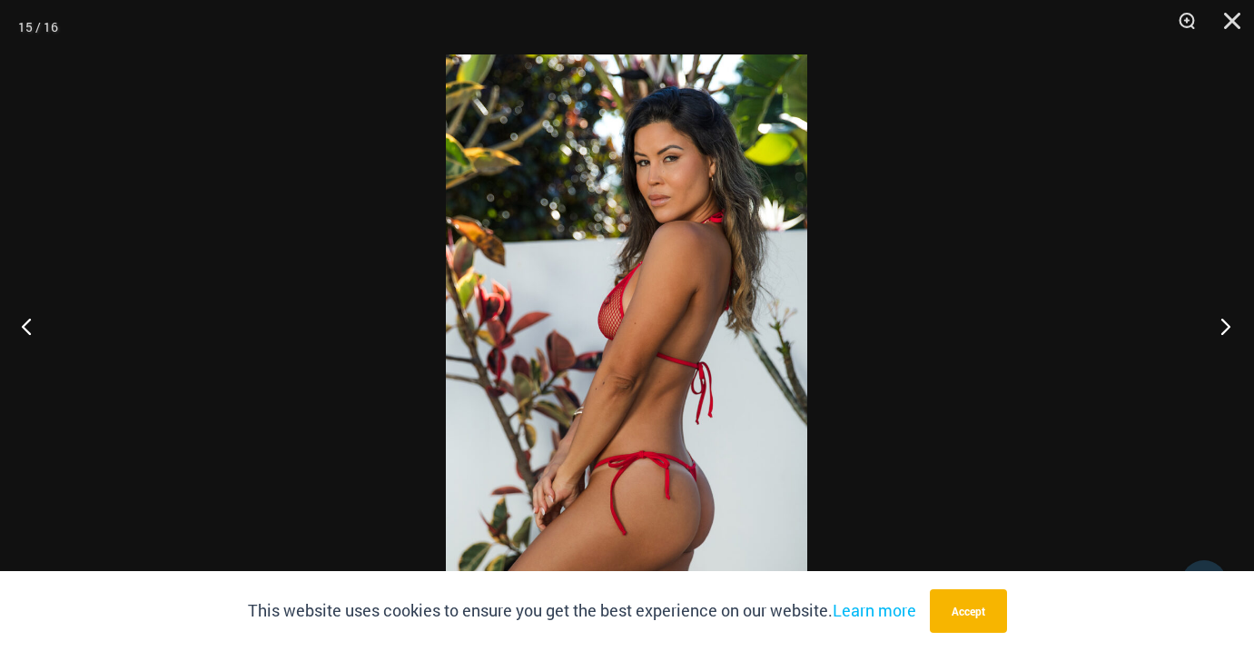
click at [1216, 324] on button "Next" at bounding box center [1220, 326] width 68 height 91
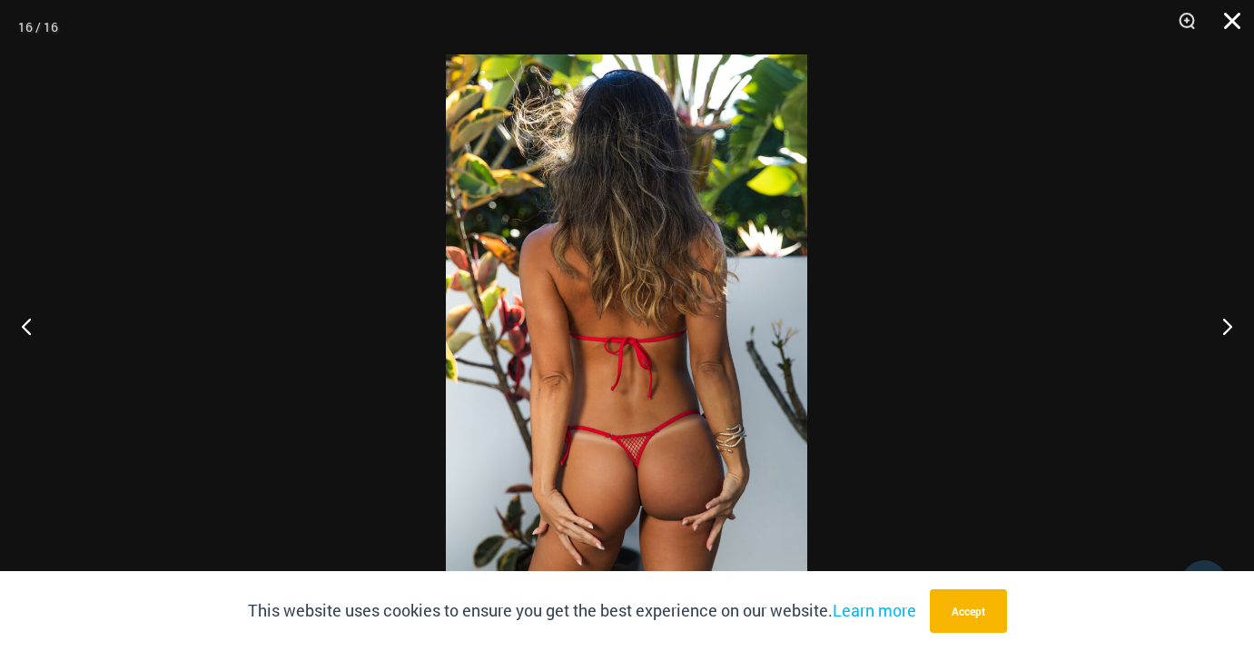
click at [1242, 14] on button "Close" at bounding box center [1225, 27] width 45 height 54
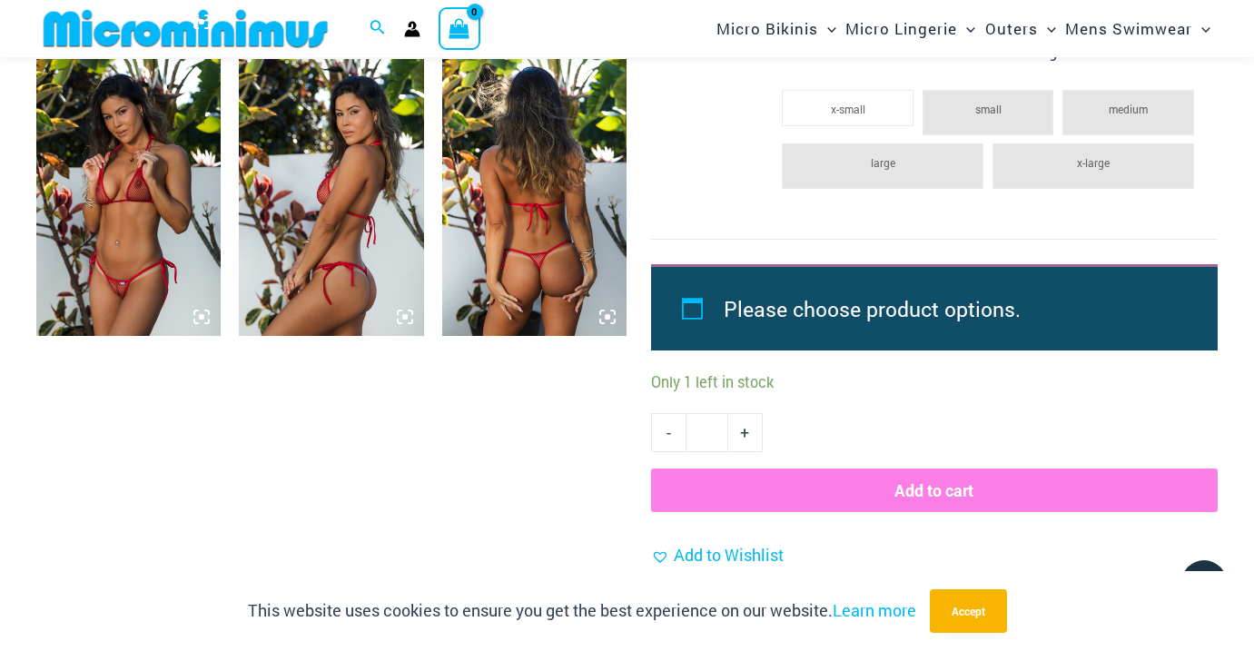
scroll to position [2202, 0]
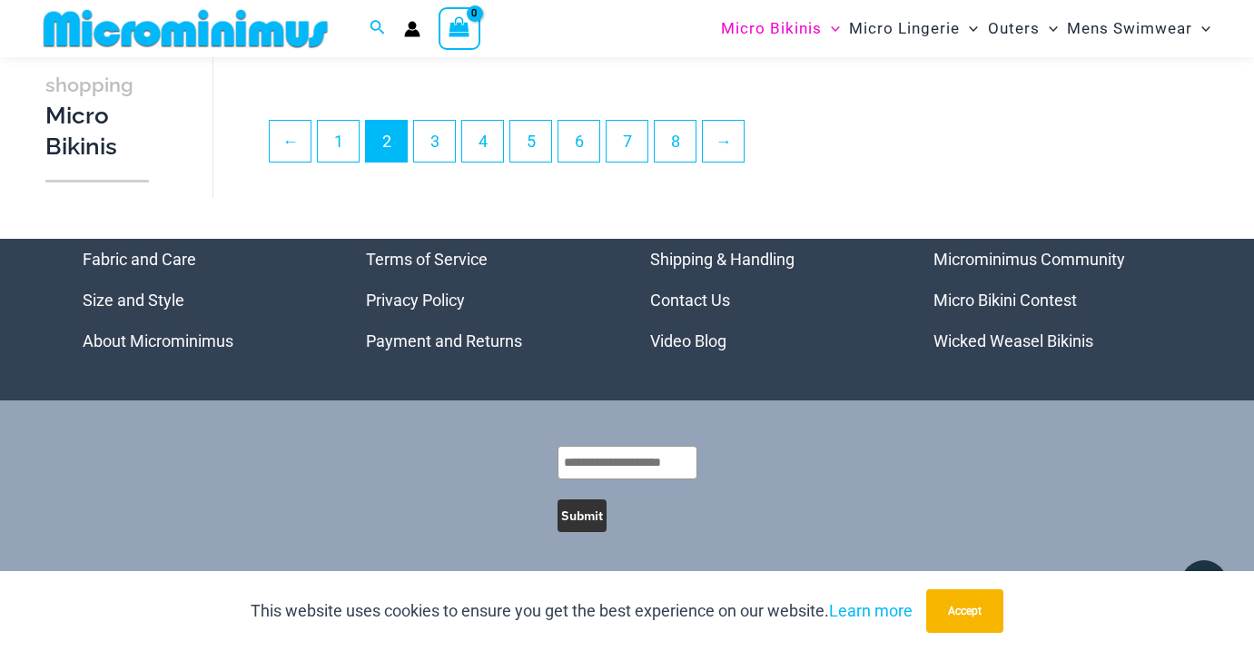
scroll to position [4264, 0]
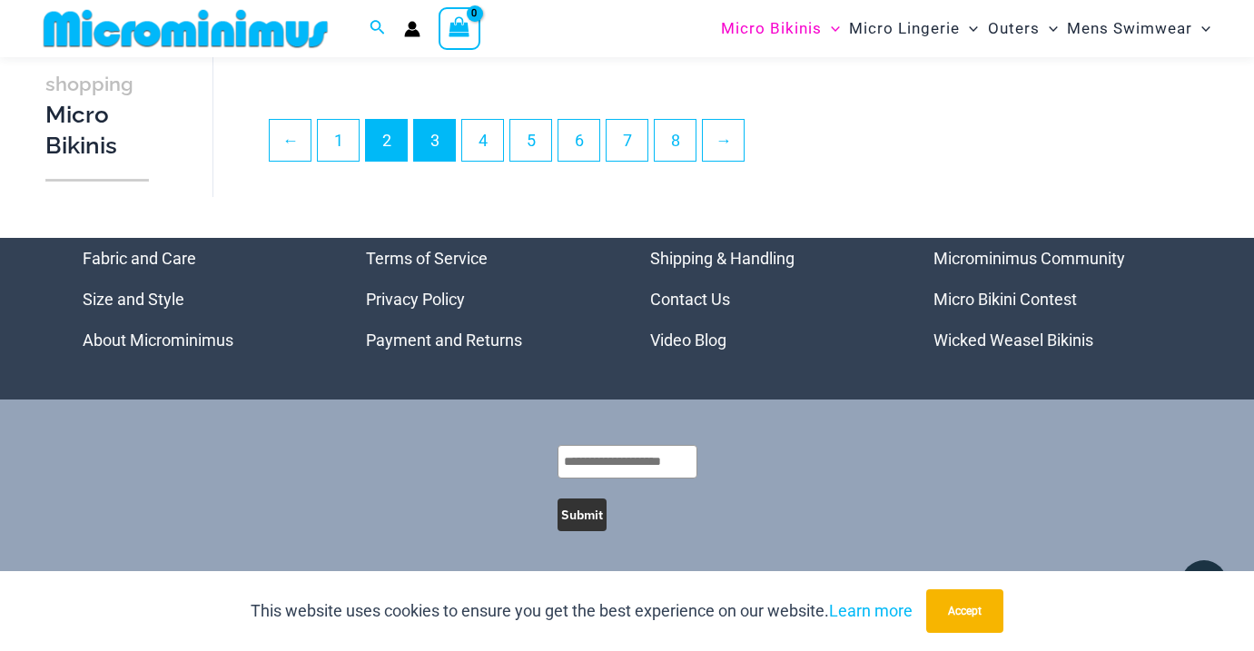
click at [425, 142] on link "3" at bounding box center [434, 140] width 41 height 41
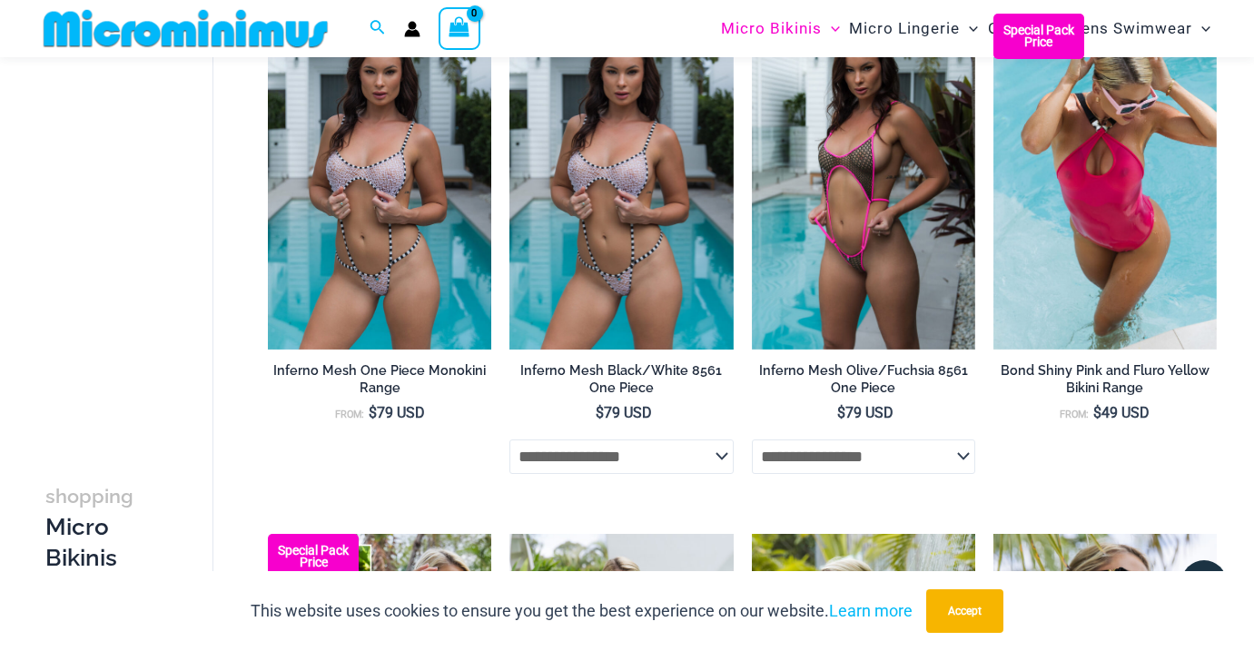
scroll to position [197, 0]
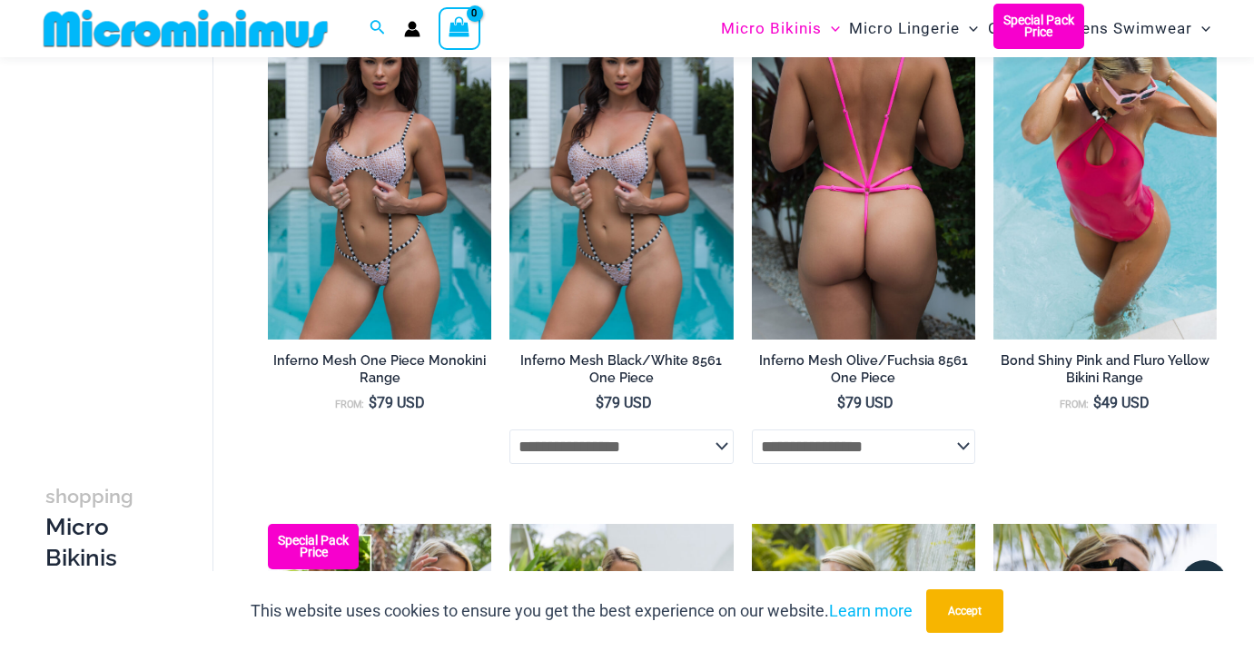
click at [829, 172] on img at bounding box center [863, 171] width 223 height 335
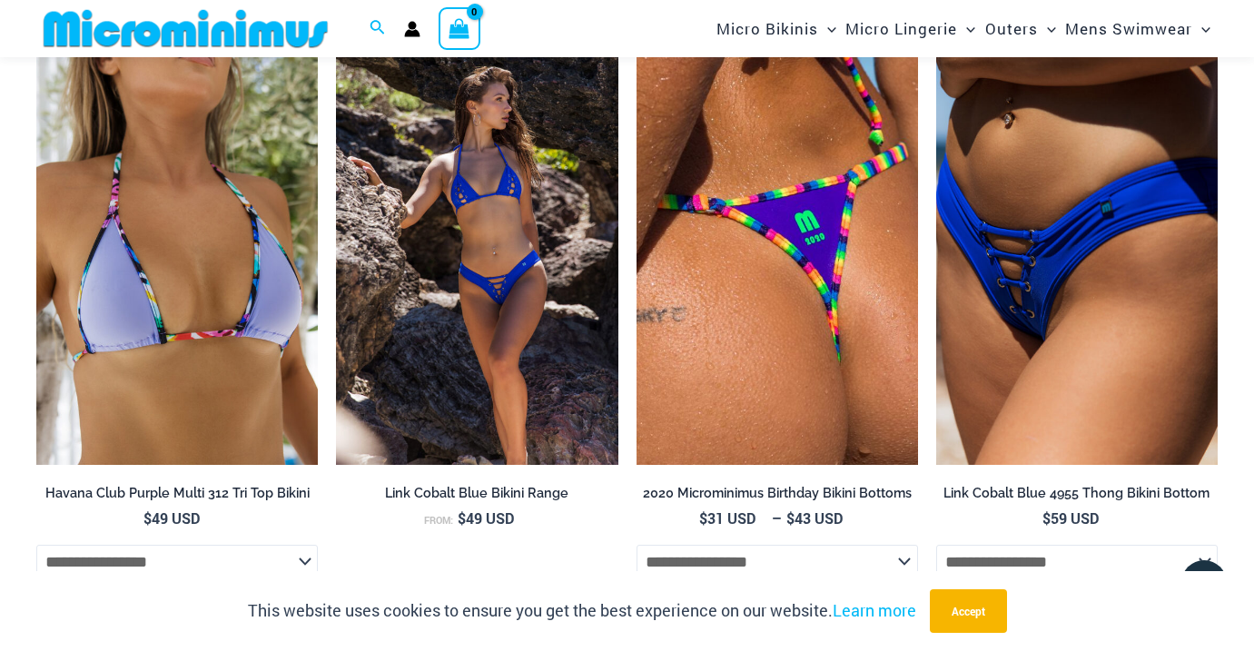
scroll to position [2597, 0]
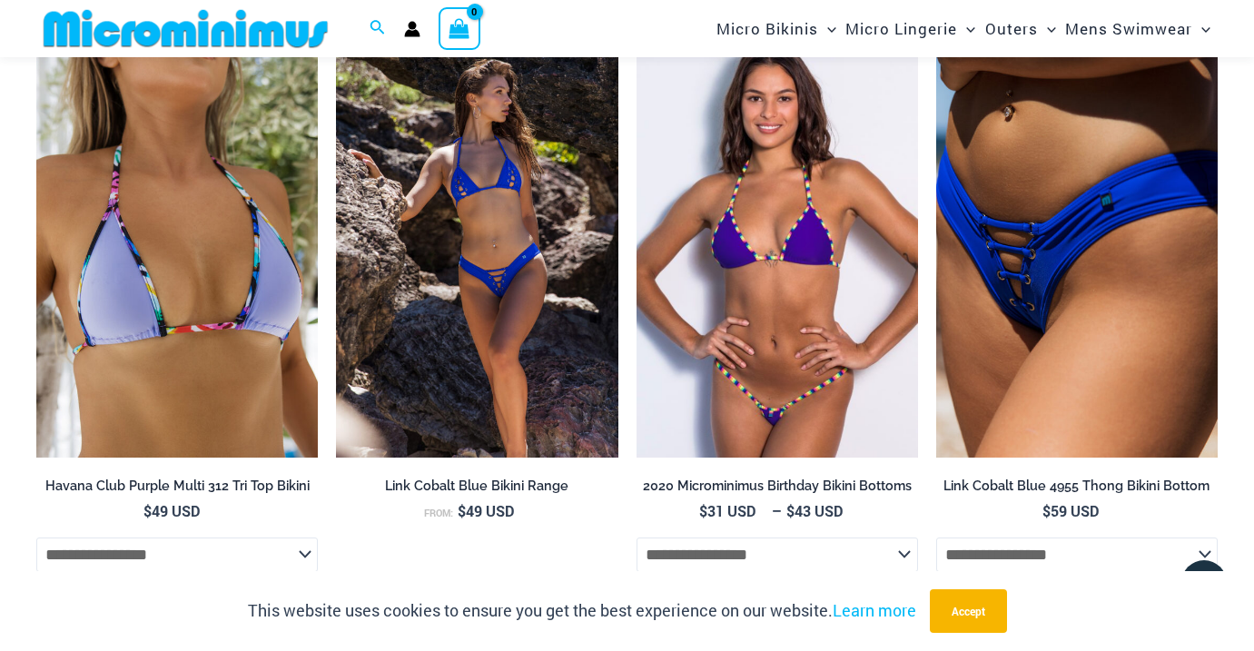
click at [830, 252] on img at bounding box center [776, 246] width 281 height 422
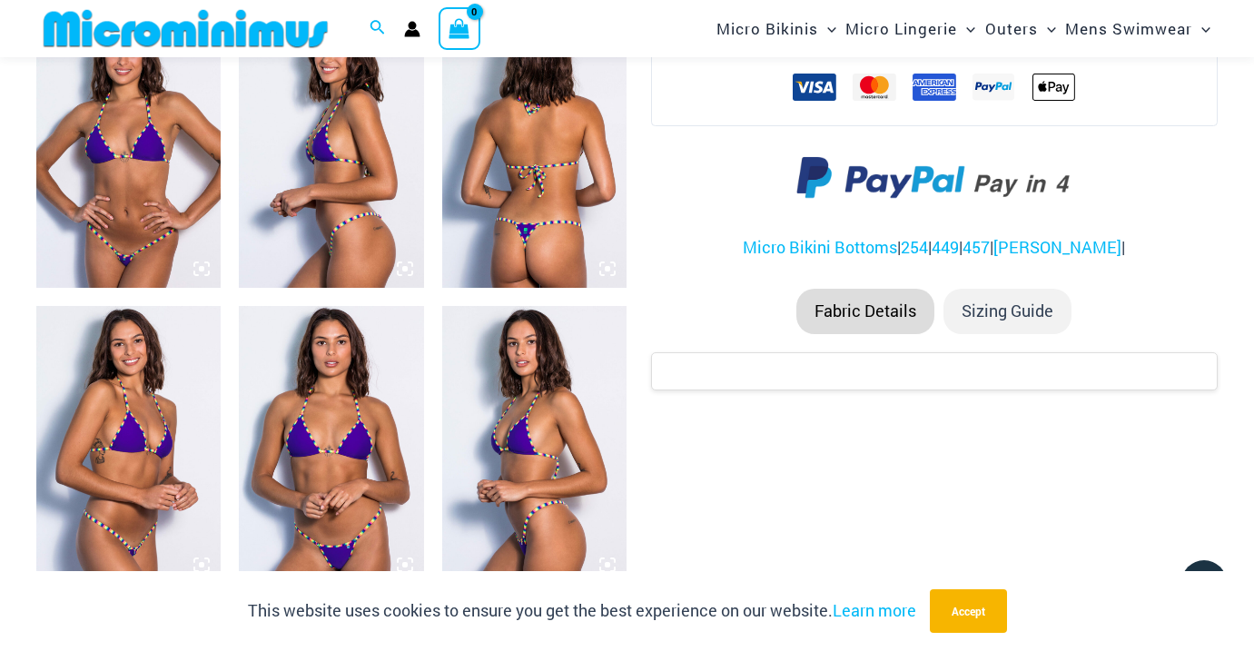
scroll to position [998, 0]
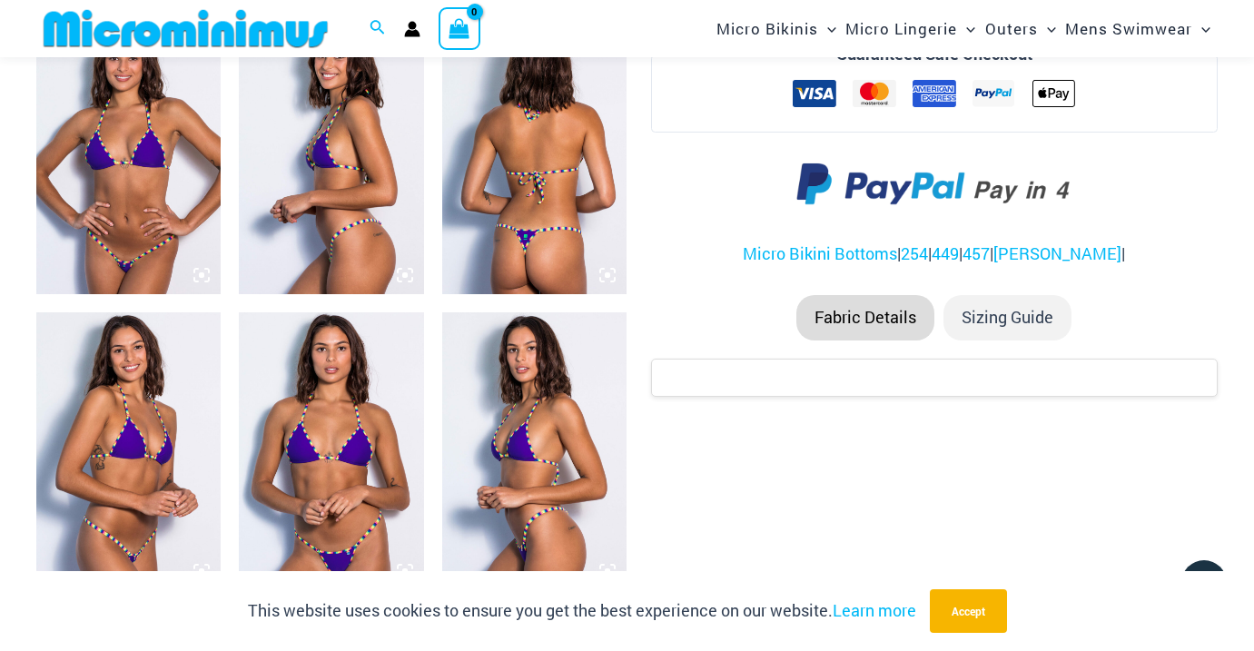
click at [192, 261] on img at bounding box center [128, 155] width 184 height 277
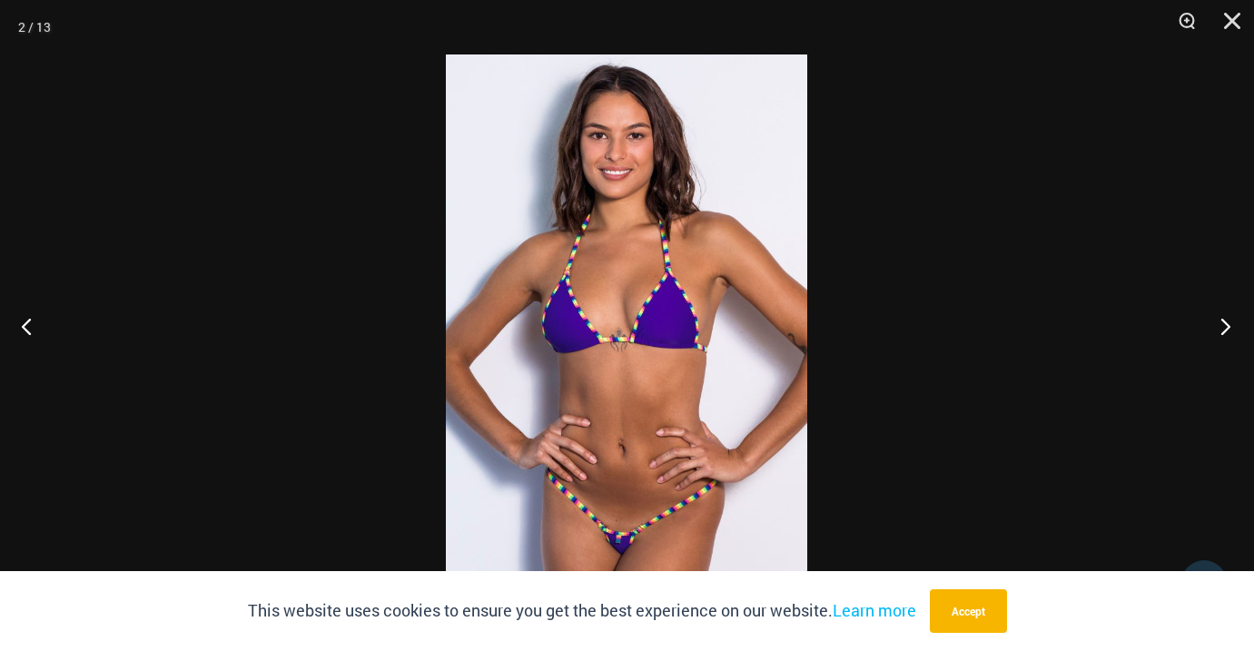
click at [1223, 318] on button "Next" at bounding box center [1220, 326] width 68 height 91
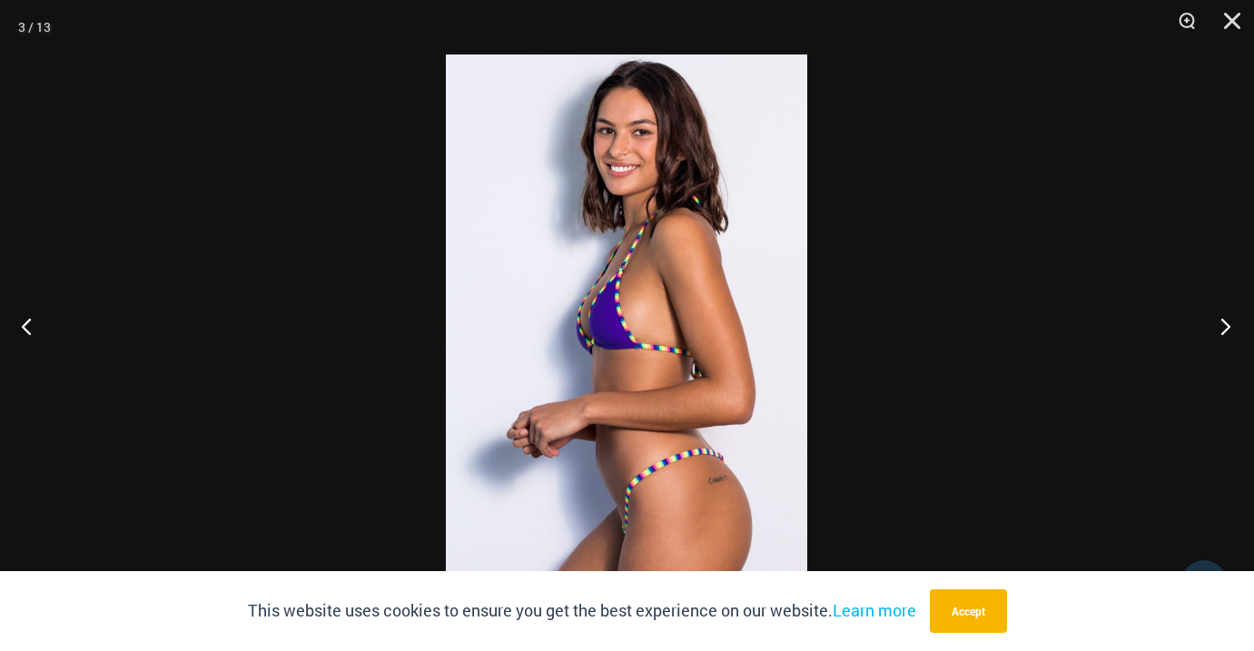
click at [1223, 318] on button "Next" at bounding box center [1220, 326] width 68 height 91
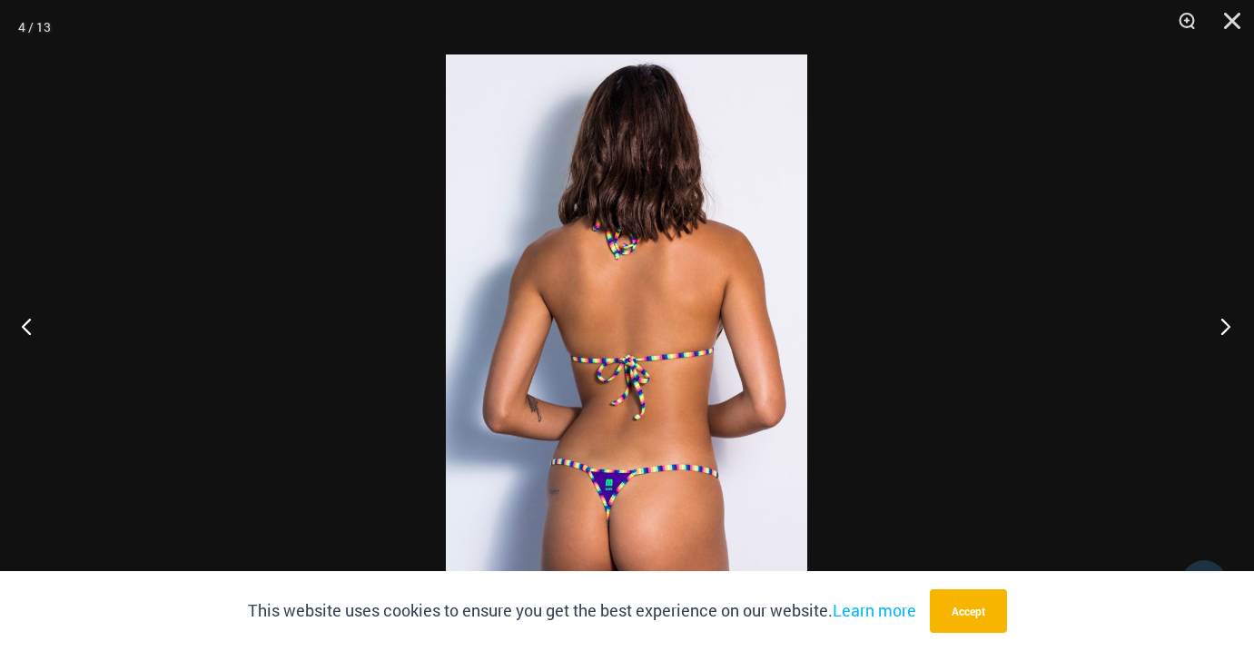
click at [1223, 318] on button "Next" at bounding box center [1220, 326] width 68 height 91
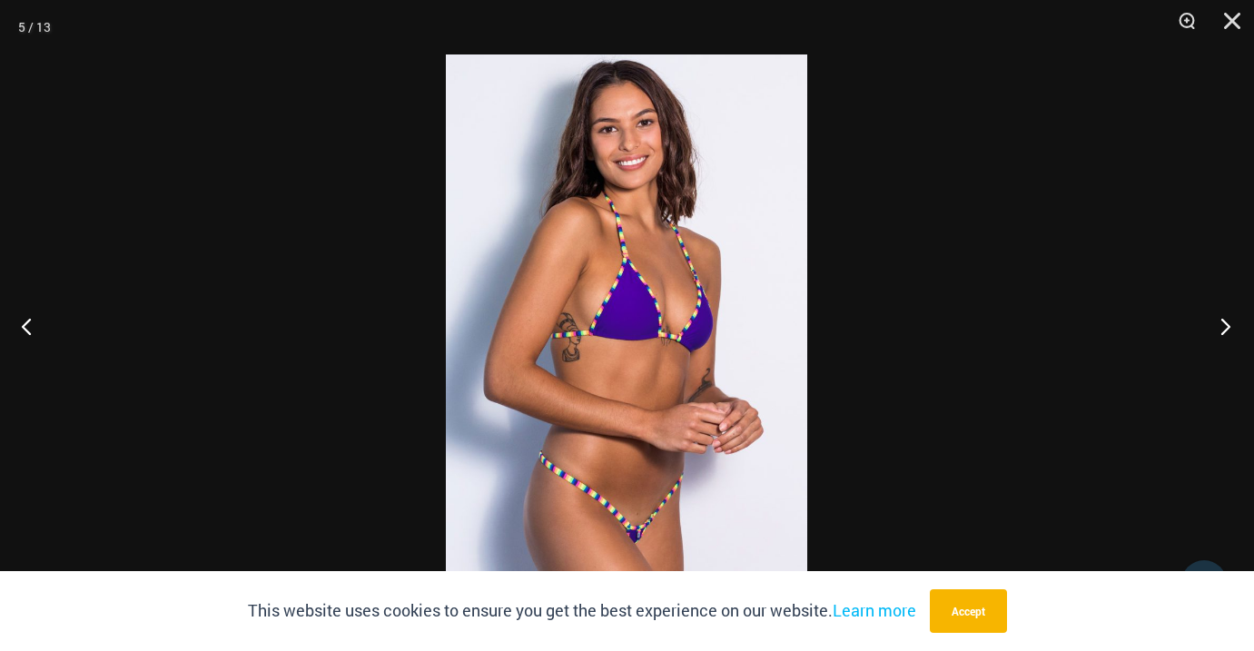
click at [1223, 318] on button "Next" at bounding box center [1220, 326] width 68 height 91
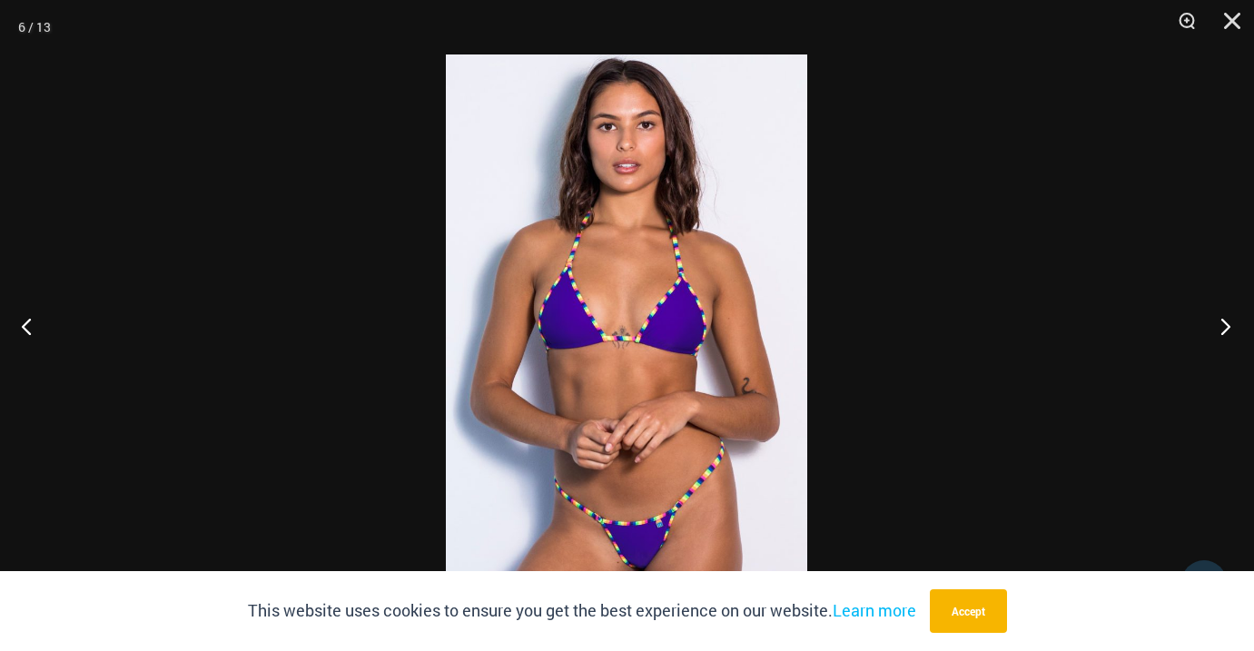
click at [1223, 318] on button "Next" at bounding box center [1220, 326] width 68 height 91
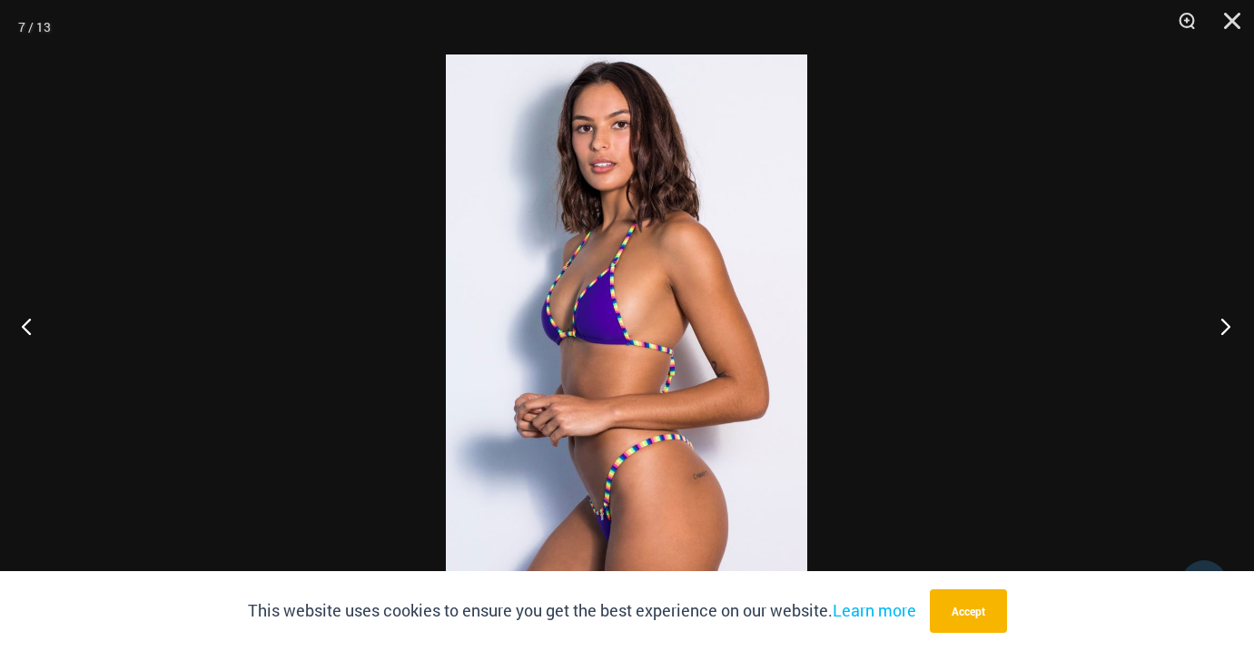
click at [1223, 318] on button "Next" at bounding box center [1220, 326] width 68 height 91
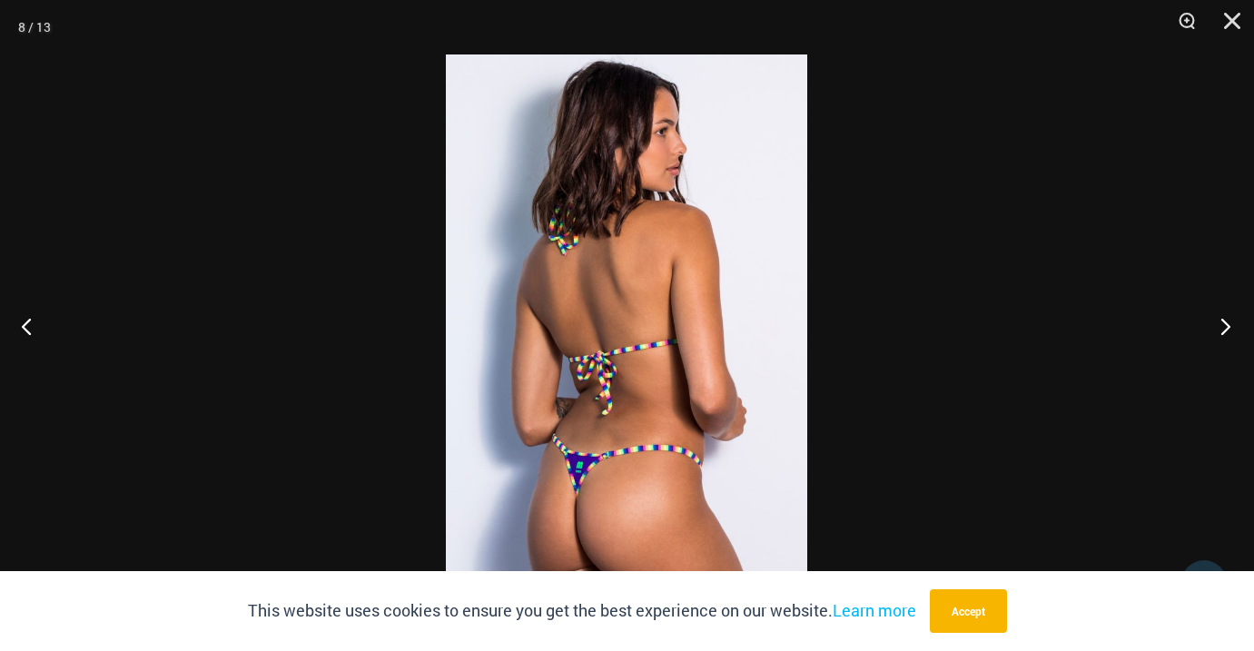
click at [1223, 318] on button "Next" at bounding box center [1220, 326] width 68 height 91
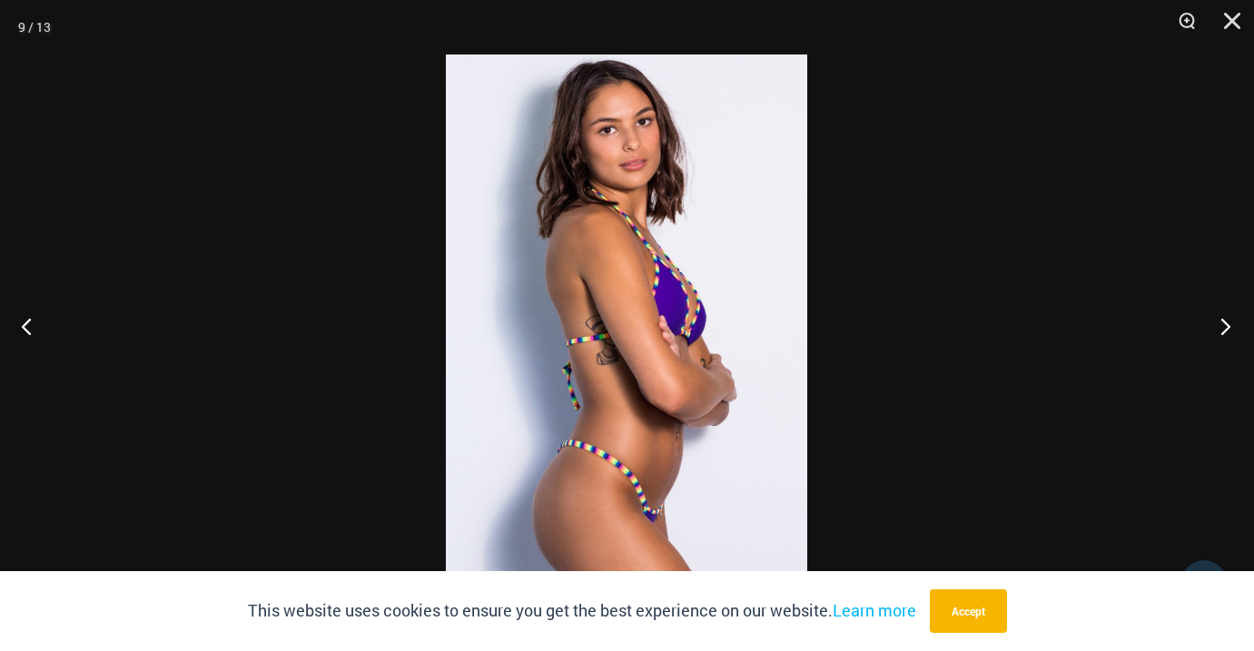
click at [1223, 318] on button "Next" at bounding box center [1220, 326] width 68 height 91
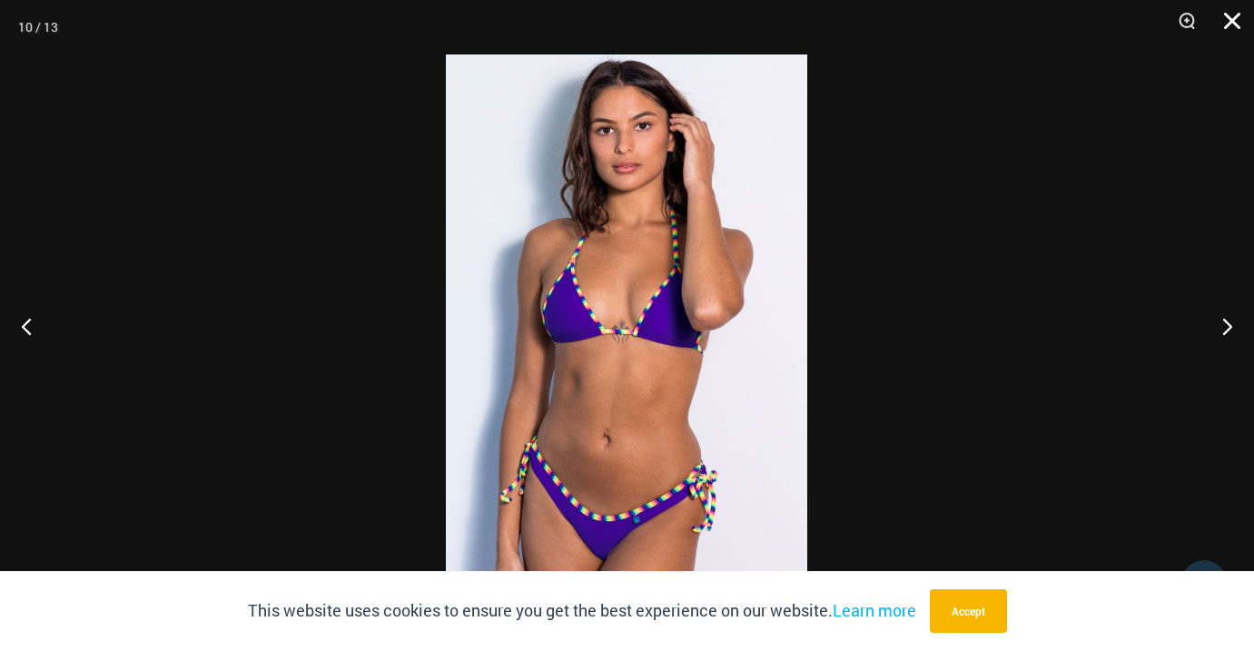
click at [1228, 15] on button "Close" at bounding box center [1225, 27] width 45 height 54
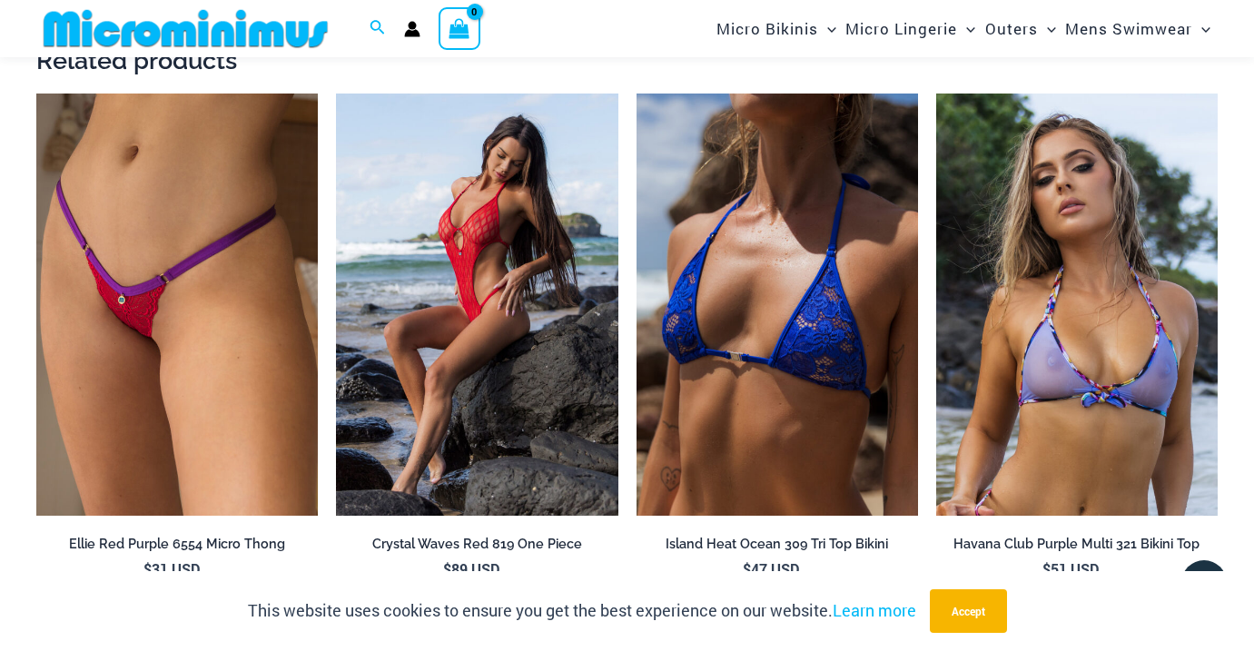
scroll to position [2164, 0]
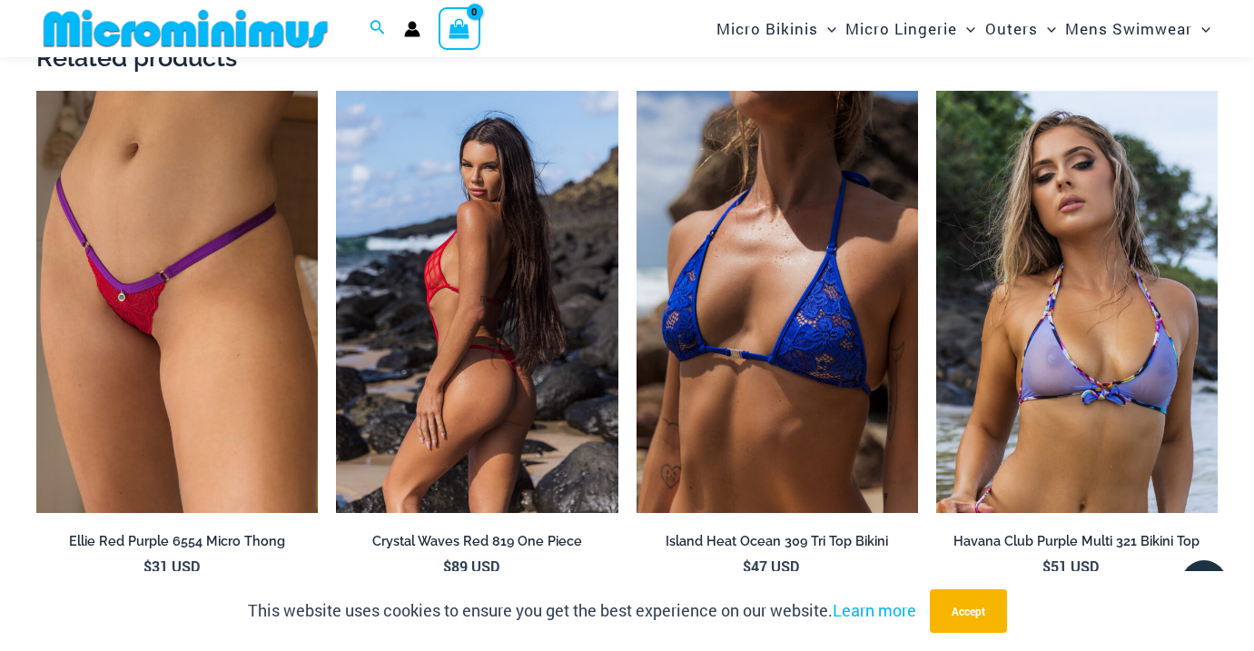
click at [557, 284] on img at bounding box center [476, 302] width 281 height 422
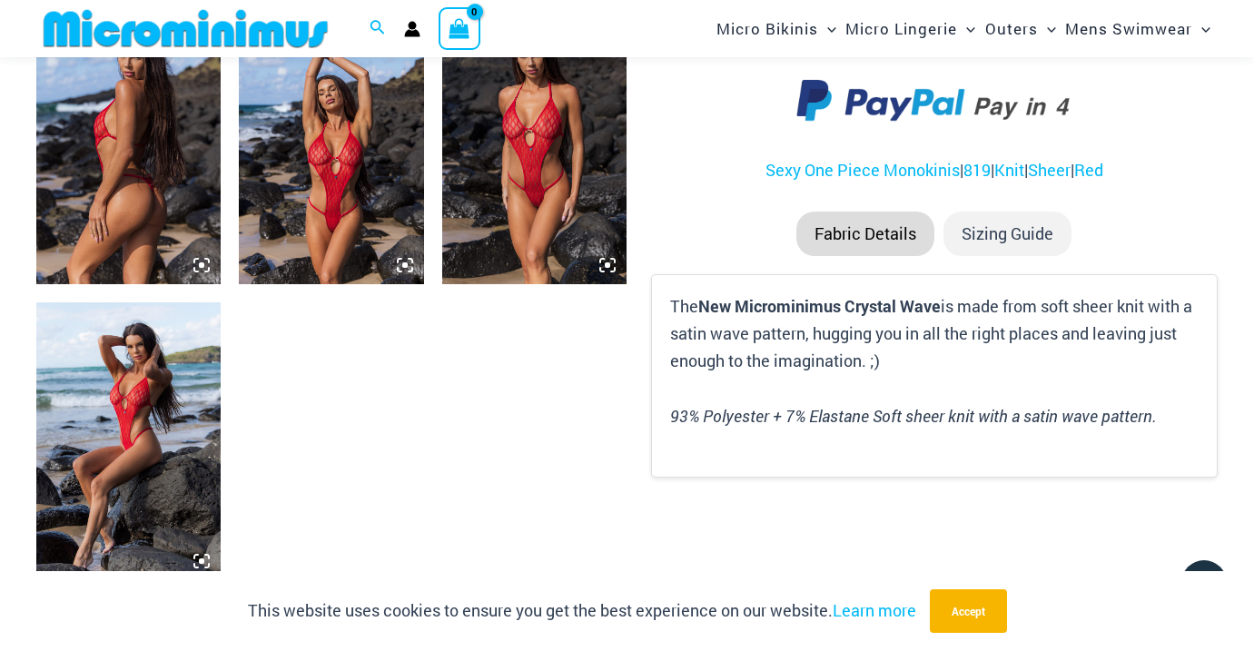
scroll to position [1068, 0]
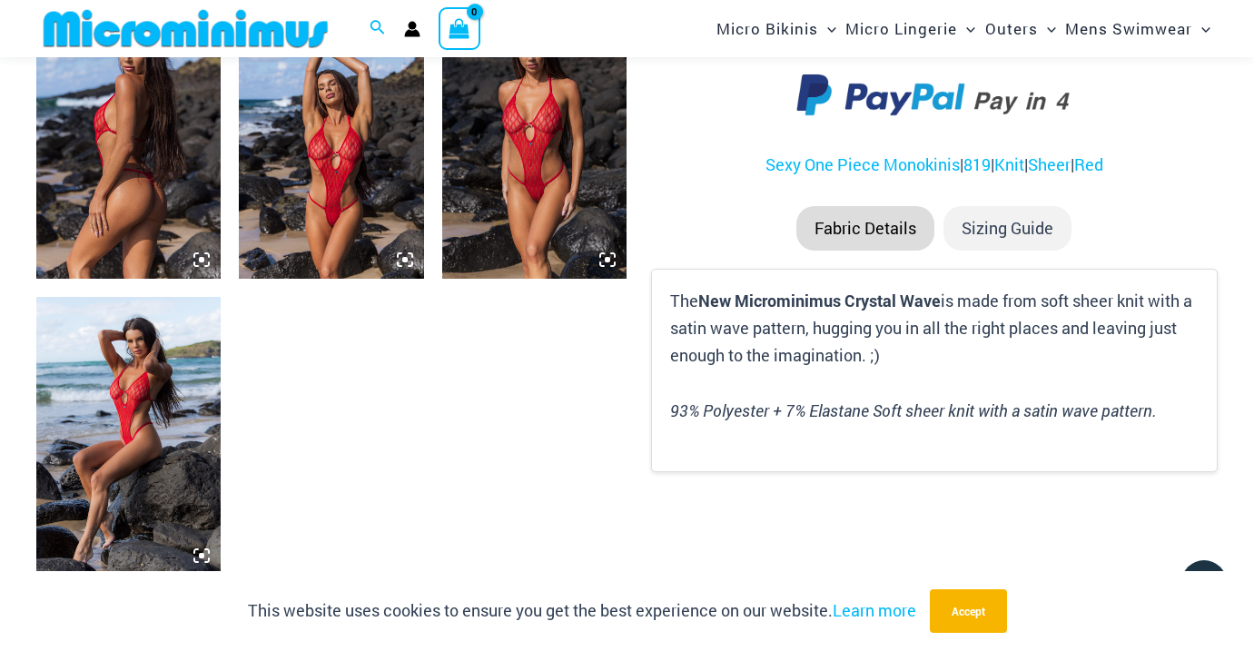
click at [348, 158] on img at bounding box center [331, 140] width 184 height 277
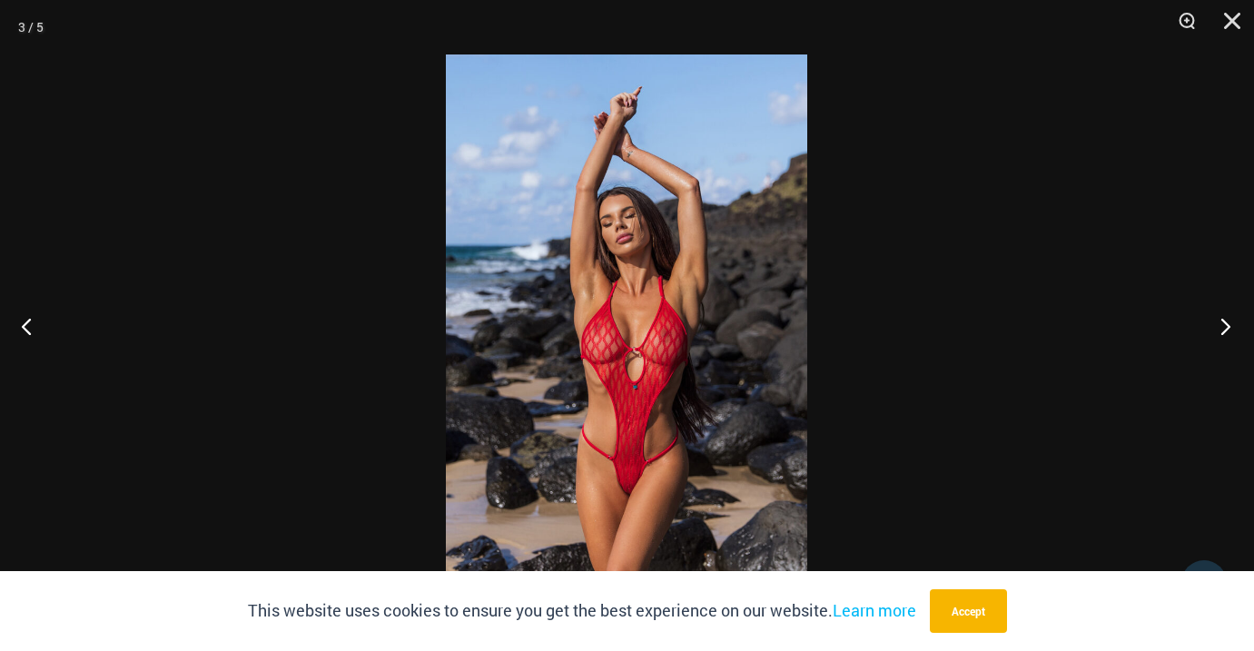
click at [1227, 324] on button "Next" at bounding box center [1220, 326] width 68 height 91
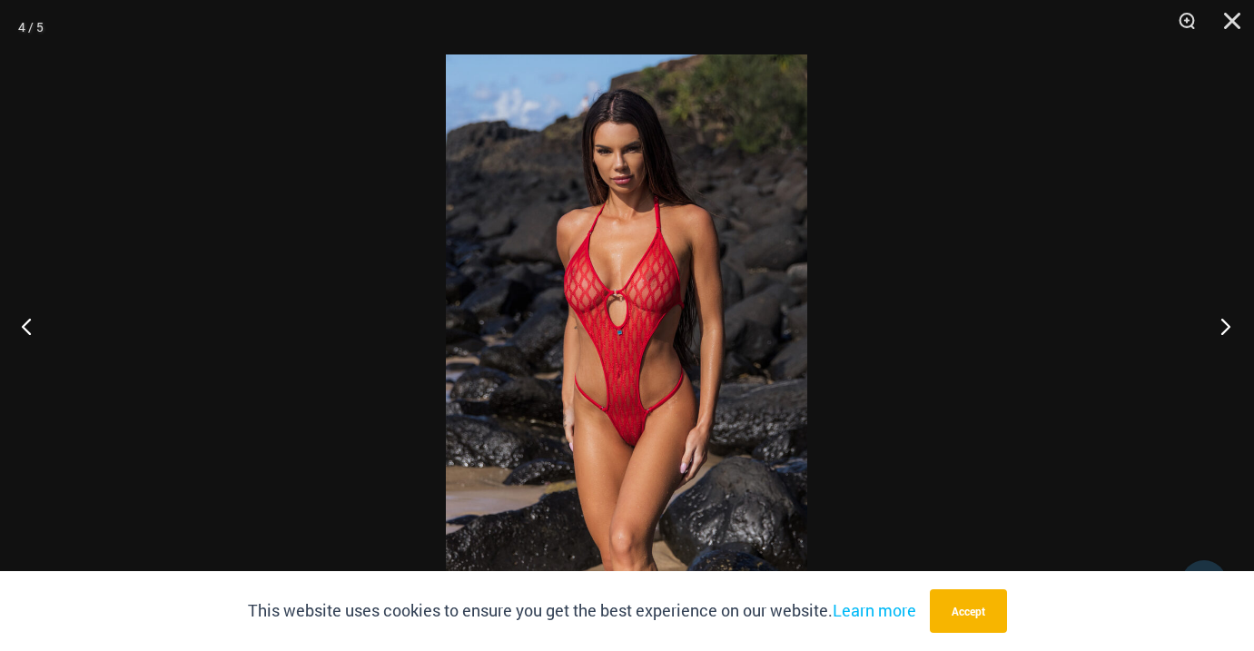
click at [1228, 316] on button "Next" at bounding box center [1220, 326] width 68 height 91
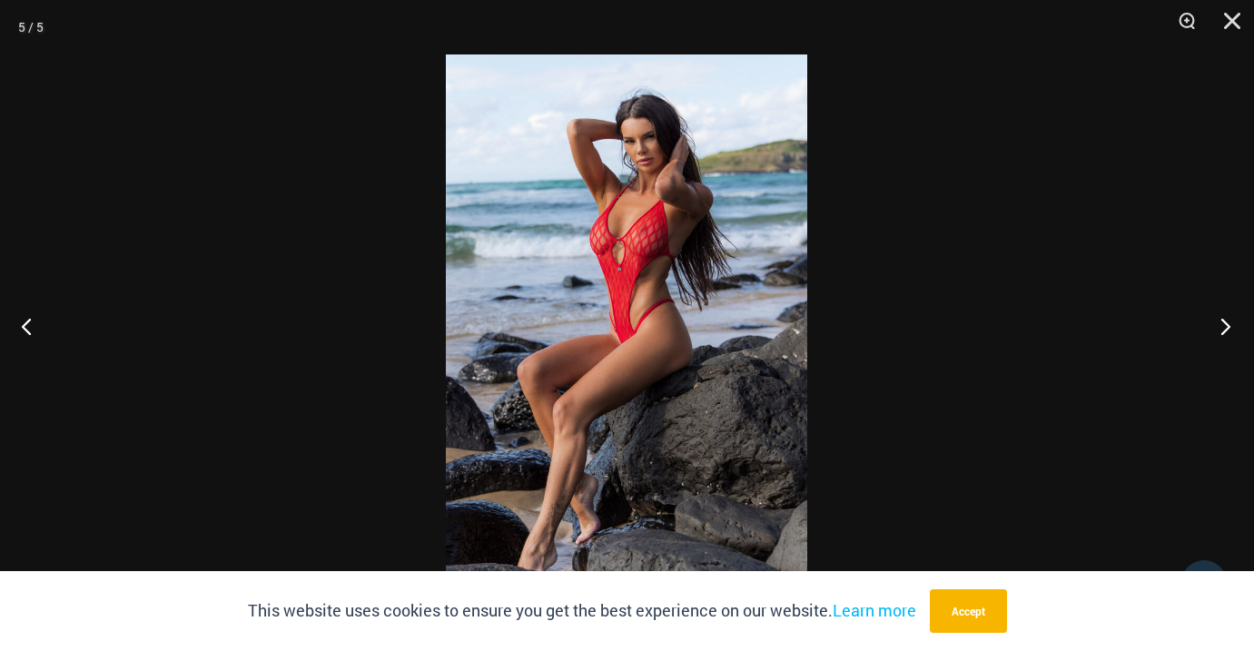
click at [1228, 316] on button "Next" at bounding box center [1220, 326] width 68 height 91
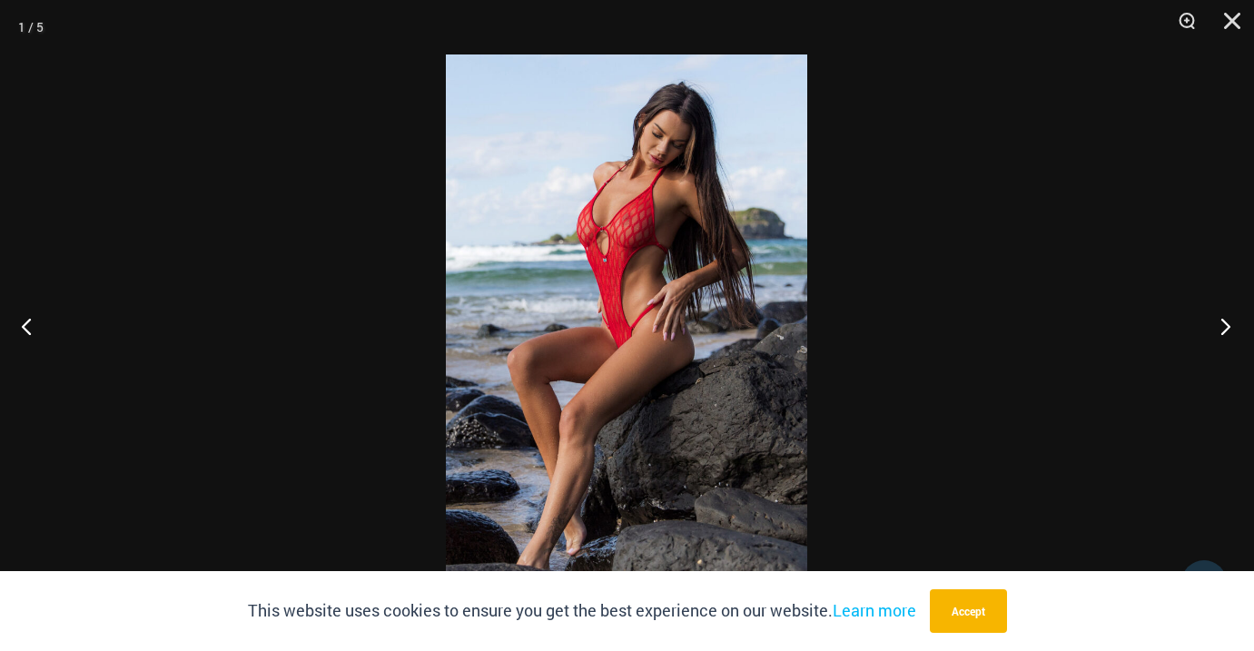
click at [1228, 316] on button "Next" at bounding box center [1220, 326] width 68 height 91
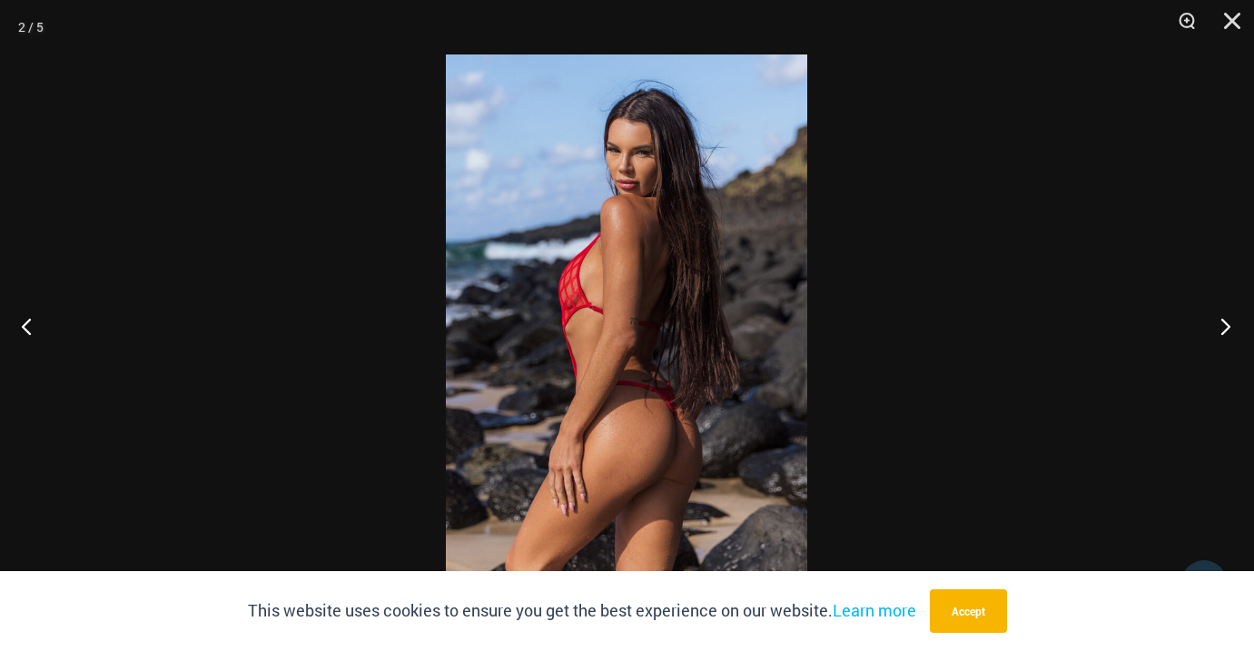
click at [1228, 316] on button "Next" at bounding box center [1220, 326] width 68 height 91
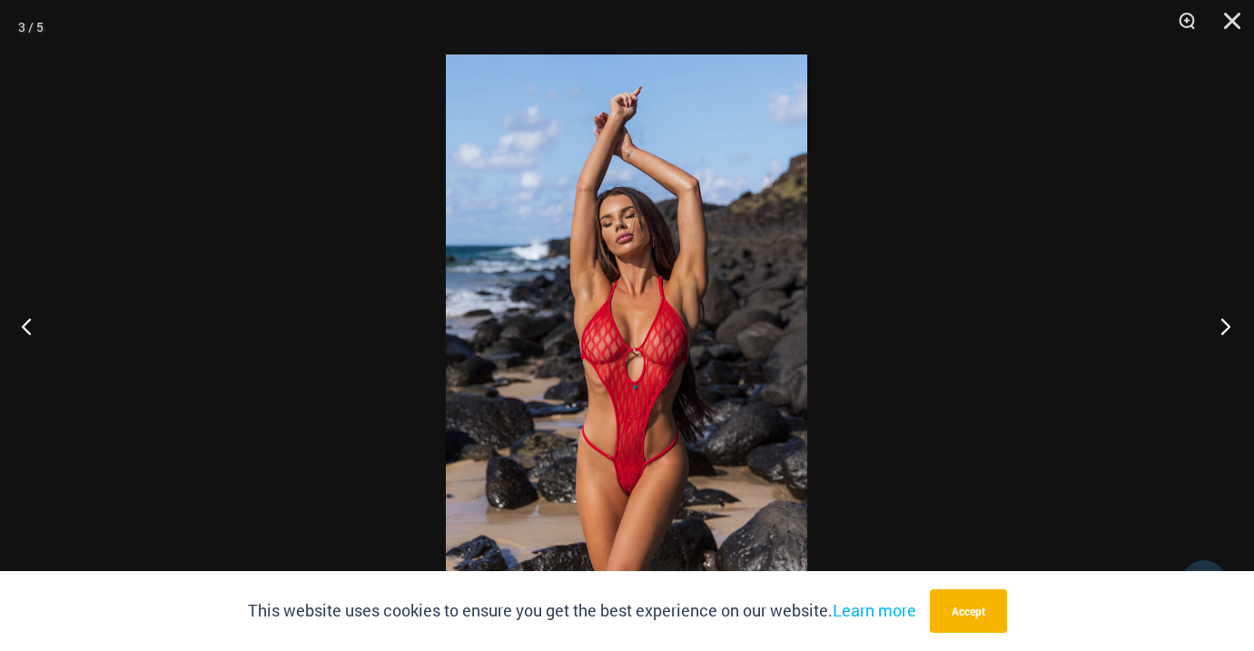
click at [1228, 317] on button "Next" at bounding box center [1220, 326] width 68 height 91
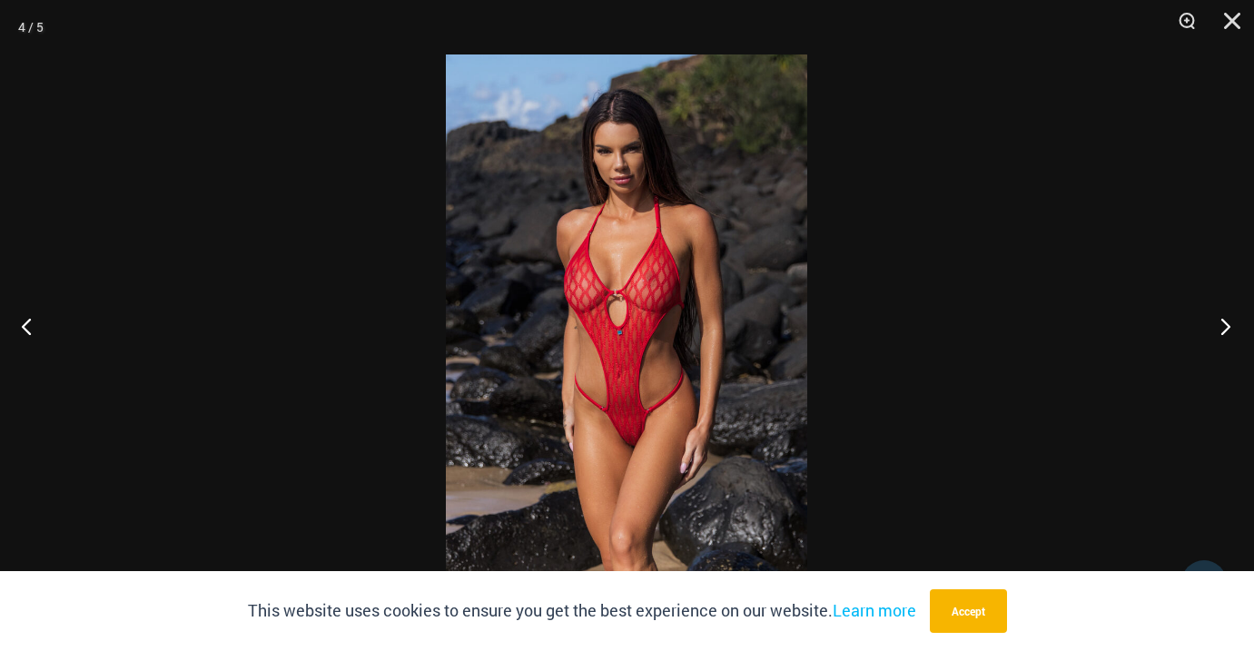
click at [1228, 317] on button "Next" at bounding box center [1220, 326] width 68 height 91
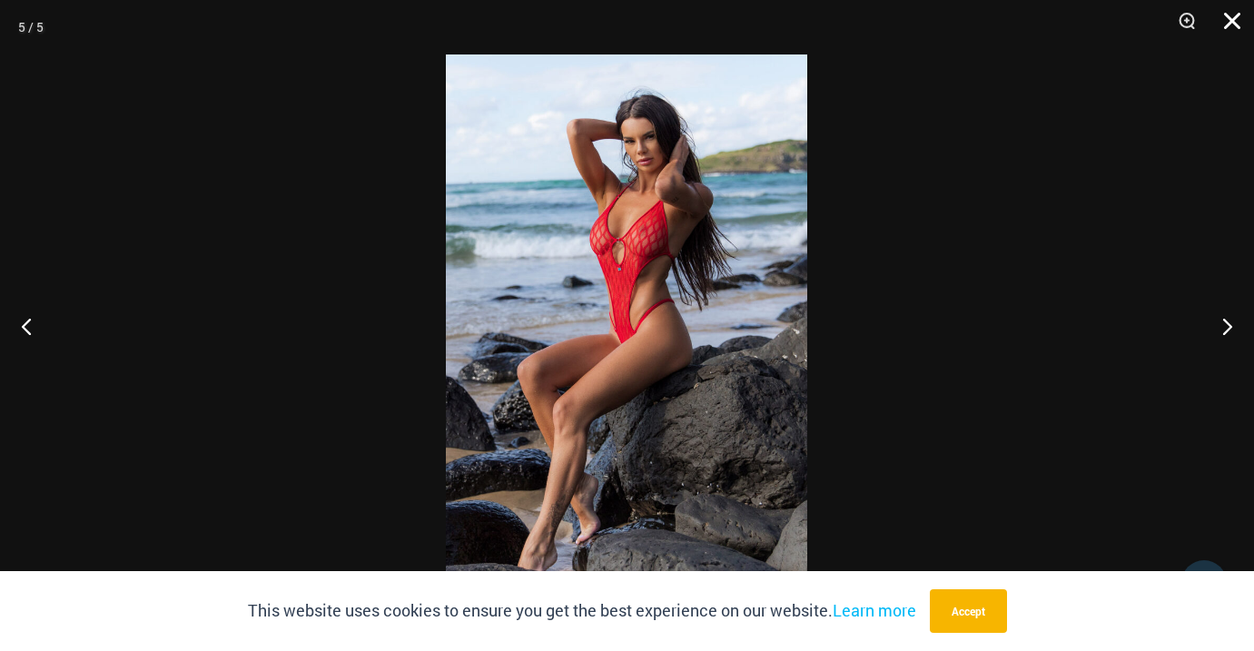
click at [1226, 21] on button "Close" at bounding box center [1225, 27] width 45 height 54
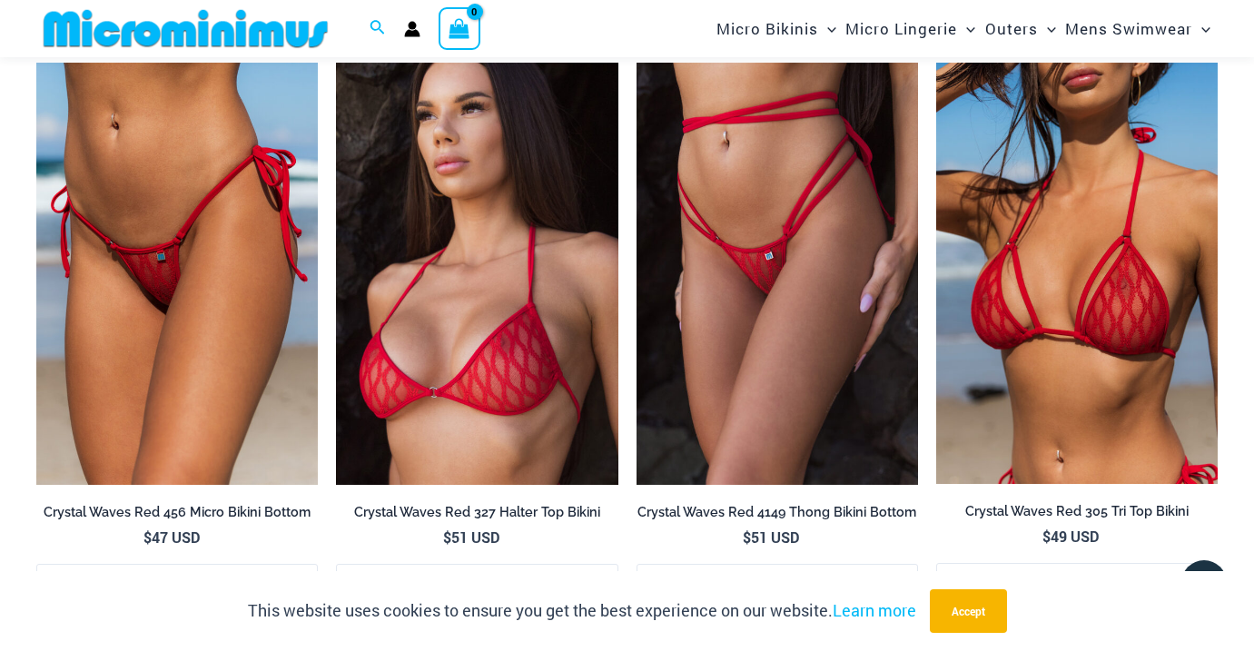
scroll to position [1722, 0]
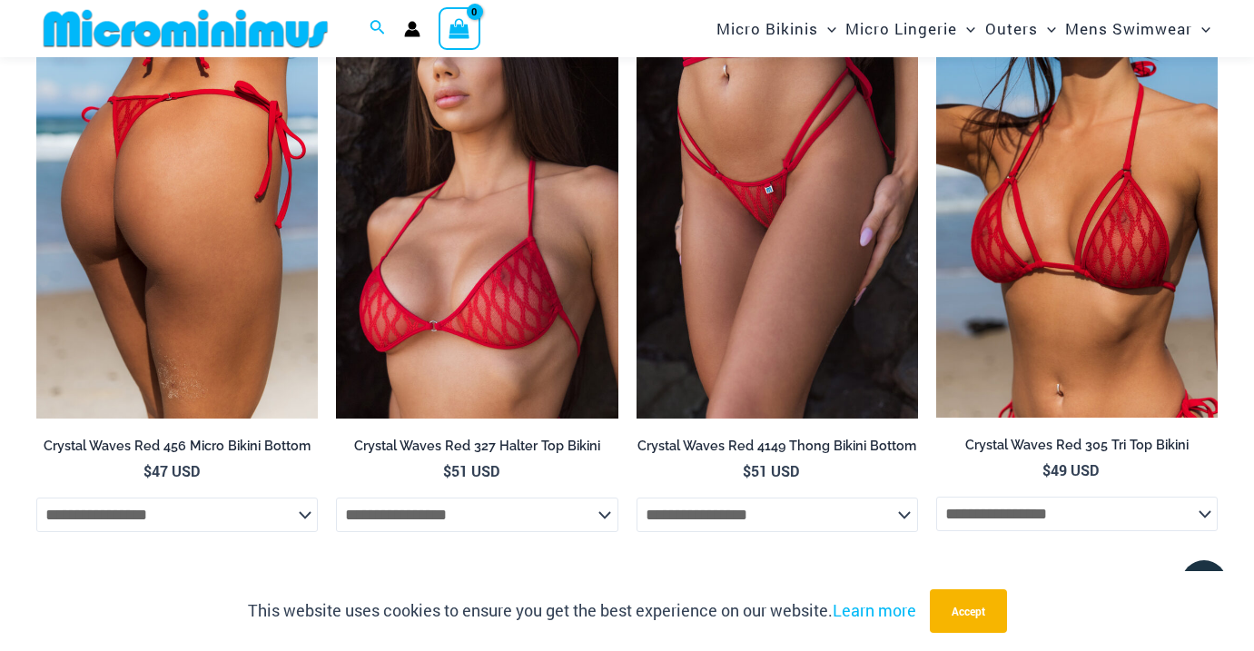
click at [218, 224] on img at bounding box center [176, 207] width 281 height 422
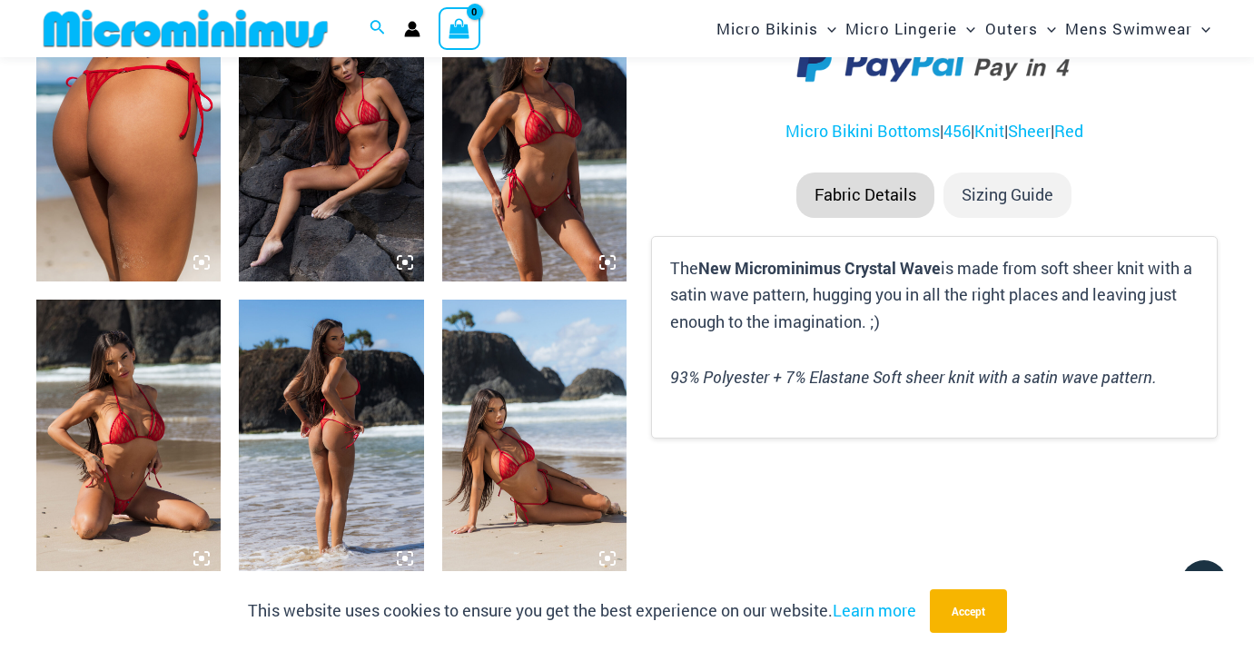
scroll to position [1068, 0]
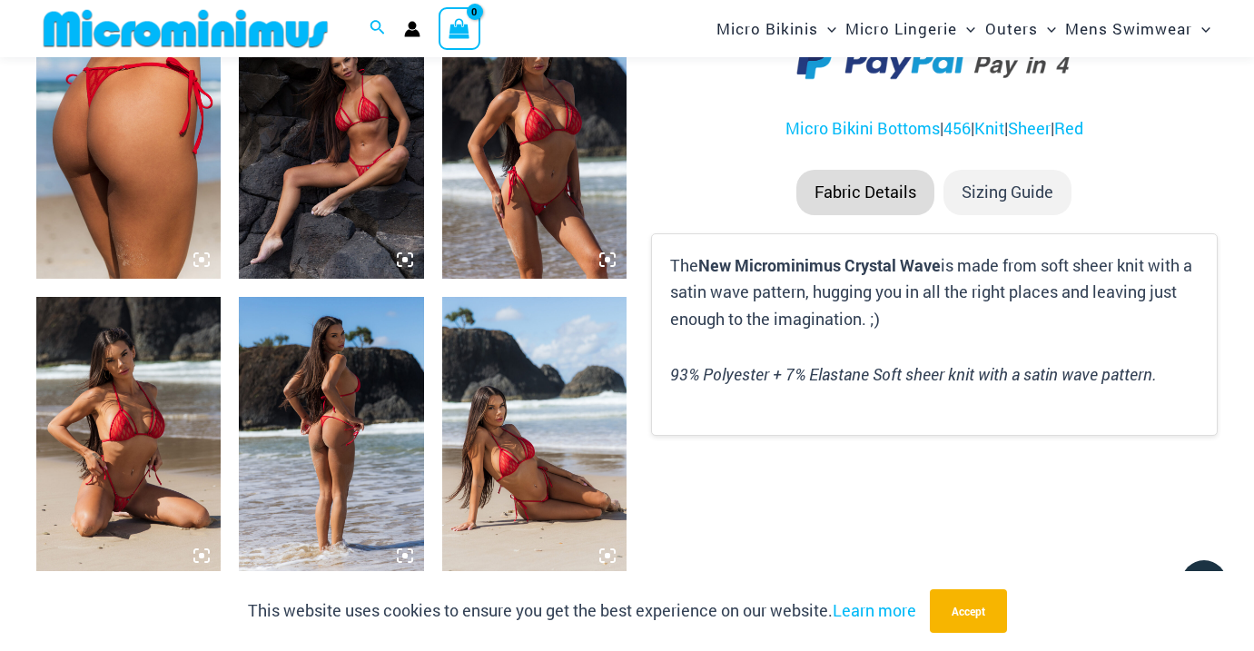
click at [163, 416] on img at bounding box center [128, 435] width 184 height 277
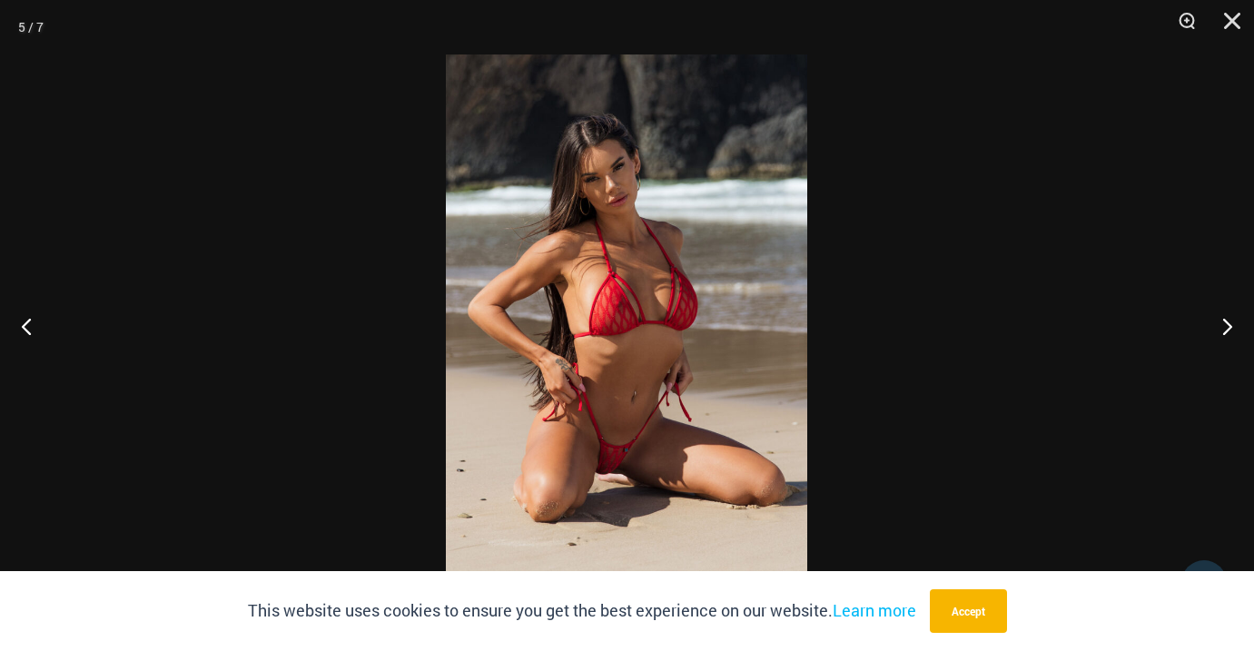
click at [701, 235] on img at bounding box center [626, 325] width 361 height 542
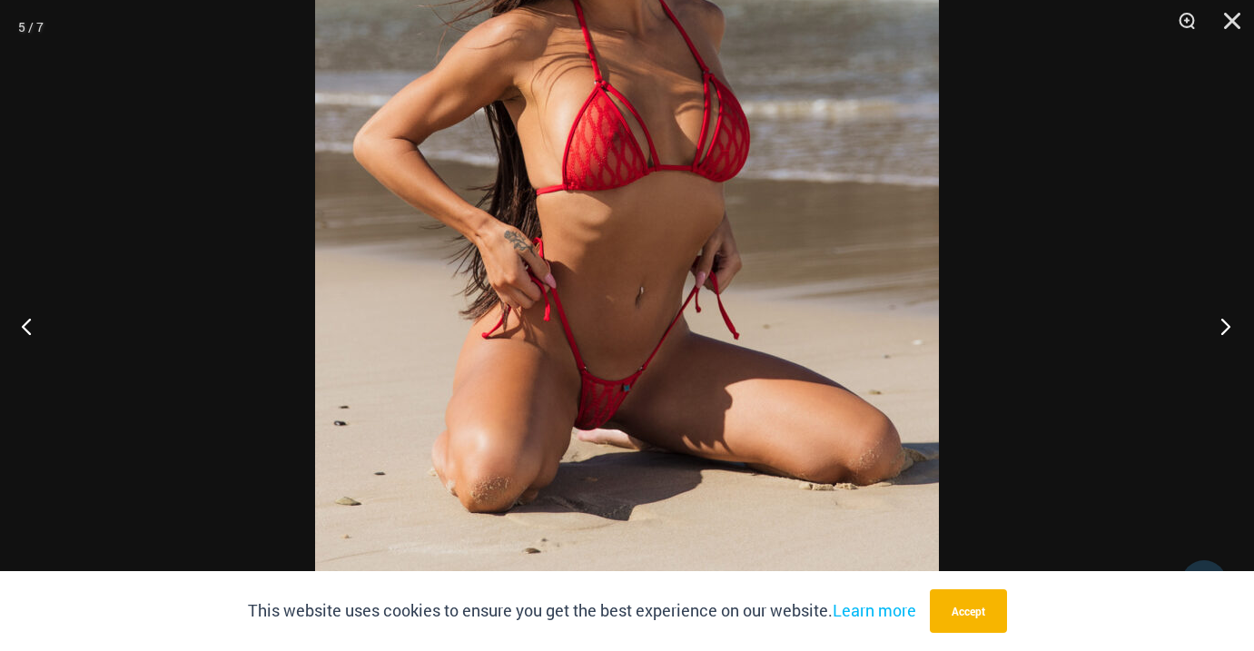
click at [1227, 323] on button "Next" at bounding box center [1220, 326] width 68 height 91
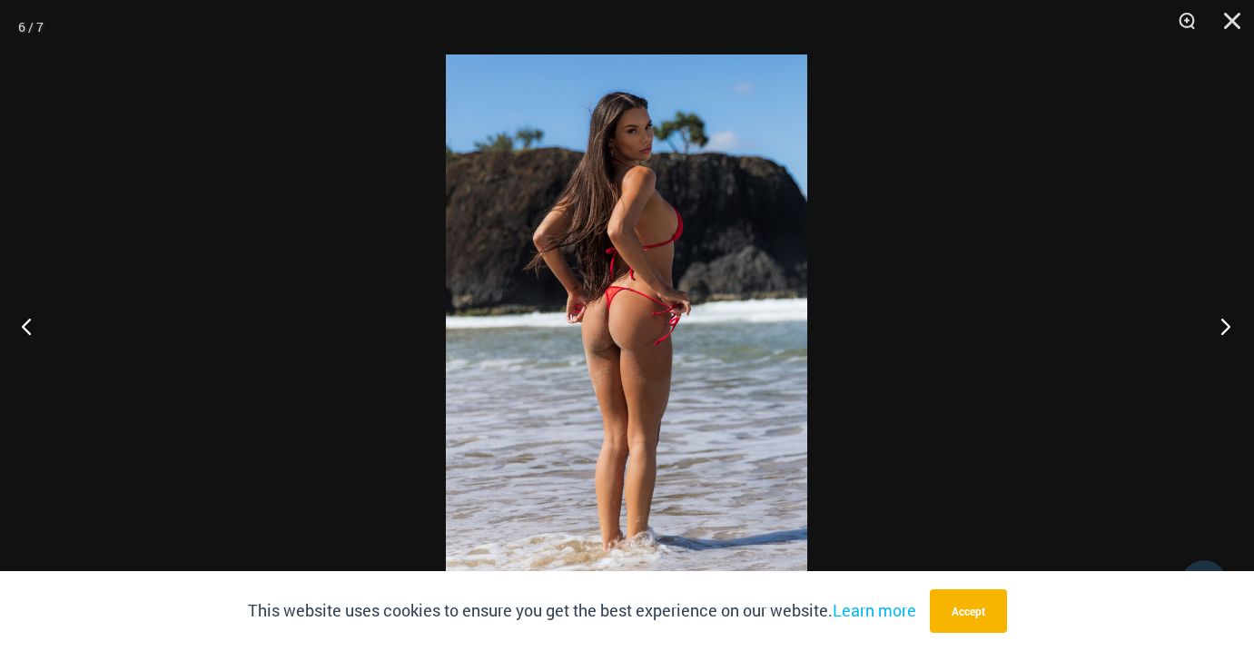
click at [1228, 319] on button "Next" at bounding box center [1220, 326] width 68 height 91
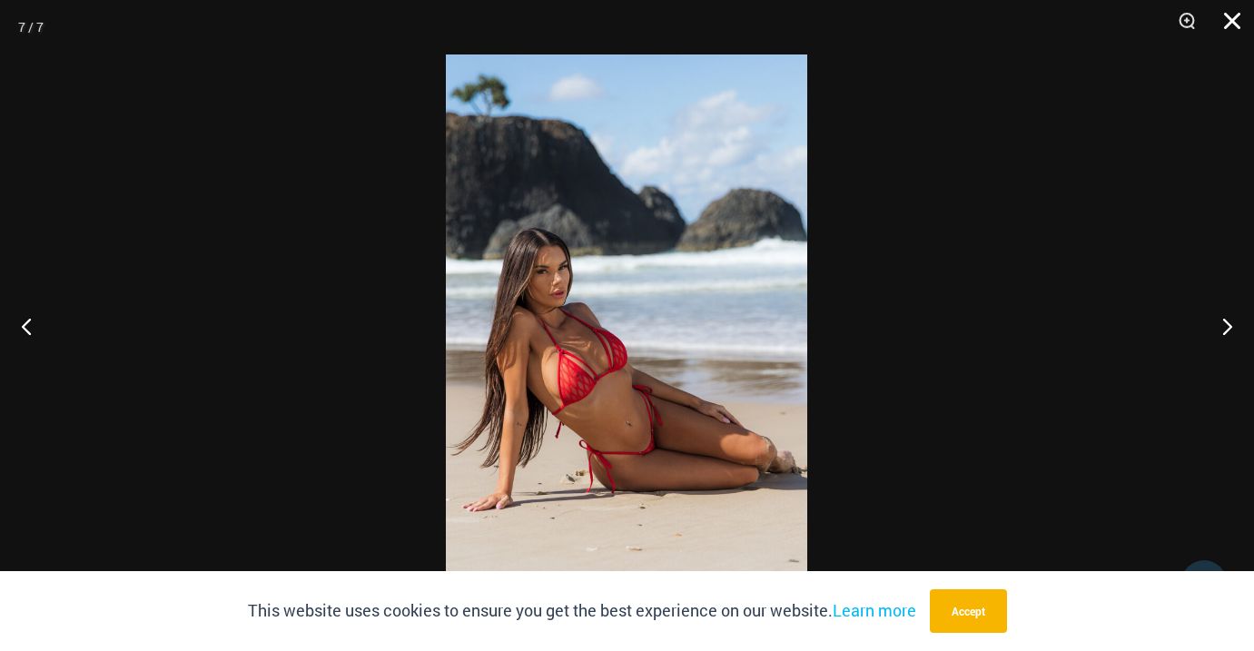
click at [1235, 20] on button "Close" at bounding box center [1225, 27] width 45 height 54
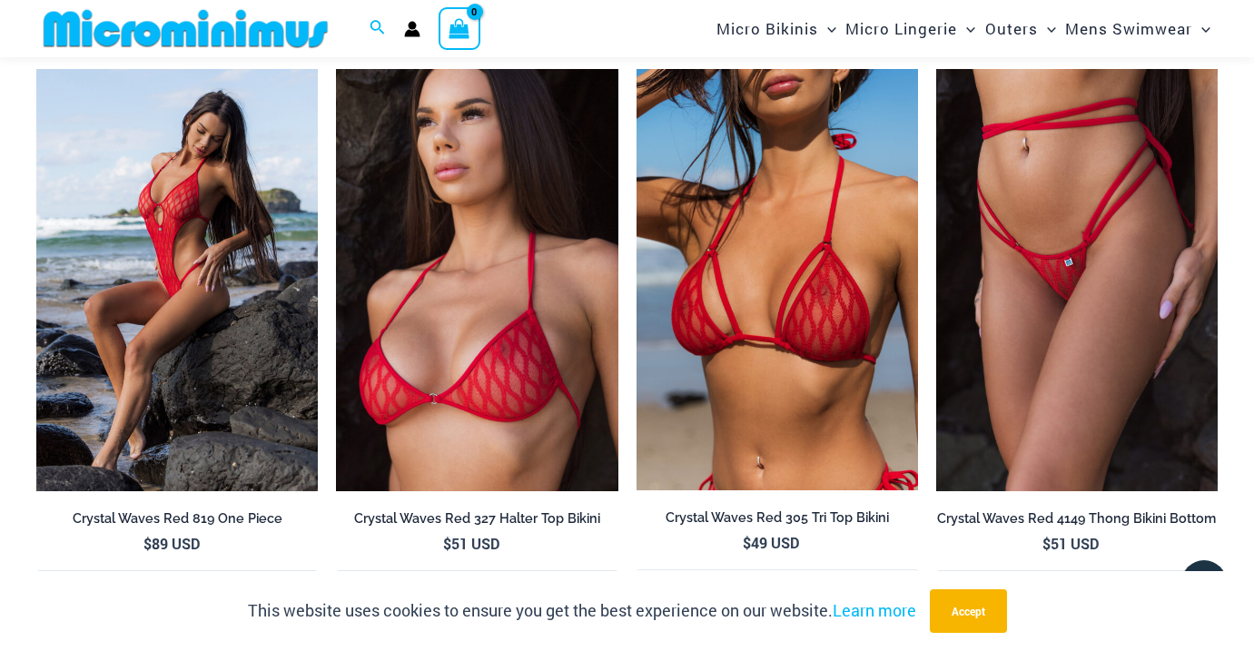
scroll to position [1659, 0]
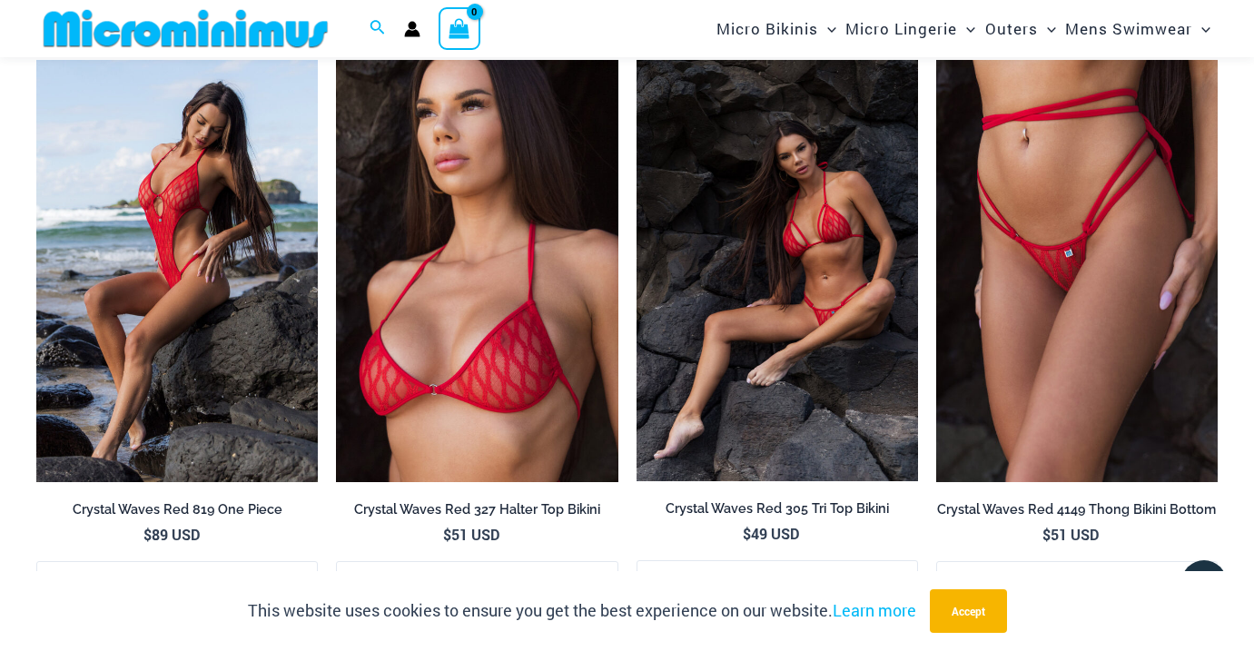
click at [865, 290] on img at bounding box center [776, 270] width 281 height 421
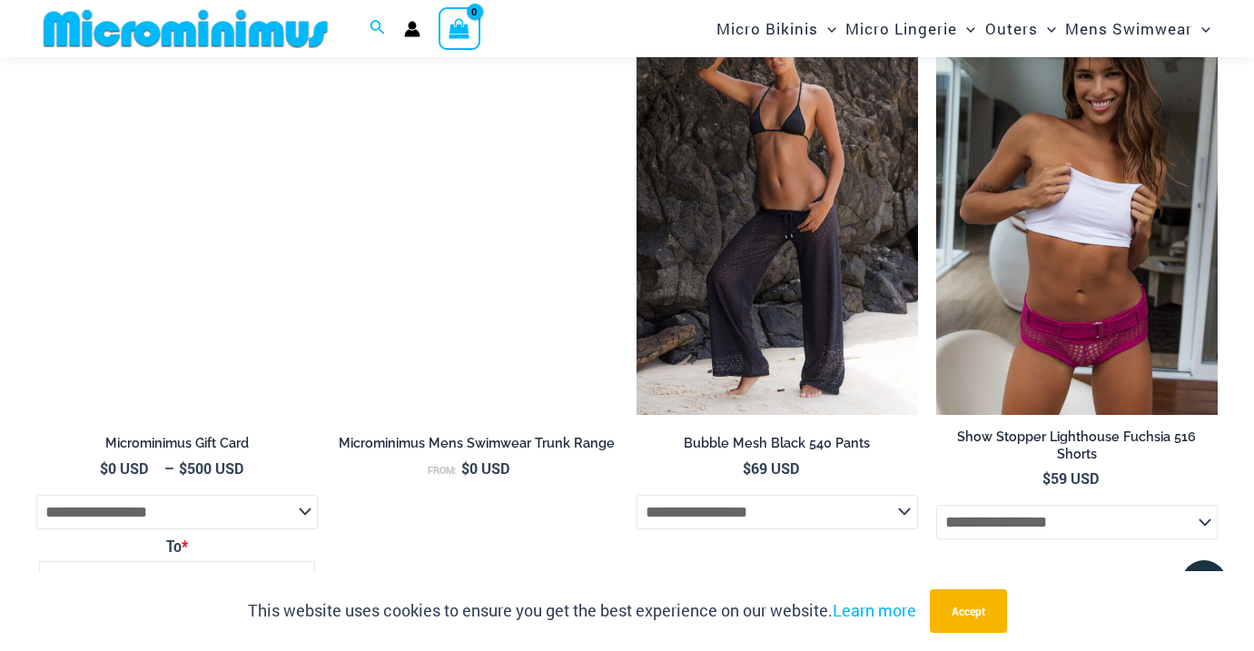
scroll to position [3604, 0]
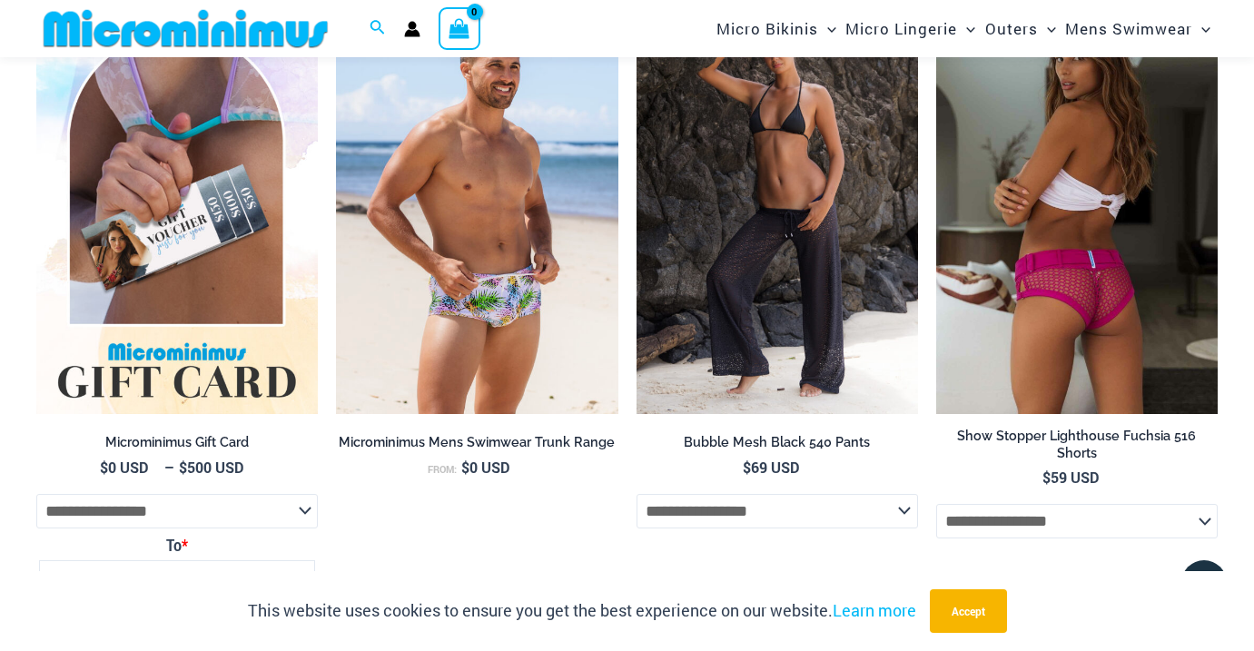
click at [1104, 282] on img at bounding box center [1076, 203] width 281 height 422
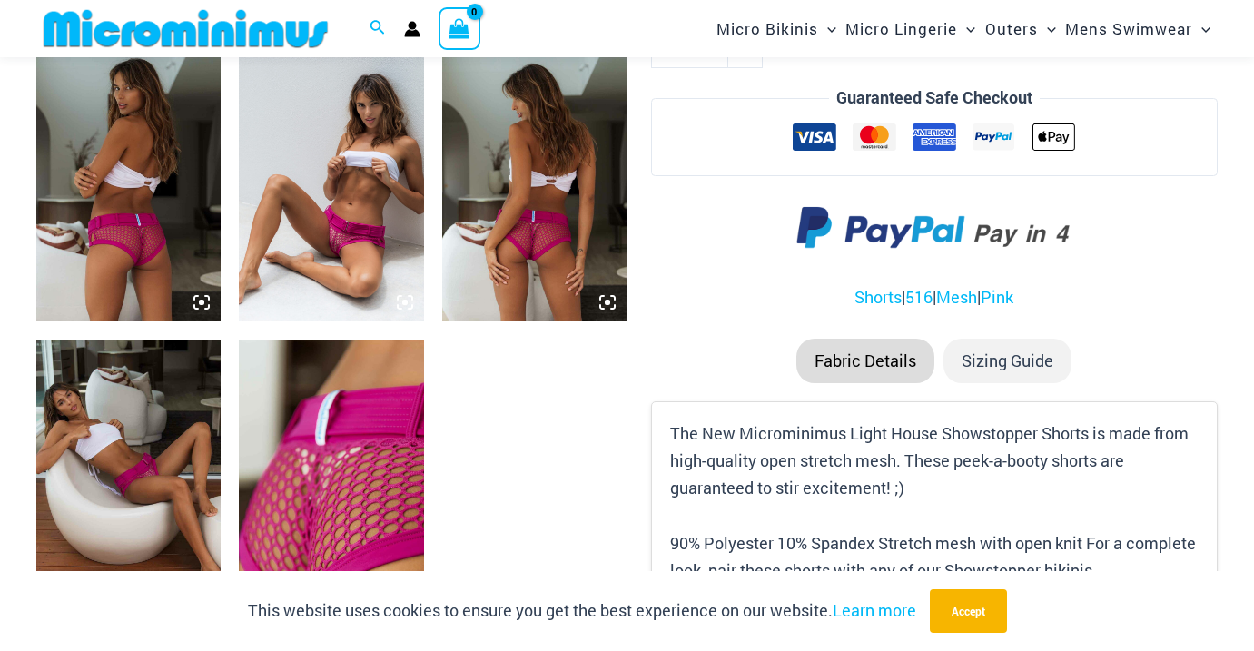
scroll to position [1011, 0]
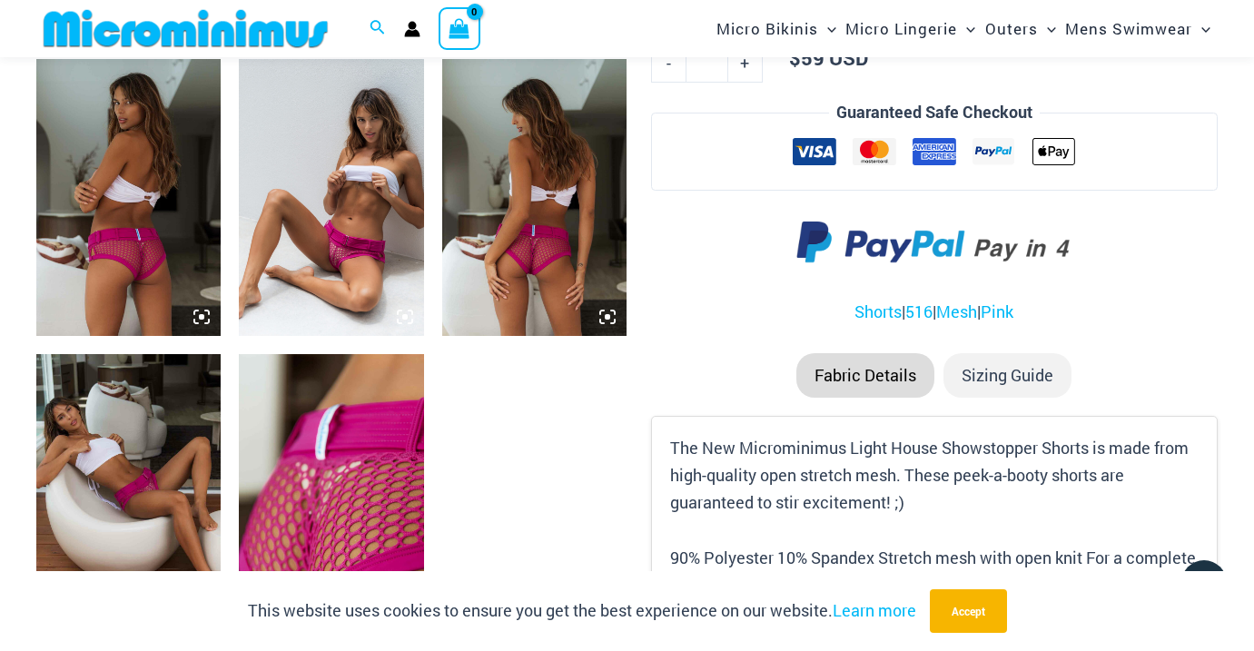
click at [366, 265] on img at bounding box center [331, 197] width 184 height 277
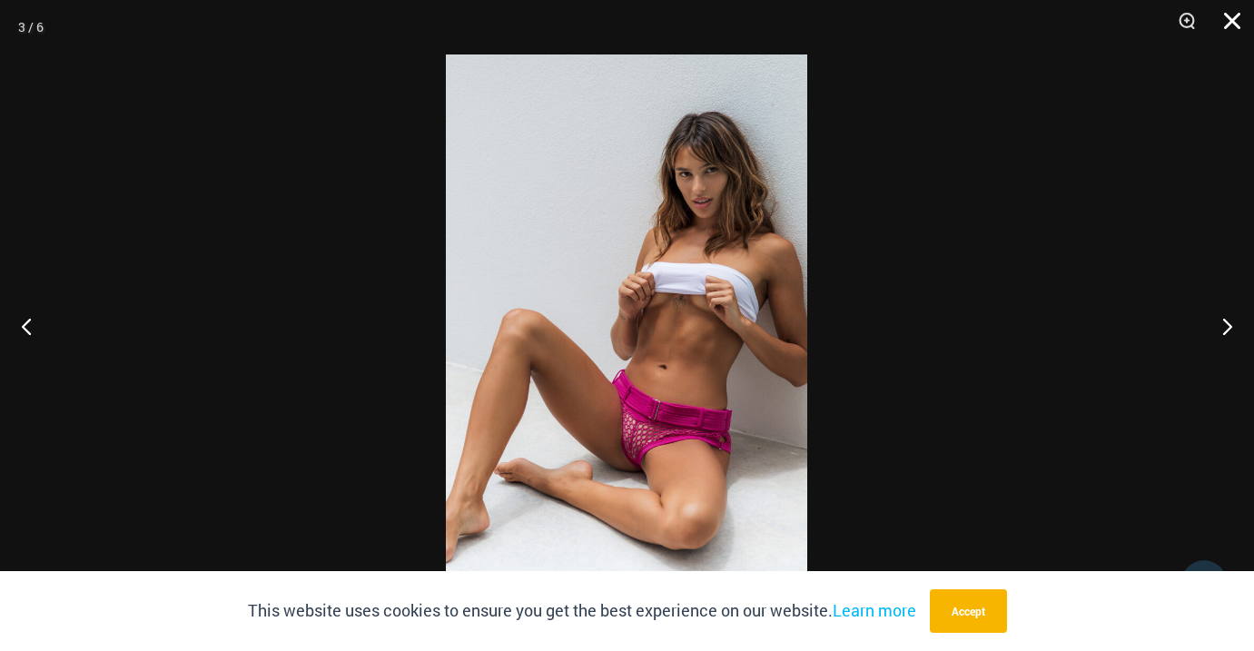
click at [1228, 14] on button "Close" at bounding box center [1225, 27] width 45 height 54
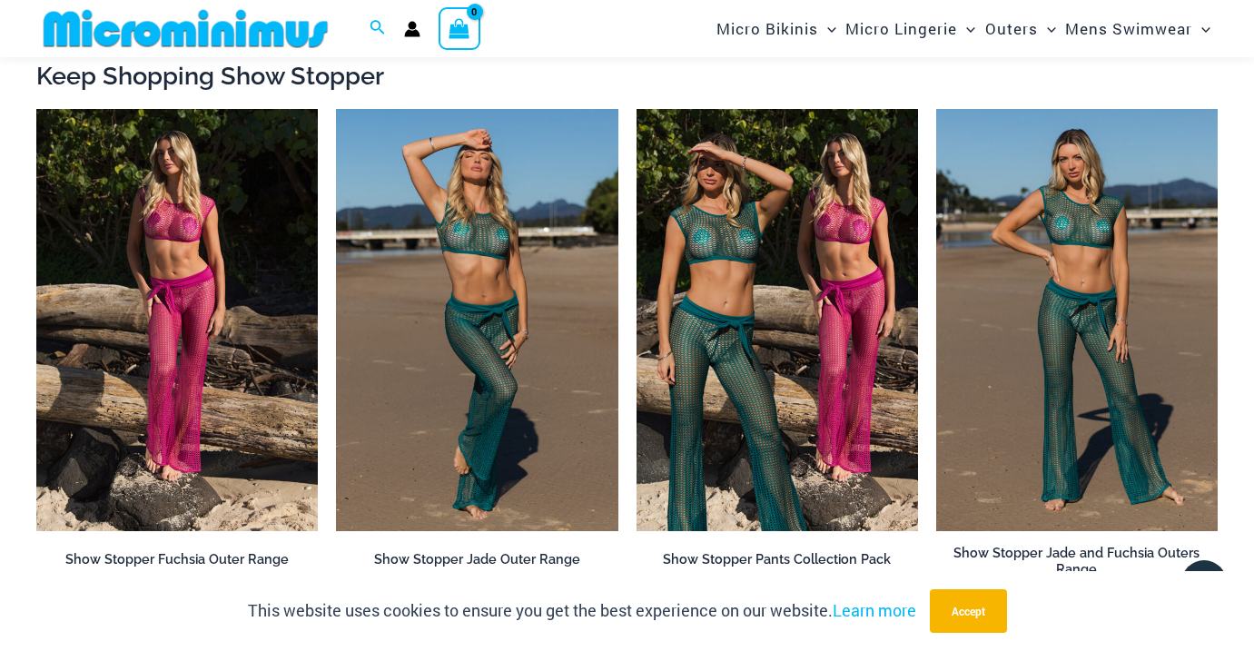
scroll to position [1645, 0]
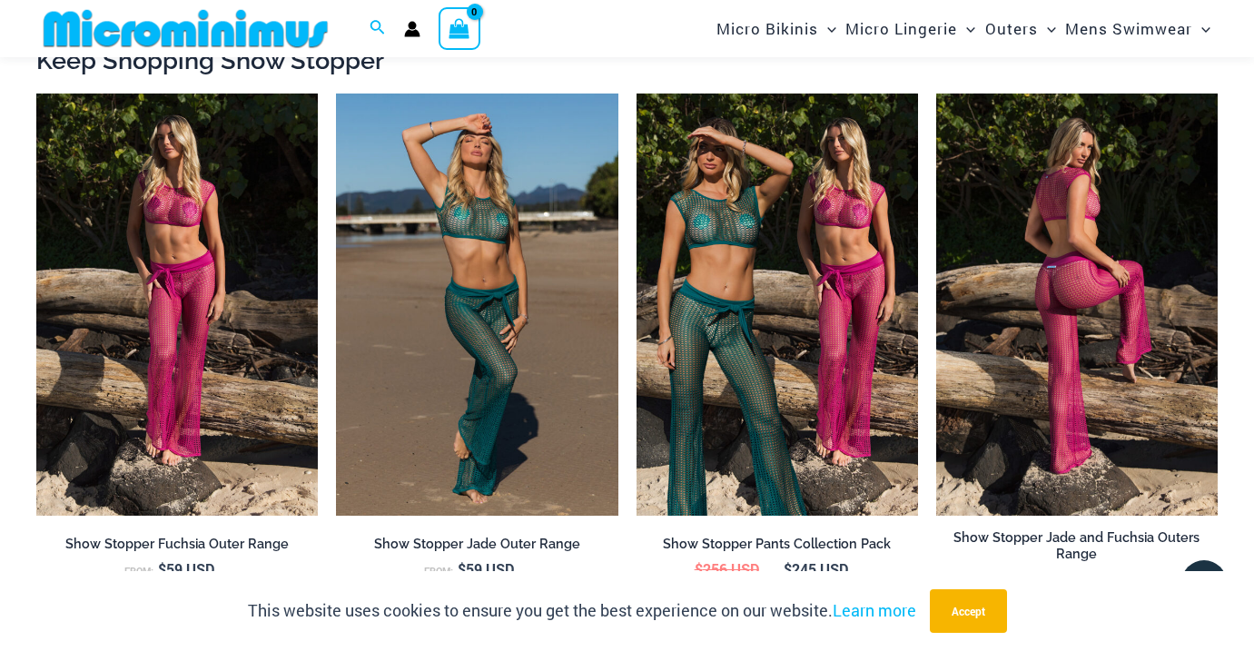
click at [1081, 212] on img at bounding box center [1076, 305] width 281 height 422
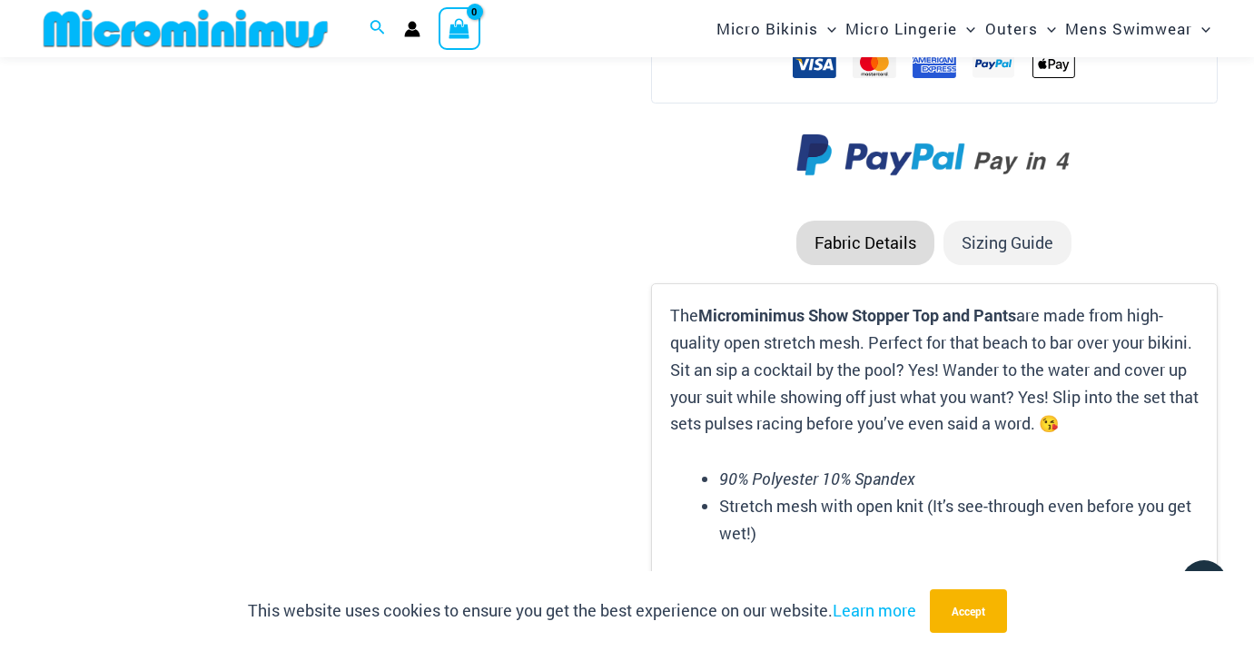
scroll to position [2378, 0]
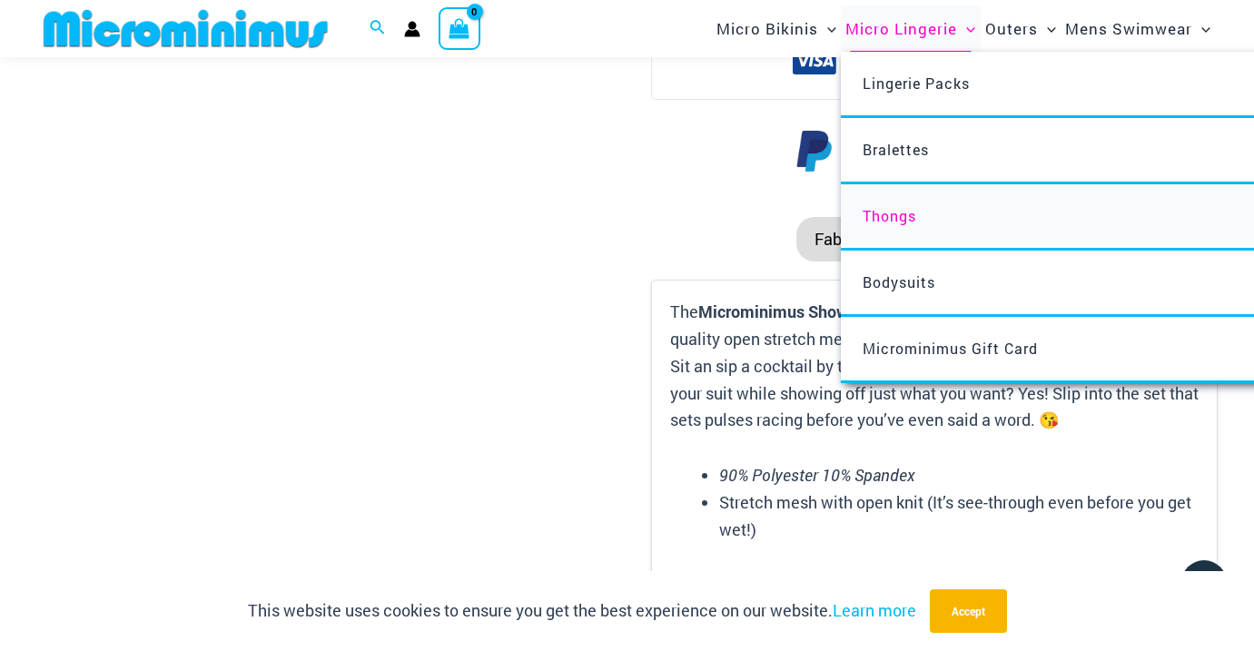
click at [904, 209] on span "Thongs" at bounding box center [890, 215] width 54 height 19
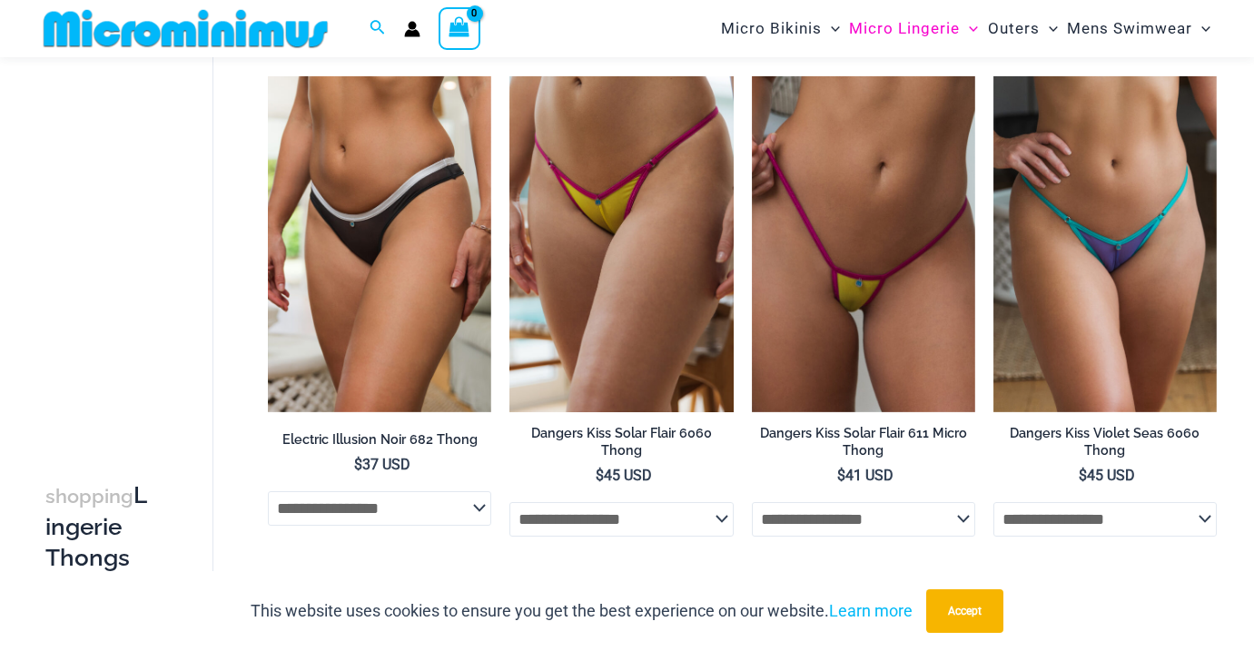
scroll to position [647, 0]
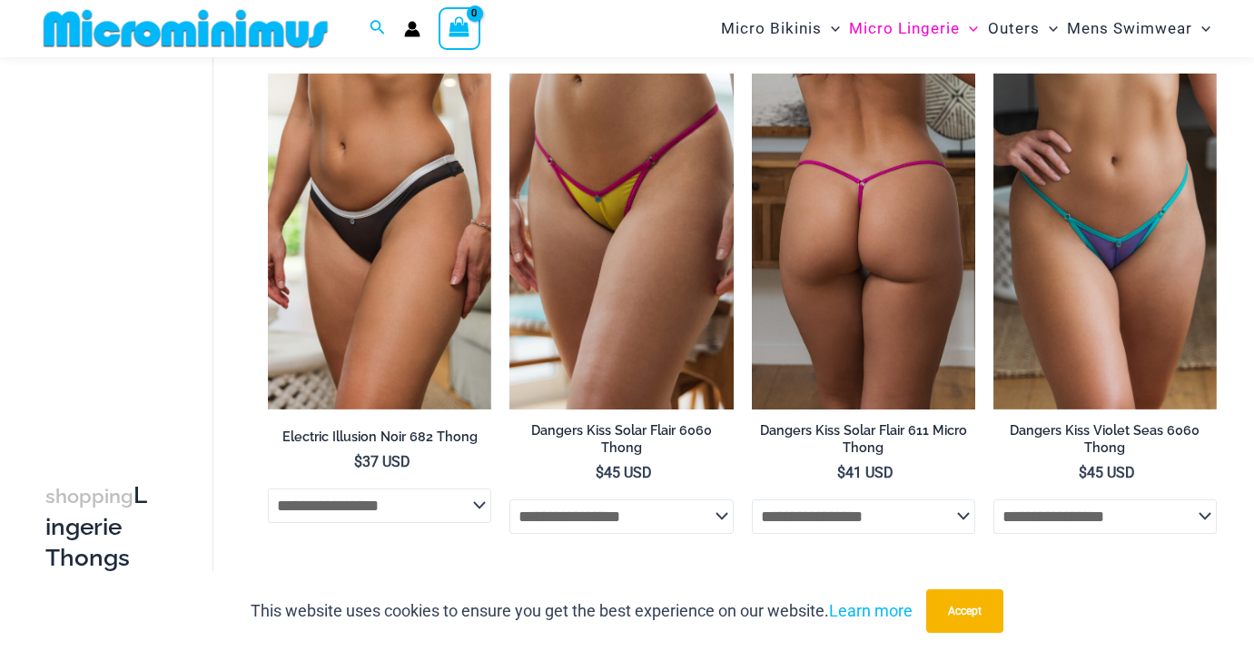
click at [916, 201] on img at bounding box center [863, 241] width 223 height 335
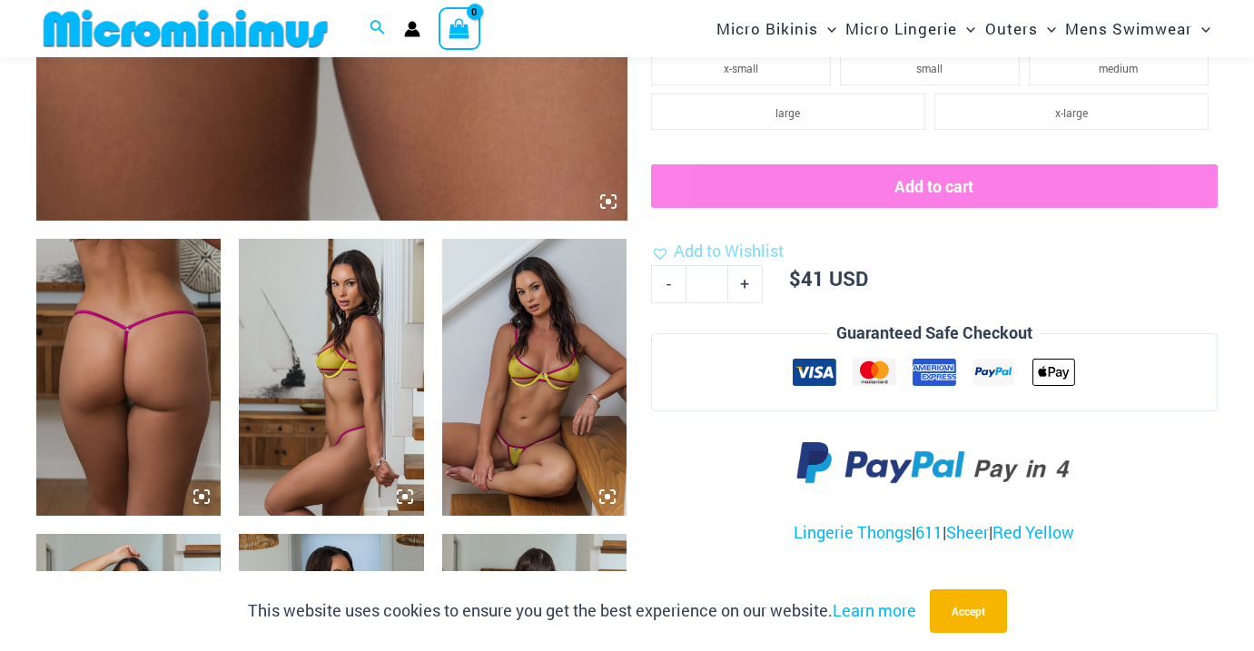
scroll to position [833, 0]
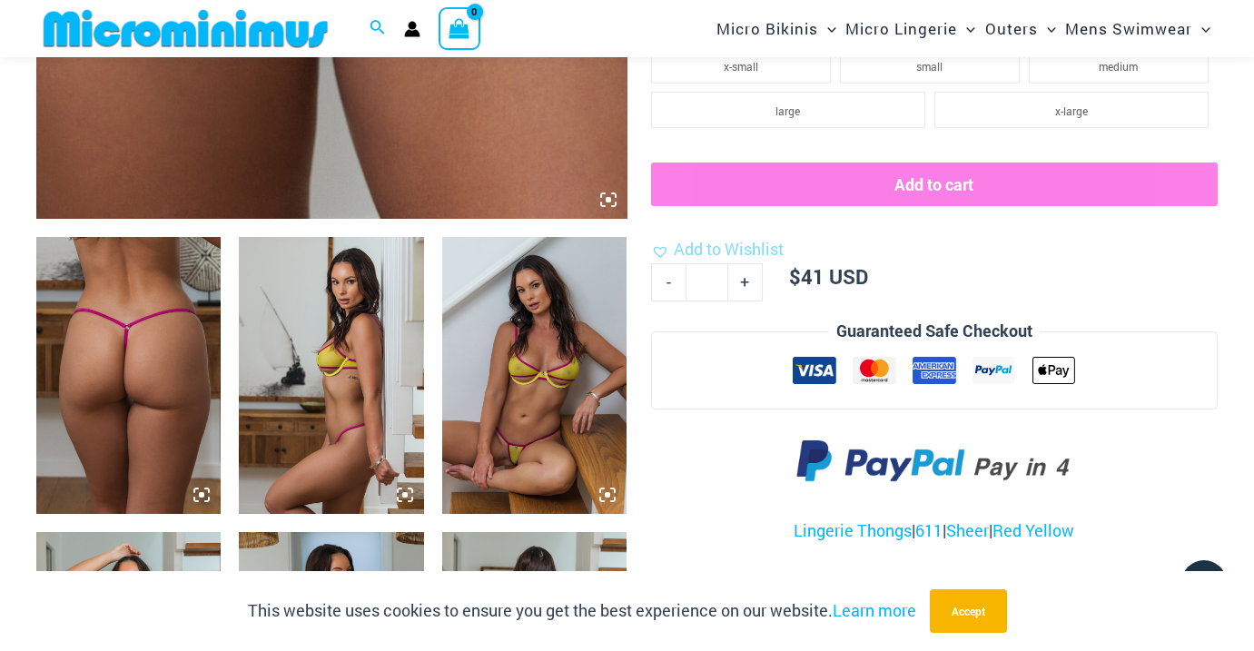
click at [589, 438] on img at bounding box center [534, 375] width 184 height 277
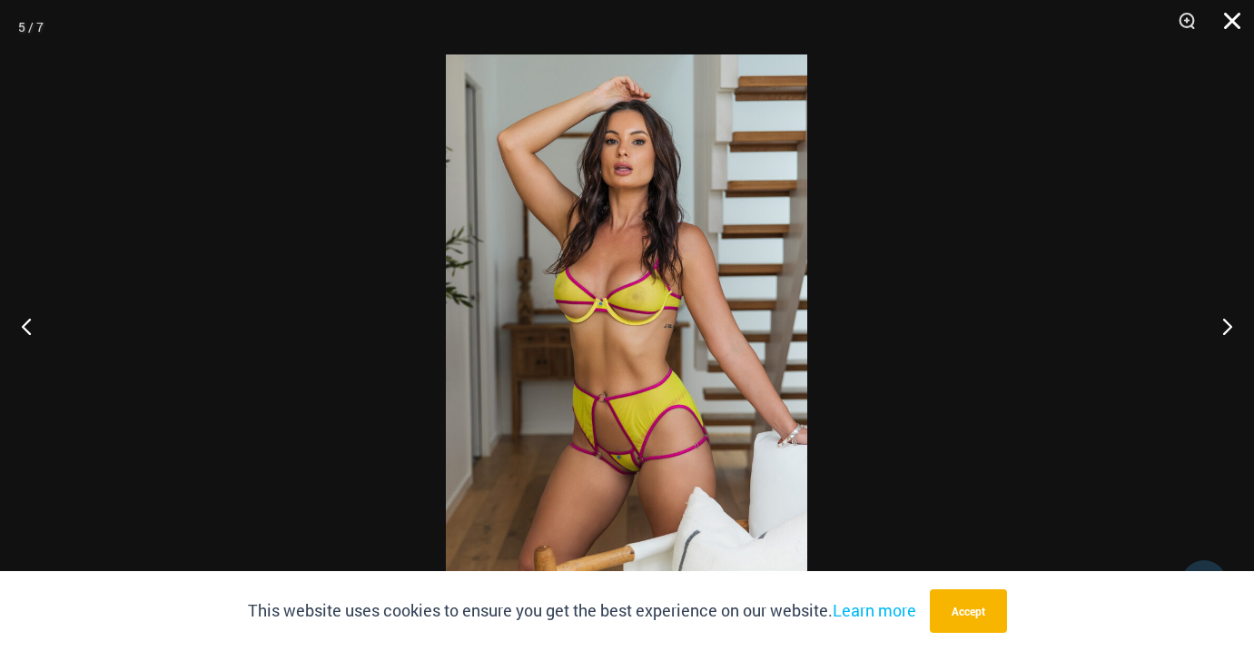
click at [1228, 18] on button "Close" at bounding box center [1225, 27] width 45 height 54
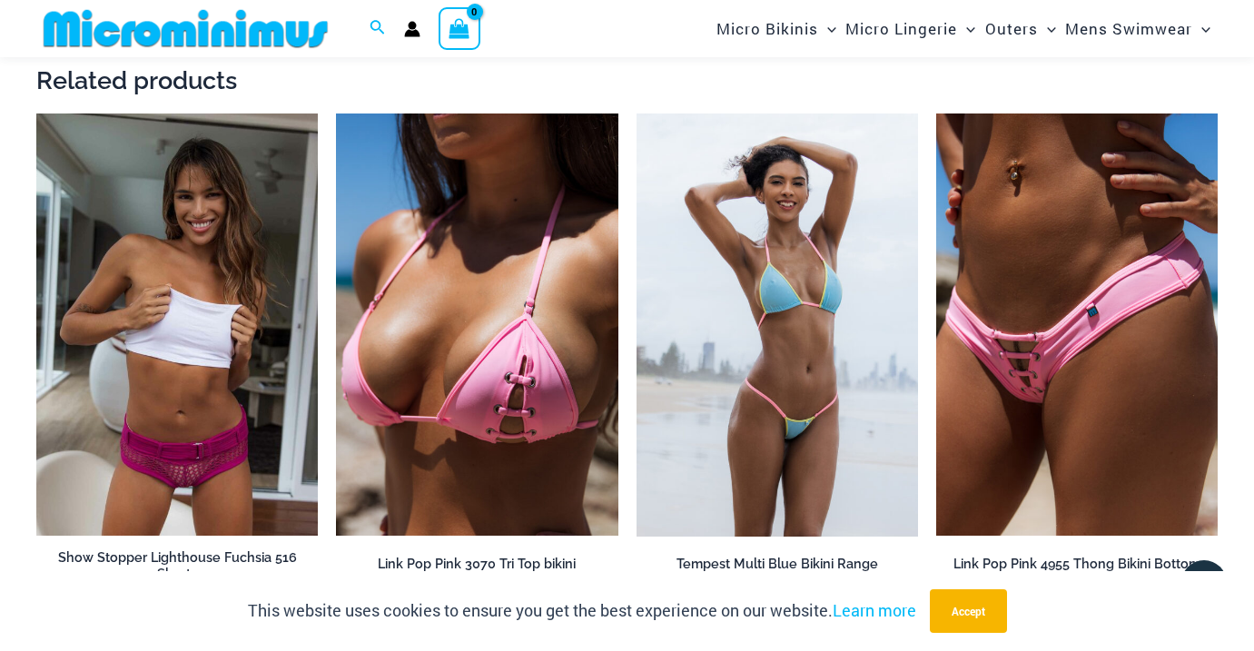
scroll to position [2785, 0]
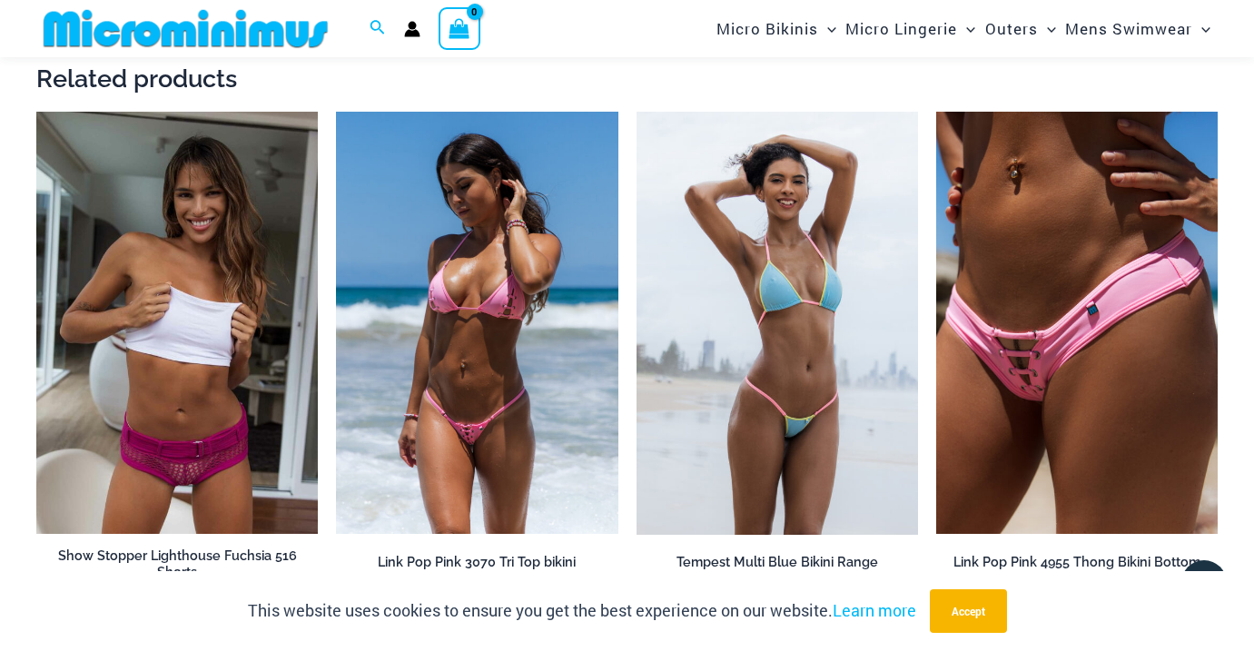
click at [573, 318] on img at bounding box center [476, 323] width 281 height 422
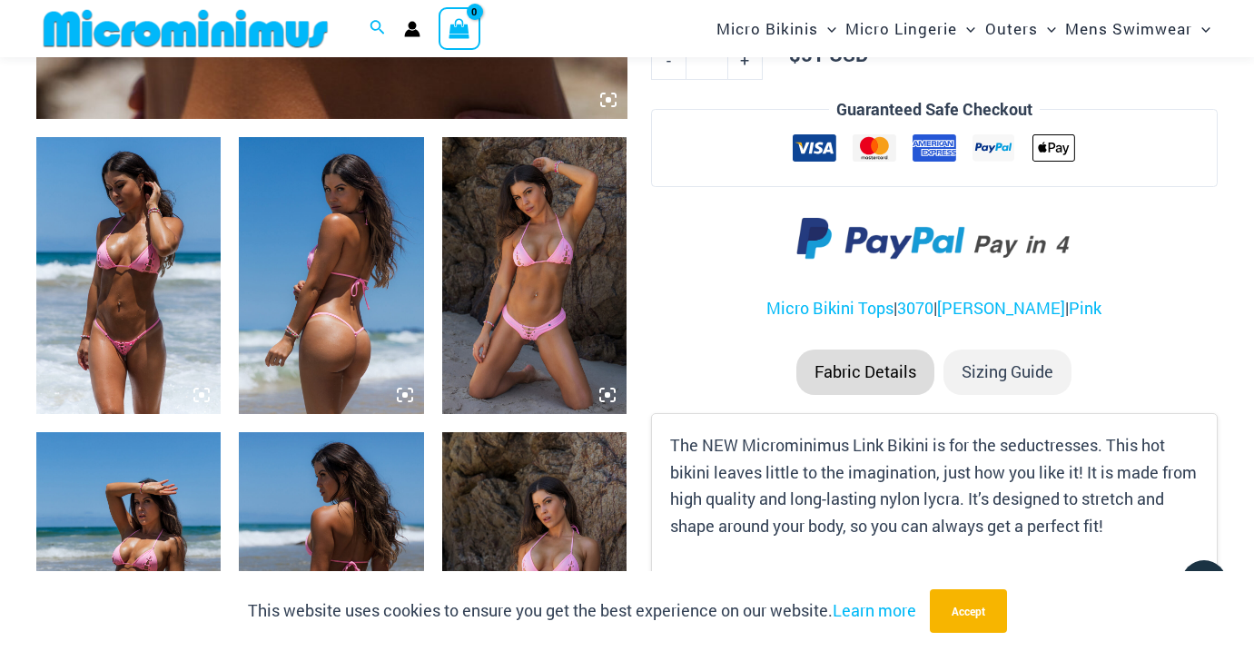
scroll to position [923, 0]
